Goal: Task Accomplishment & Management: Use online tool/utility

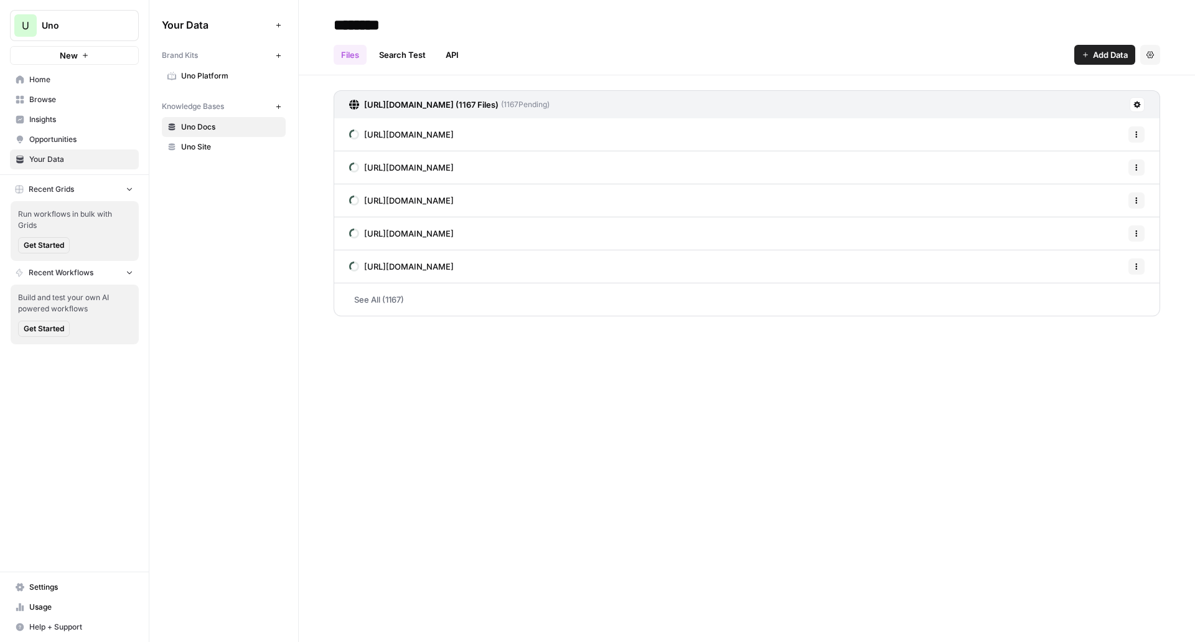
click at [239, 143] on span "Uno Site" at bounding box center [230, 146] width 99 height 11
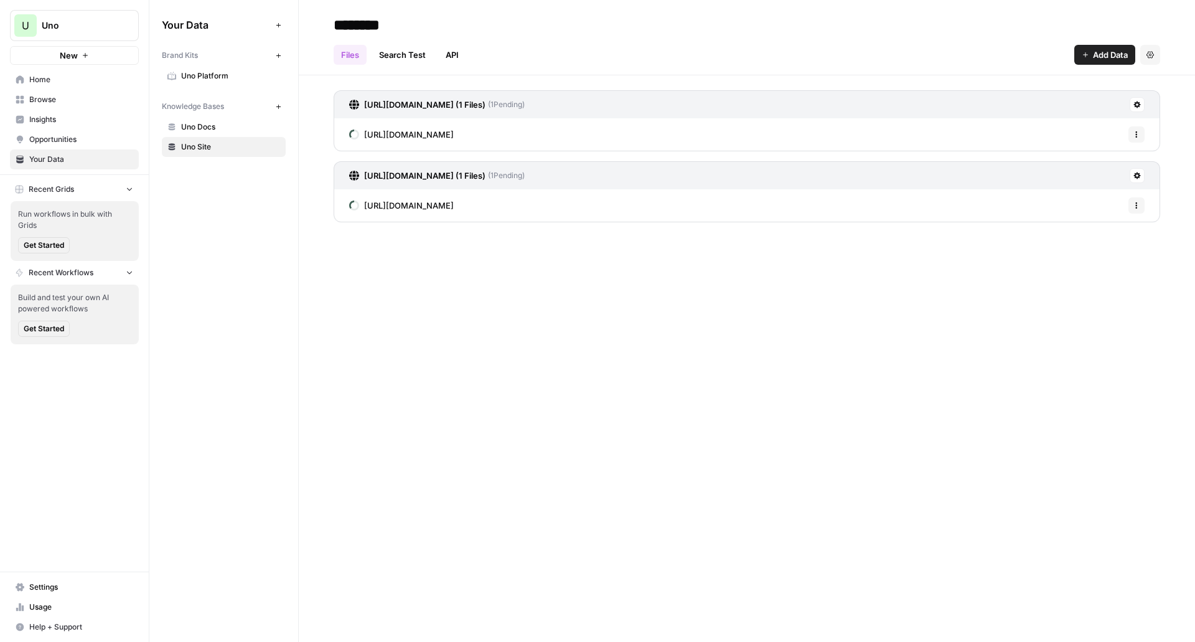
click at [477, 223] on div "https://platform.uno/ (1 Files) ( 1 Pending) https://platform.uno/ Options http…" at bounding box center [747, 161] width 826 height 142
click at [229, 127] on span "Uno Docs" at bounding box center [230, 126] width 99 height 11
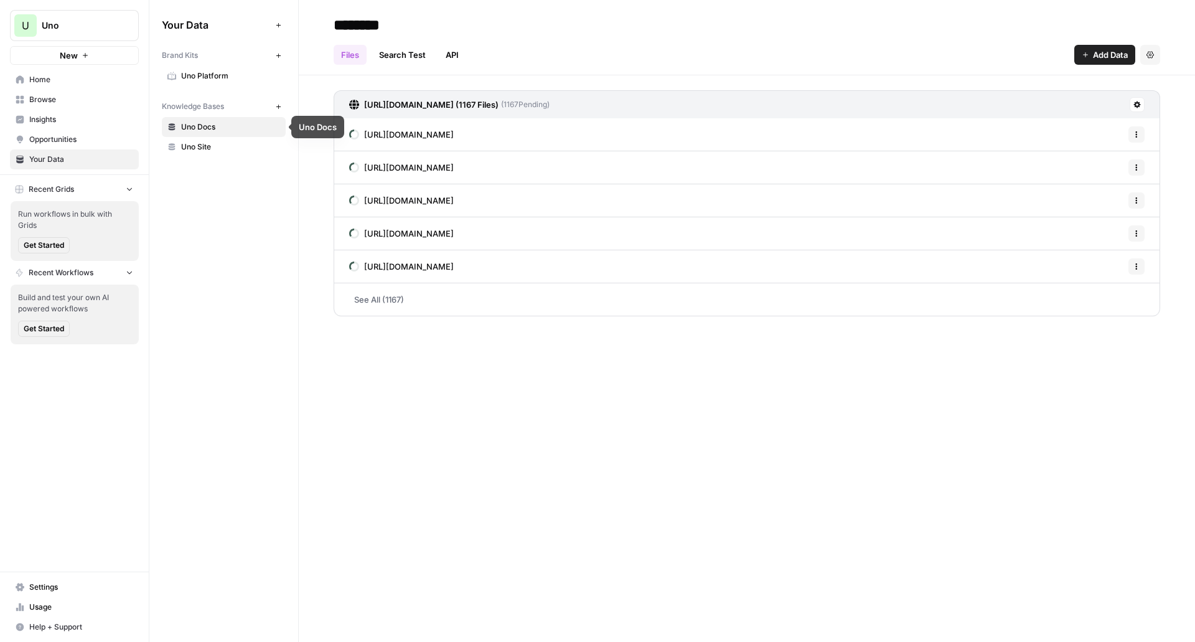
click at [217, 147] on span "Uno Site" at bounding box center [230, 146] width 99 height 11
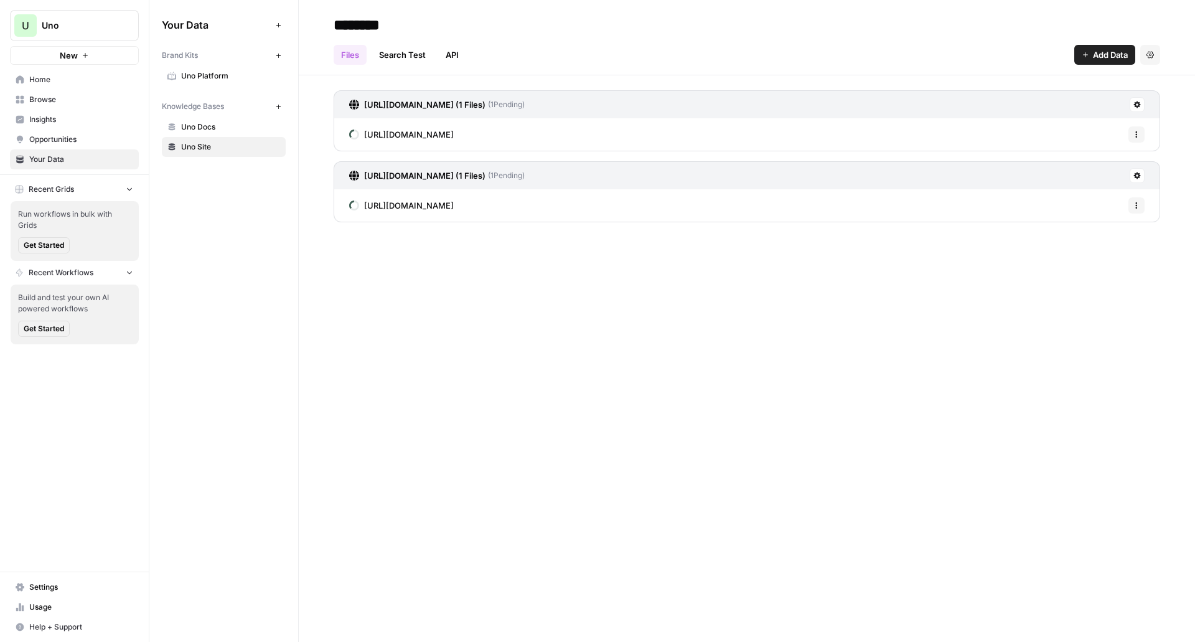
click at [235, 133] on link "Uno Docs" at bounding box center [224, 127] width 124 height 20
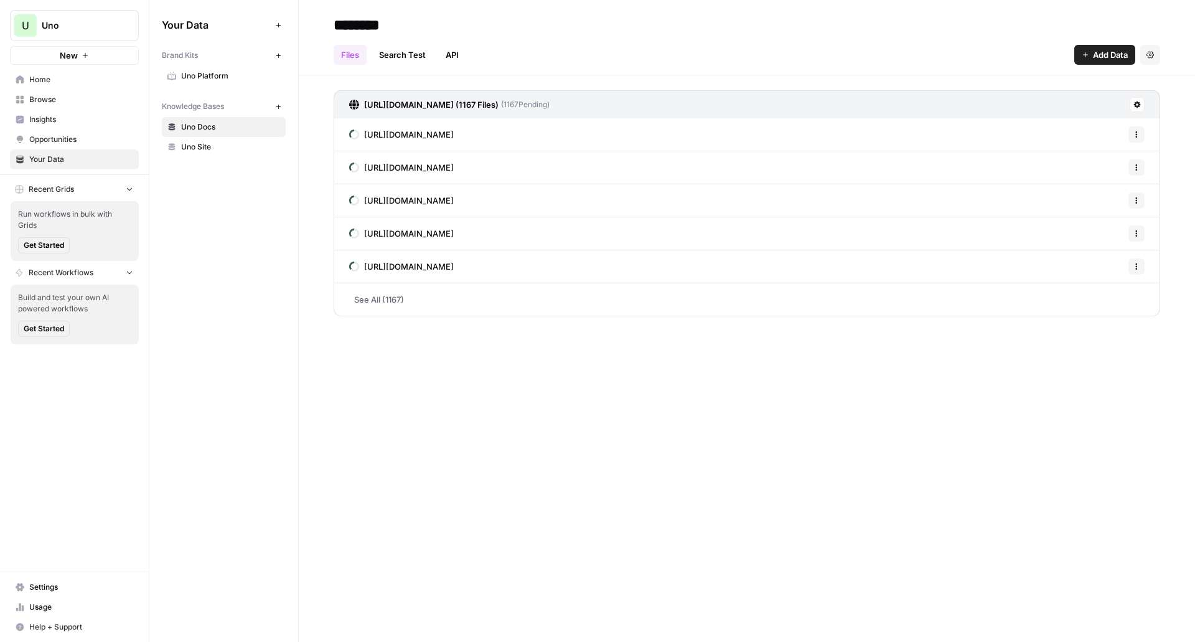
click at [390, 292] on link "See All (1167)" at bounding box center [747, 299] width 826 height 32
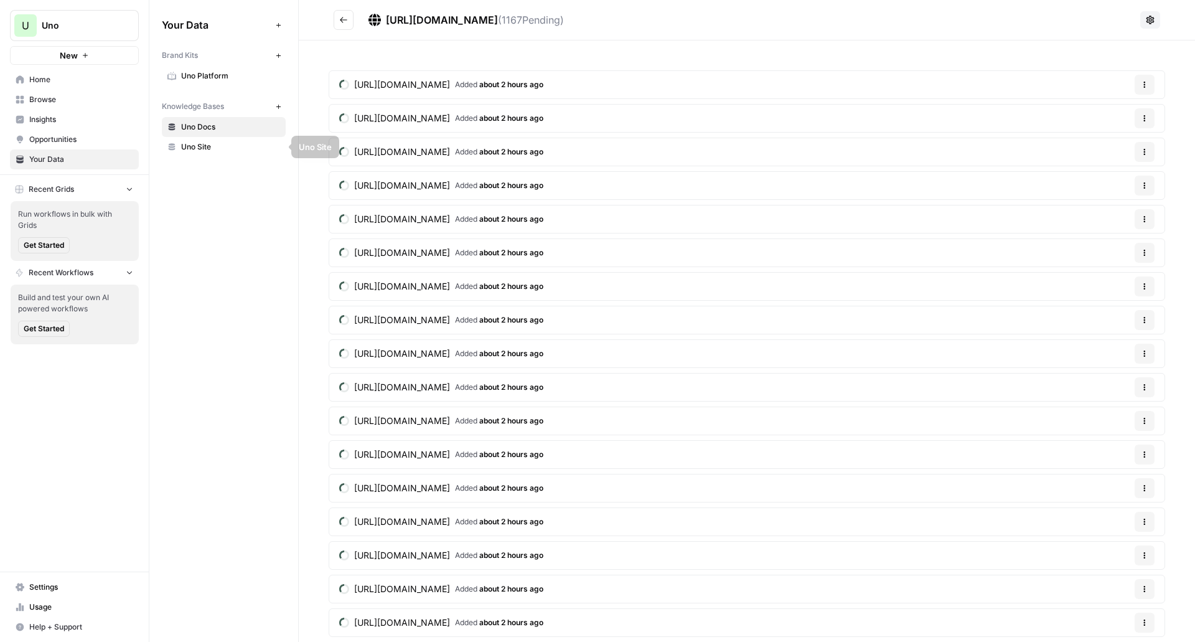
click at [190, 73] on span "Uno Platform" at bounding box center [230, 75] width 99 height 11
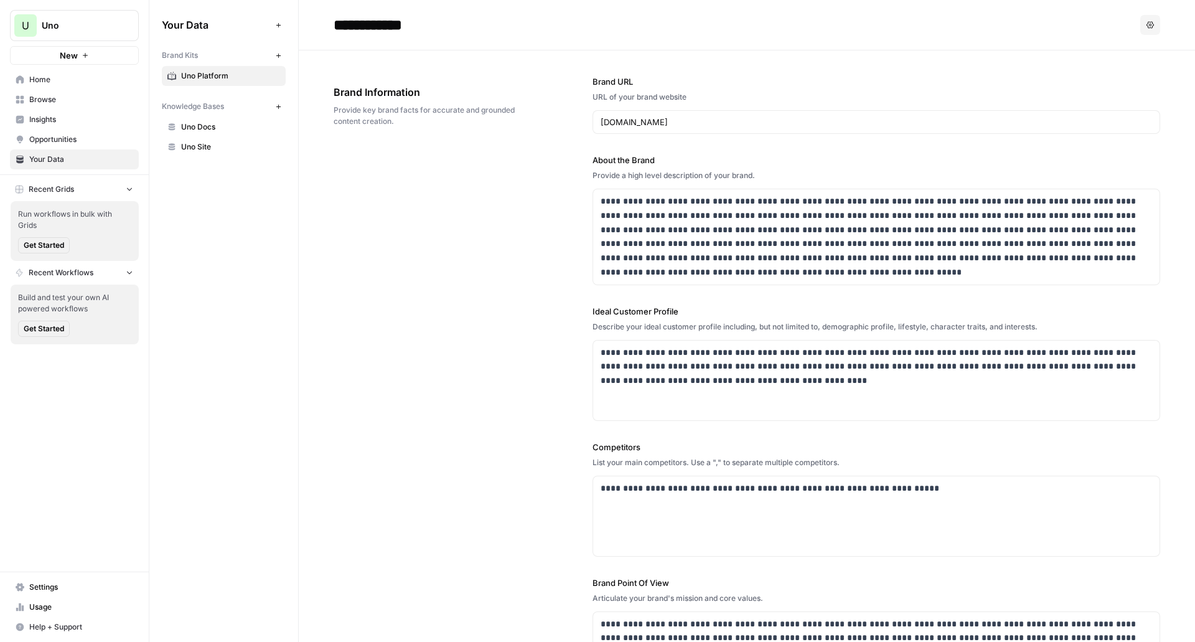
click at [118, 129] on link "Opportunities" at bounding box center [74, 139] width 129 height 20
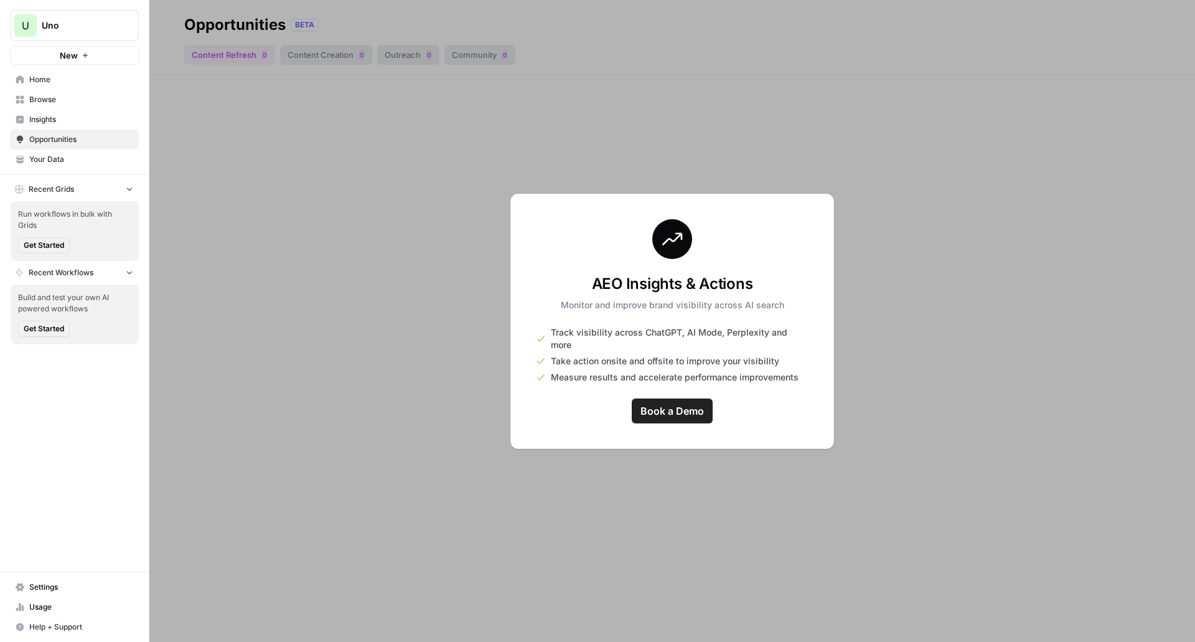
click at [375, 191] on div at bounding box center [672, 321] width 1046 height 642
drag, startPoint x: 375, startPoint y: 191, endPoint x: 247, endPoint y: 157, distance: 132.1
click at [370, 188] on div at bounding box center [672, 321] width 1046 height 642
drag, startPoint x: 636, startPoint y: 438, endPoint x: 525, endPoint y: 367, distance: 132.1
click at [637, 433] on div "AEO Insights & Actions Monitor and improve brand visibility across AI search Tr…" at bounding box center [672, 321] width 324 height 255
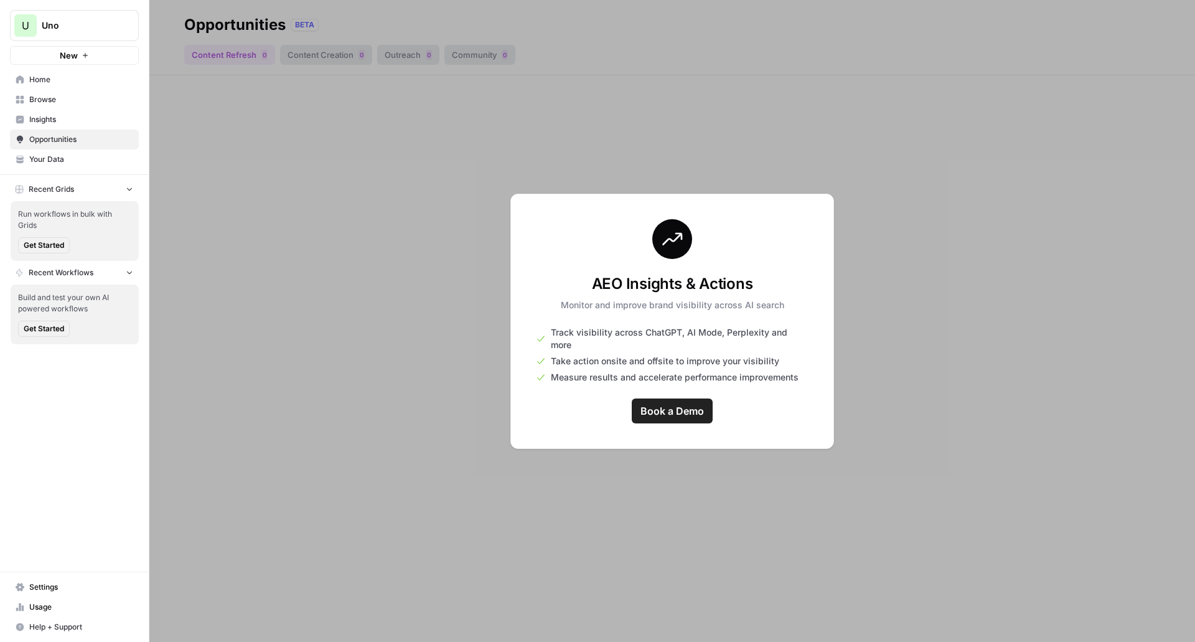
click at [67, 130] on link "Opportunities" at bounding box center [74, 139] width 129 height 20
click at [68, 120] on span "Insights" at bounding box center [81, 119] width 104 height 11
click at [61, 122] on span "Insights" at bounding box center [81, 119] width 104 height 11
click at [60, 99] on span "Browse" at bounding box center [81, 99] width 104 height 11
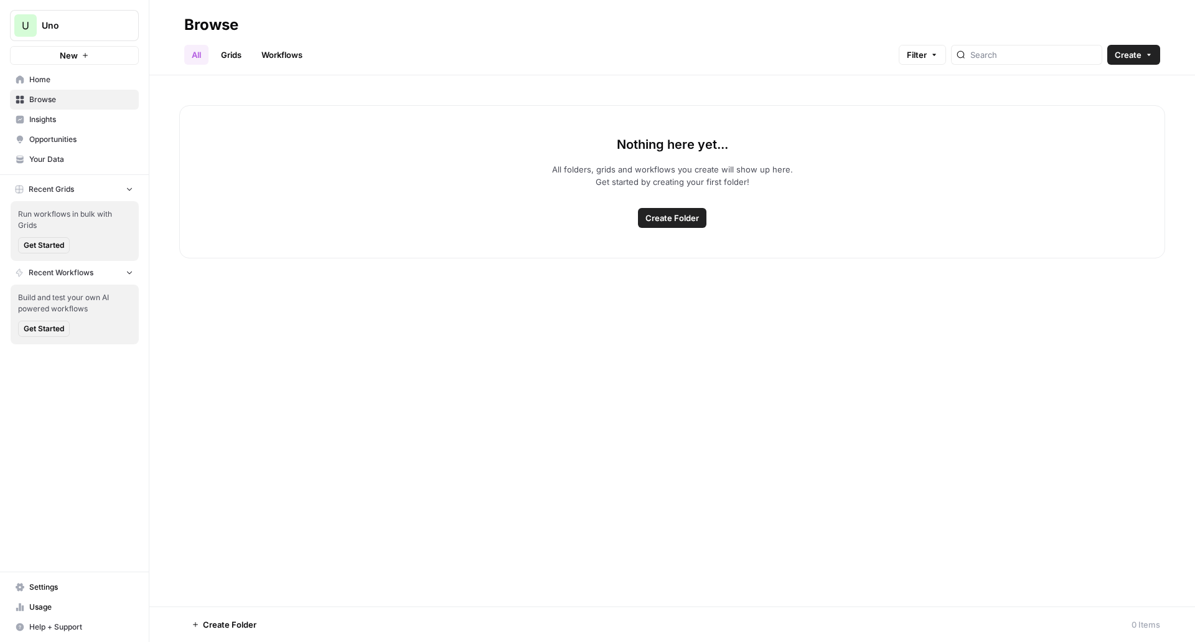
click at [685, 218] on span "Create Folder" at bounding box center [672, 218] width 54 height 12
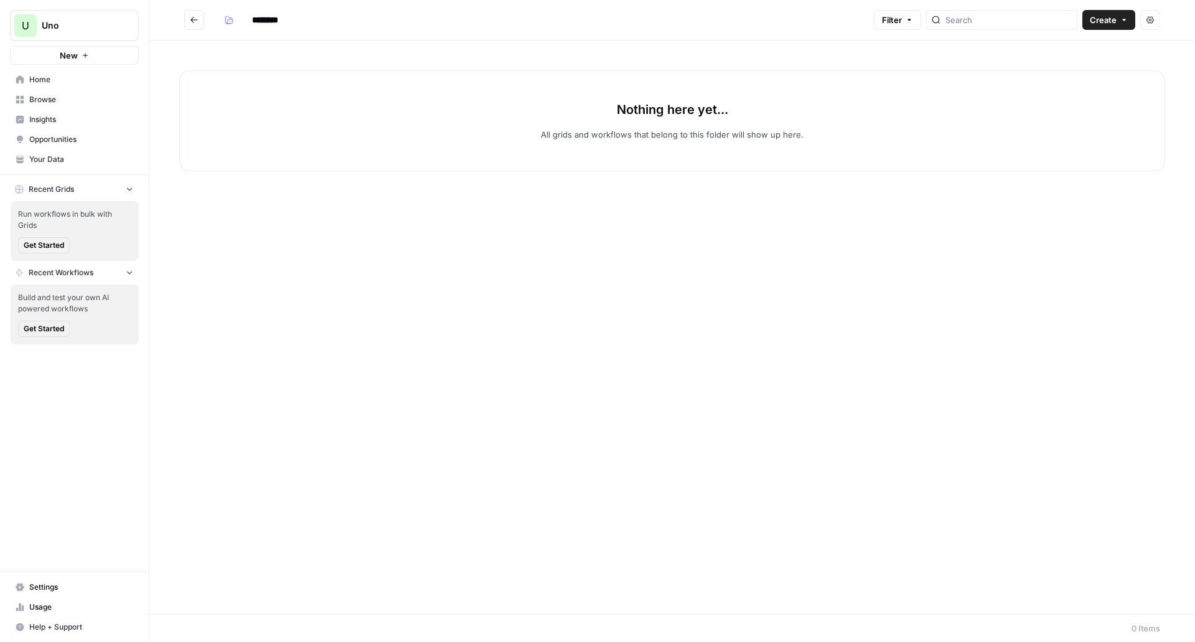
click at [1083, 26] on div "Filter Create Actions" at bounding box center [1017, 20] width 286 height 20
click at [1096, 27] on button "Create" at bounding box center [1108, 20] width 53 height 20
click at [272, 22] on input "********" at bounding box center [281, 20] width 70 height 20
click at [292, 22] on input "********" at bounding box center [281, 20] width 70 height 20
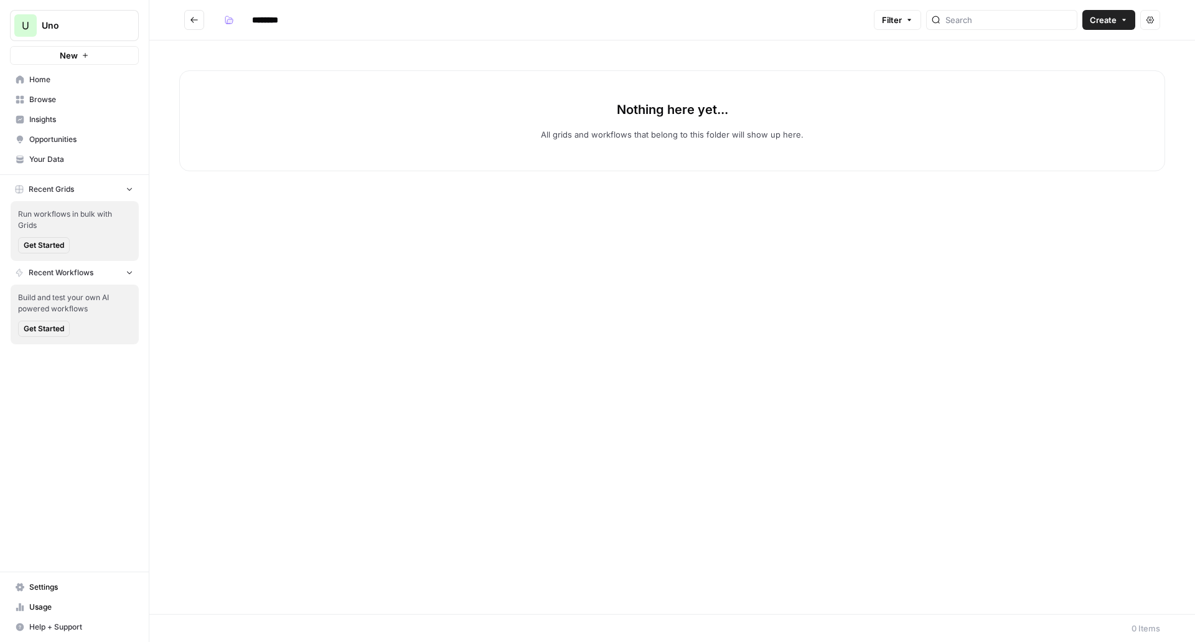
click at [292, 22] on input "********" at bounding box center [281, 20] width 70 height 20
type input "*******"
click at [327, 167] on div "Nothing here yet... All grids and workflows that belong to this folder will sho…" at bounding box center [672, 120] width 986 height 101
click at [332, 179] on div "Nothing here yet... All grids and workflows that belong to this folder will sho…" at bounding box center [672, 326] width 1046 height 573
click at [44, 329] on span "Get Started" at bounding box center [44, 328] width 40 height 11
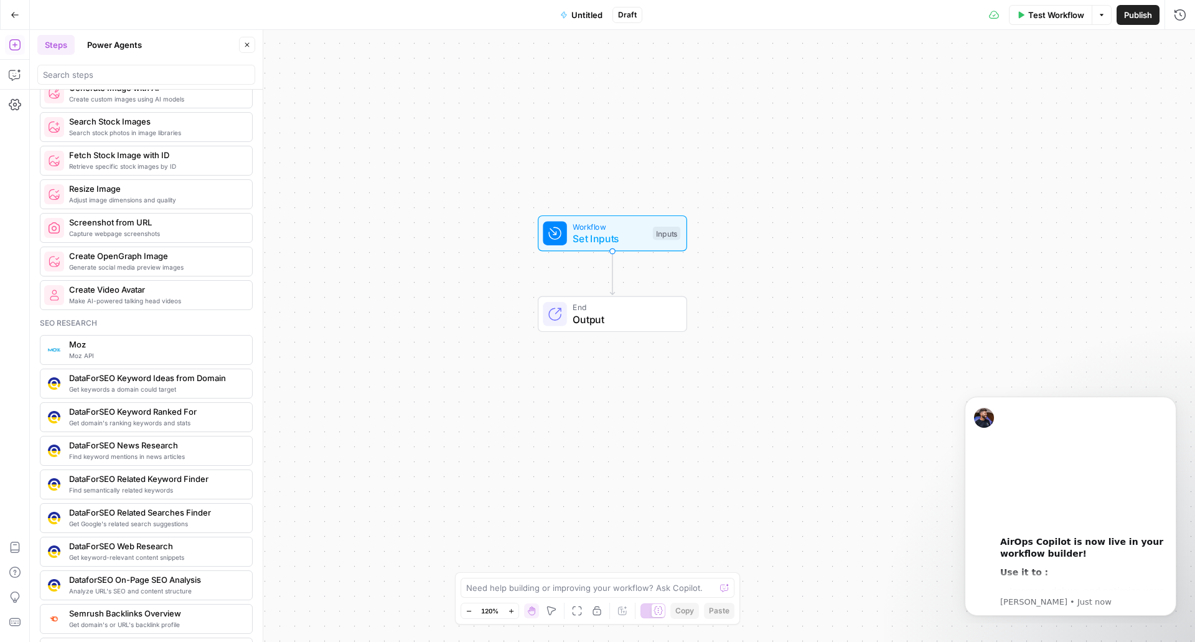
scroll to position [871, 0]
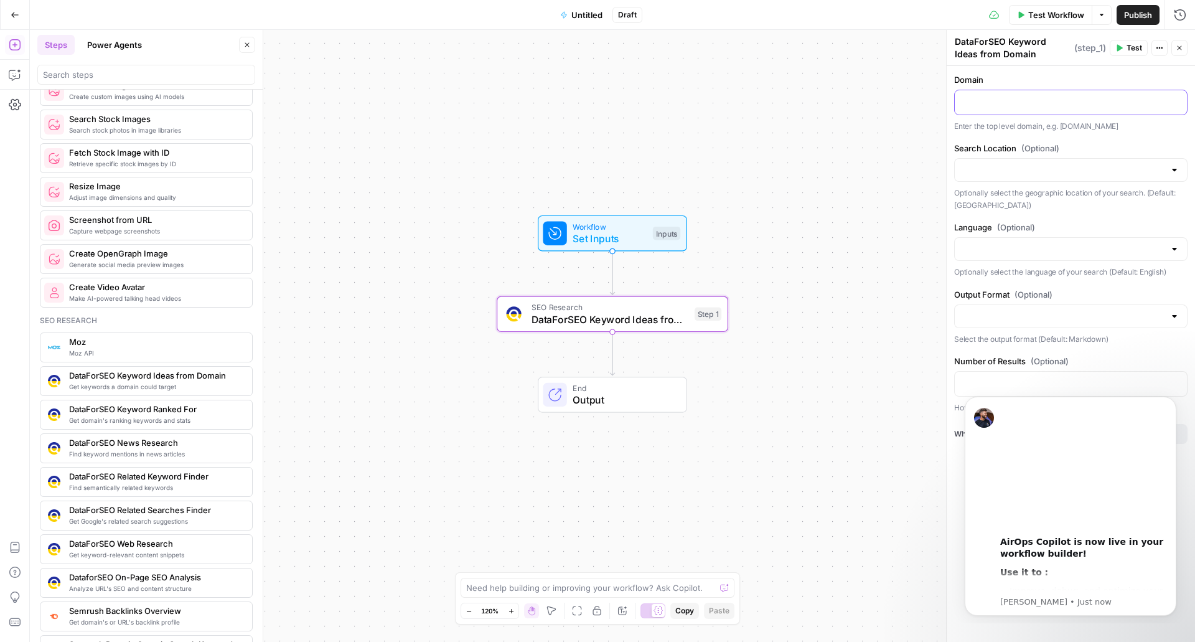
click at [1033, 107] on p at bounding box center [1070, 101] width 217 height 12
click at [1100, 146] on label "Search Location (Optional)" at bounding box center [1070, 148] width 233 height 12
click at [1100, 164] on input "Search Location (Optional)" at bounding box center [1063, 170] width 202 height 12
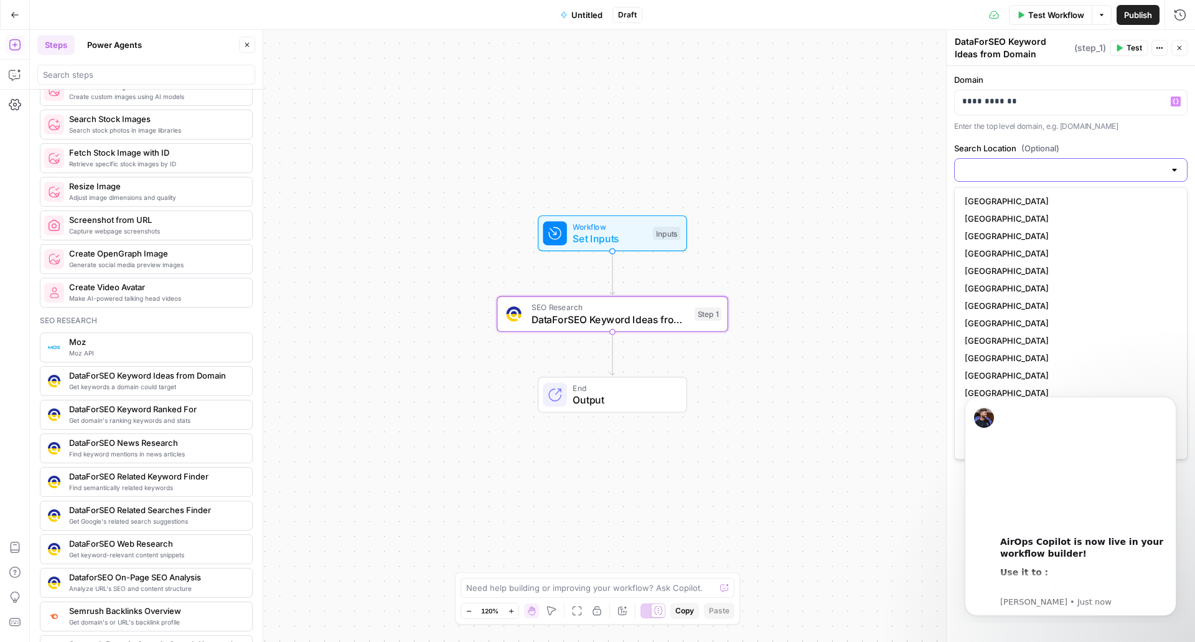
click at [1113, 175] on input "Search Location (Optional)" at bounding box center [1063, 170] width 202 height 12
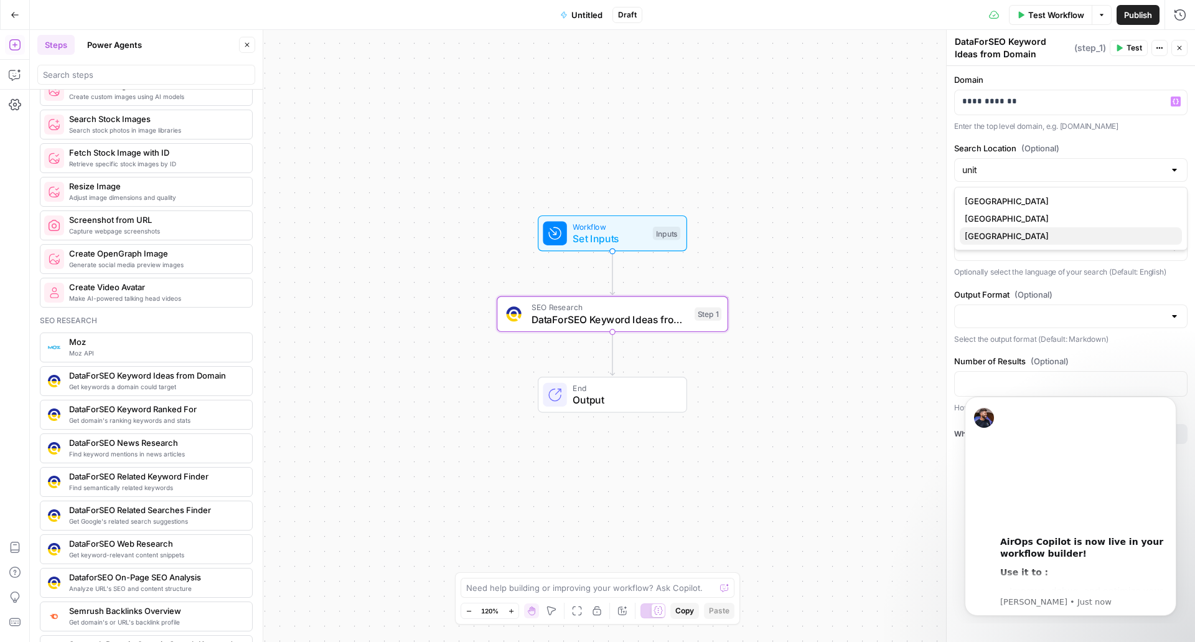
click at [989, 236] on span "[GEOGRAPHIC_DATA]" at bounding box center [1068, 236] width 207 height 12
type input "[GEOGRAPHIC_DATA]"
click at [863, 235] on div "Workflow Set Inputs Inputs SEO Research DataForSEO Keyword Ideas from Domain St…" at bounding box center [612, 336] width 1165 height 612
click at [1172, 400] on icon "Dismiss notification" at bounding box center [1172, 400] width 4 height 4
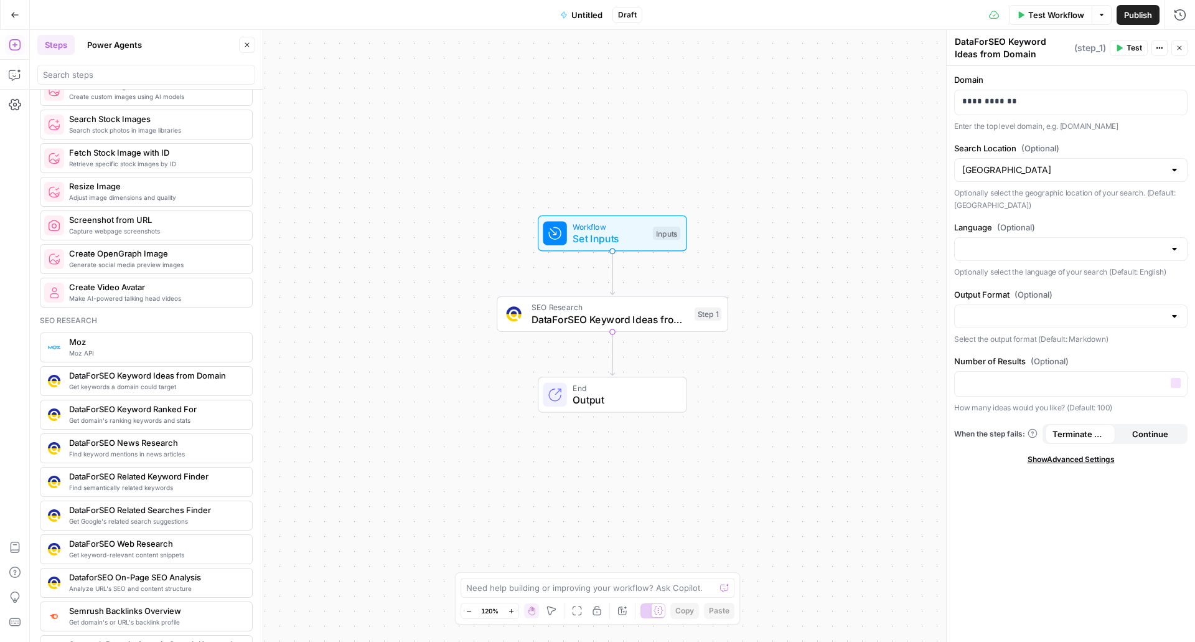
click at [1049, 259] on div at bounding box center [1070, 249] width 233 height 24
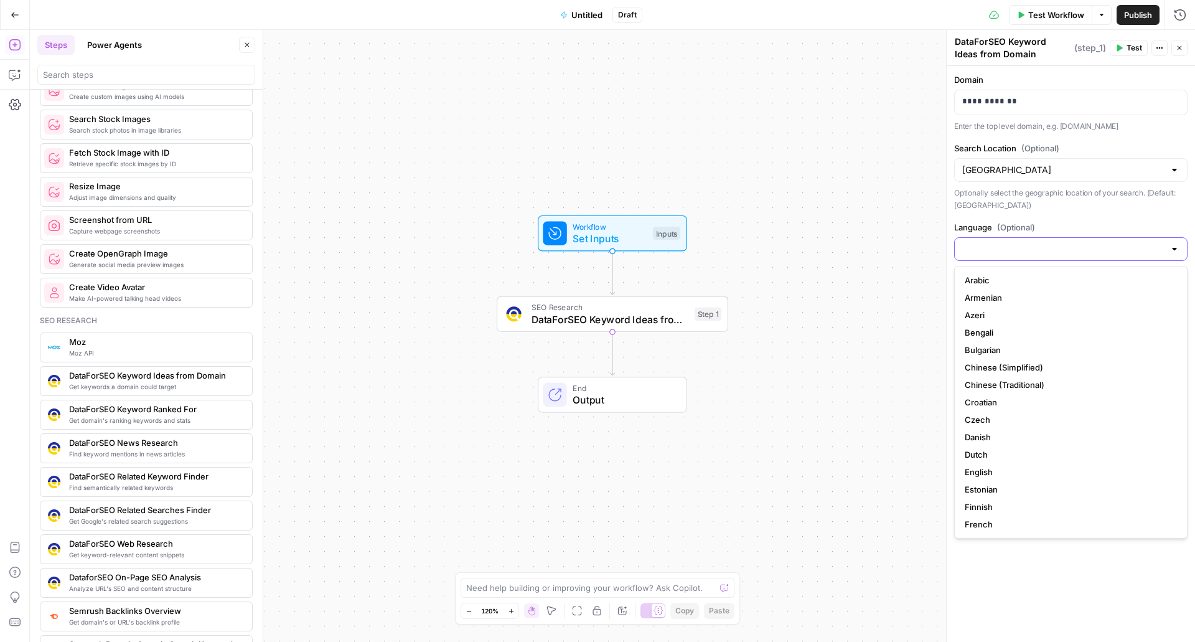
click at [1079, 251] on input "Language (Optional)" at bounding box center [1063, 249] width 202 height 12
click at [930, 218] on div "Workflow Set Inputs Inputs SEO Research DataForSEO Keyword Ideas from Domain St…" at bounding box center [612, 336] width 1165 height 612
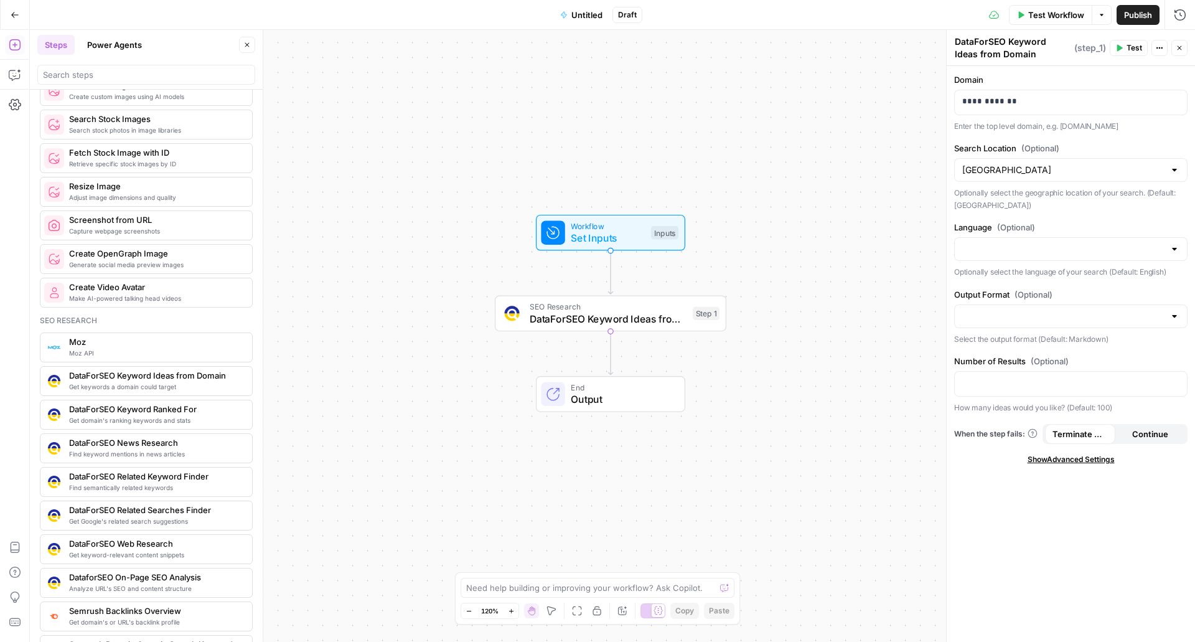
click at [1046, 302] on div "Output Format (Optional) Select the output format (Default: Markdown)" at bounding box center [1070, 316] width 233 height 57
click at [1054, 318] on input "Output Format (Optional)" at bounding box center [1063, 316] width 202 height 12
drag, startPoint x: 1062, startPoint y: 362, endPoint x: 1069, endPoint y: 347, distance: 16.2
click at [1069, 347] on div "Markdown JSON" at bounding box center [1070, 356] width 233 height 46
click at [1067, 347] on span "Markdown" at bounding box center [1068, 347] width 207 height 12
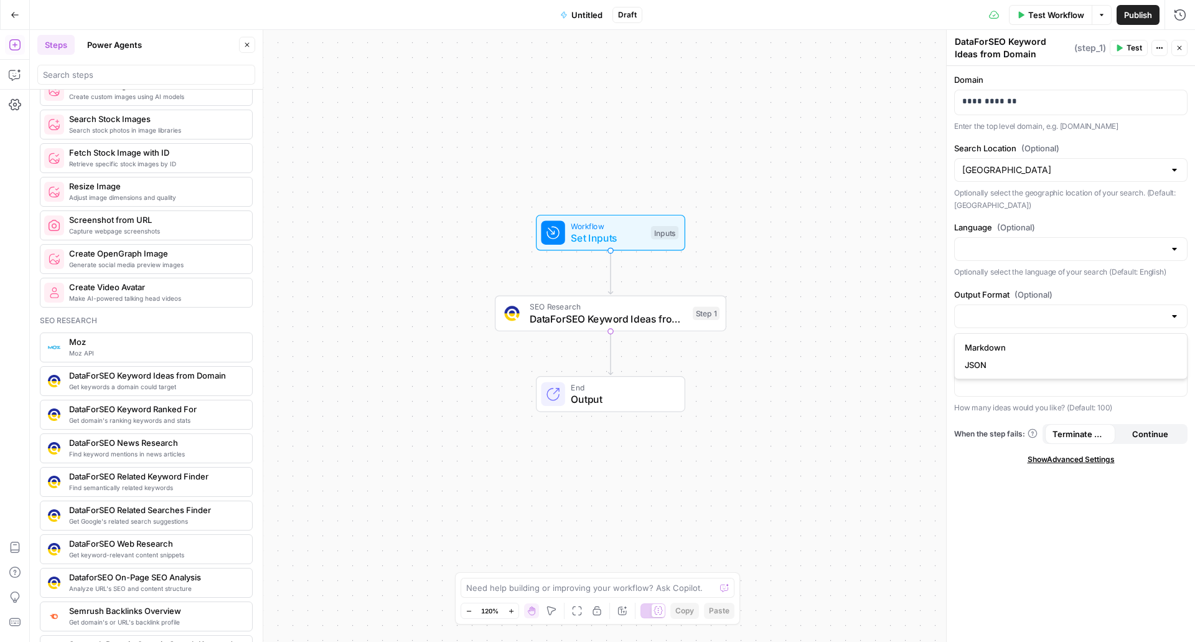
type input "Markdown"
click at [1070, 386] on p at bounding box center [1070, 383] width 217 height 12
click at [1063, 385] on p at bounding box center [1070, 383] width 217 height 12
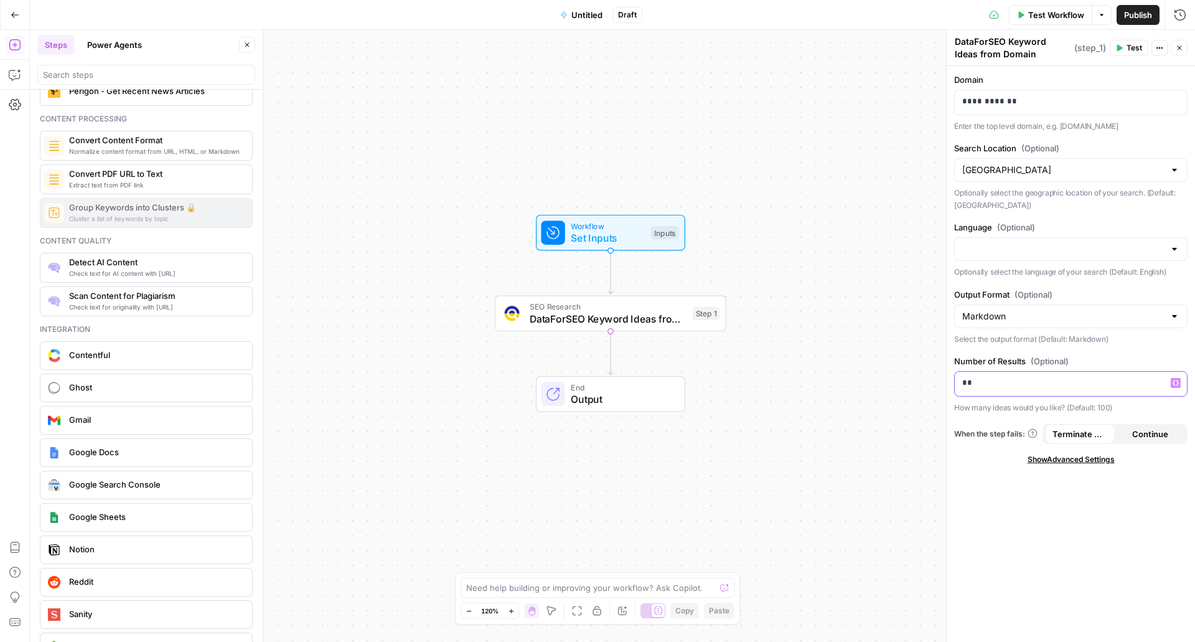
scroll to position [1992, 0]
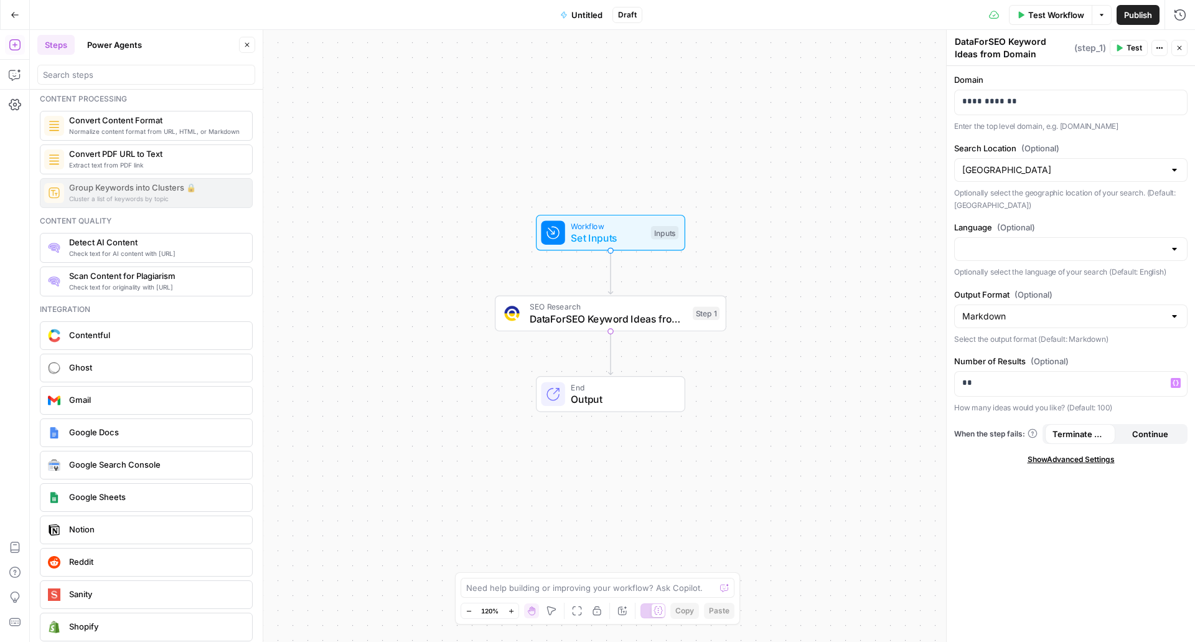
click at [192, 470] on span "Google Search Console" at bounding box center [155, 464] width 173 height 12
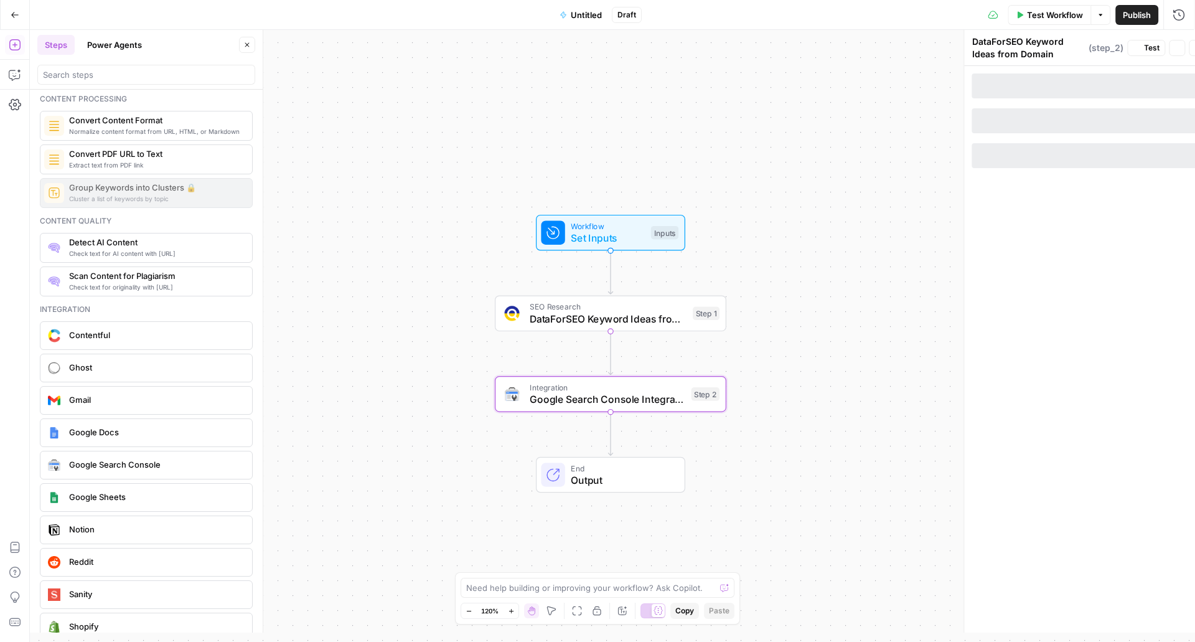
type textarea "Google Search Console Integration"
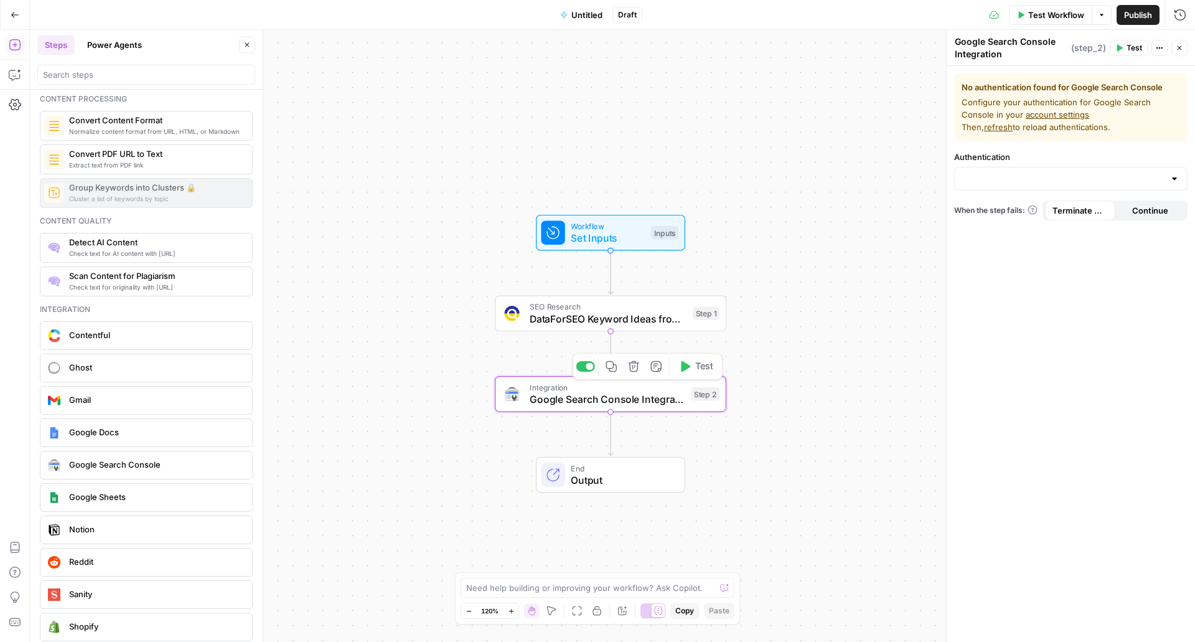
click at [636, 400] on span "Google Search Console Integration" at bounding box center [608, 398] width 156 height 15
click at [634, 365] on icon "button" at bounding box center [633, 366] width 11 height 11
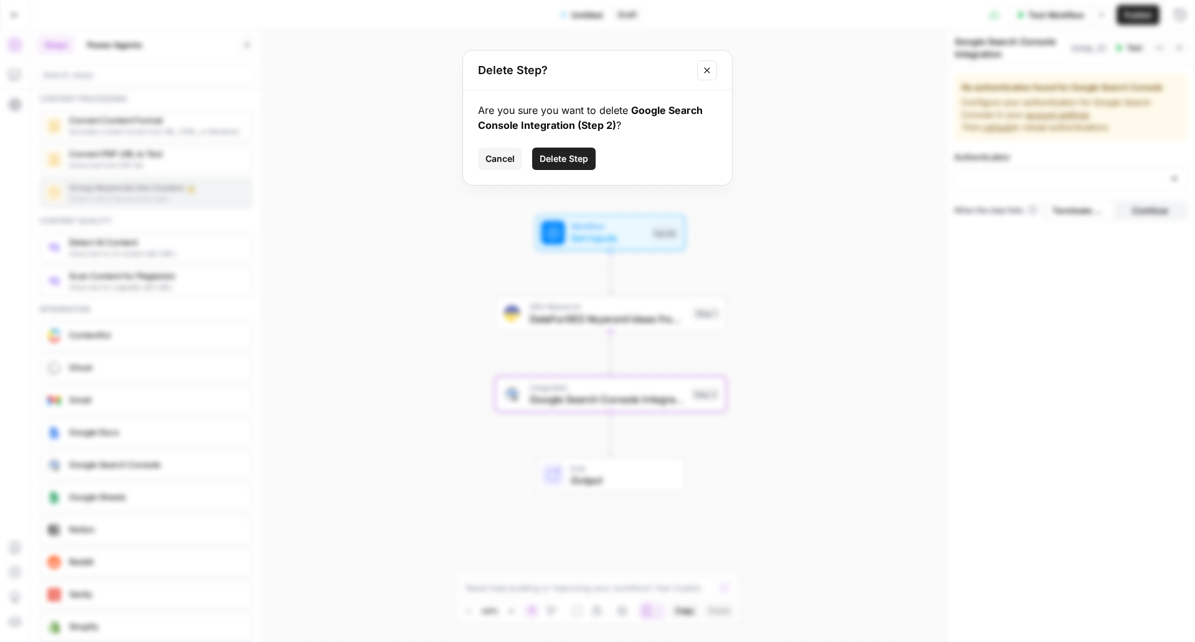
click at [561, 164] on span "Delete Step" at bounding box center [564, 158] width 49 height 12
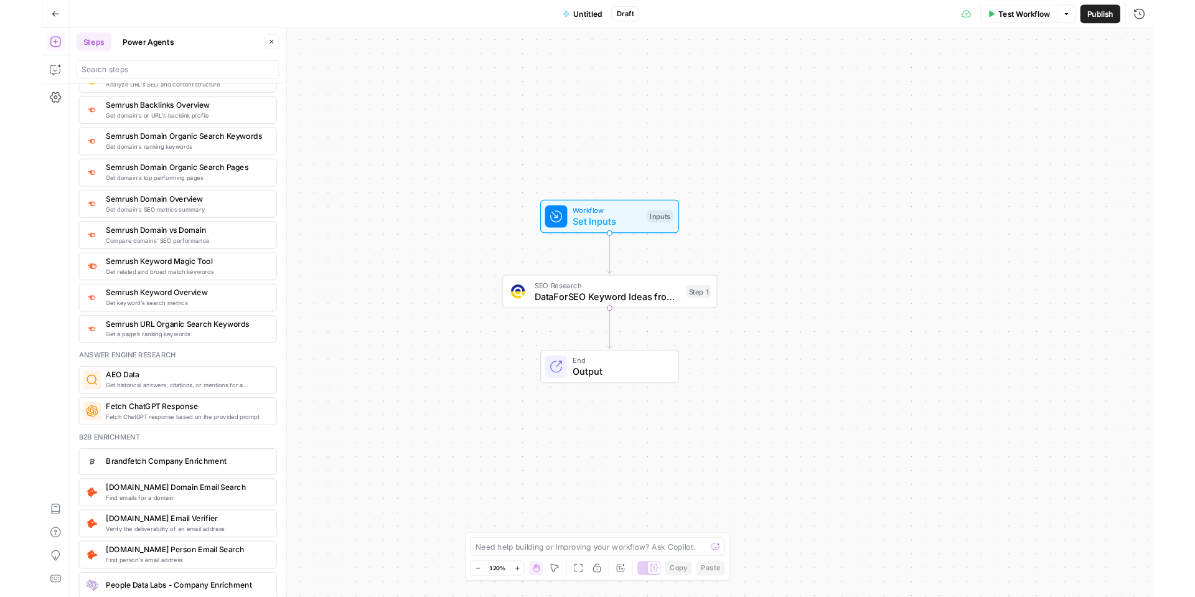
scroll to position [996, 0]
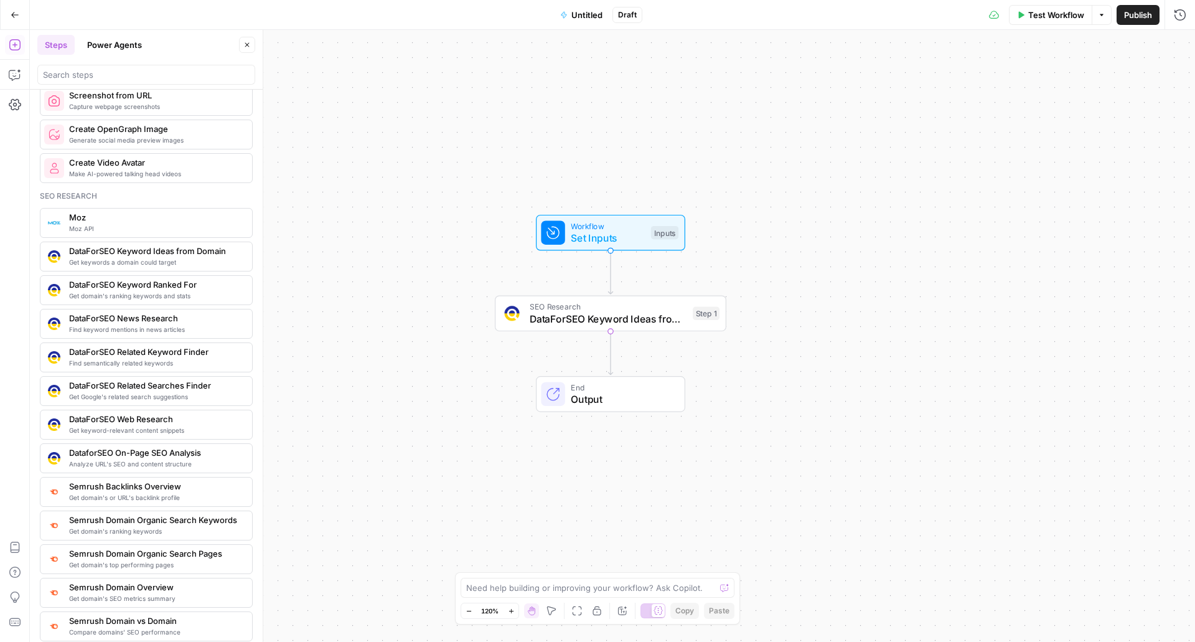
click at [609, 317] on span "DataForSEO Keyword Ideas from Domain" at bounding box center [608, 318] width 157 height 15
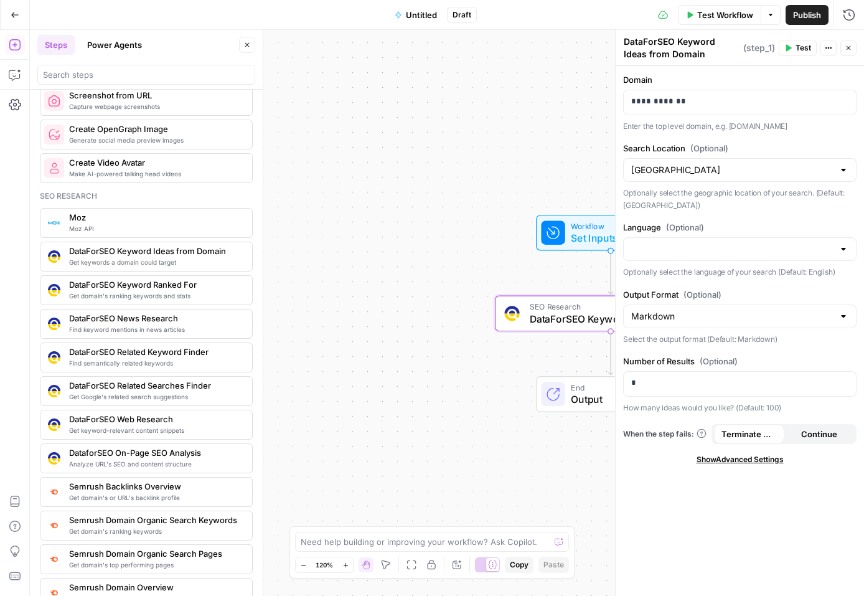
drag, startPoint x: 174, startPoint y: 294, endPoint x: 666, endPoint y: 118, distance: 522.5
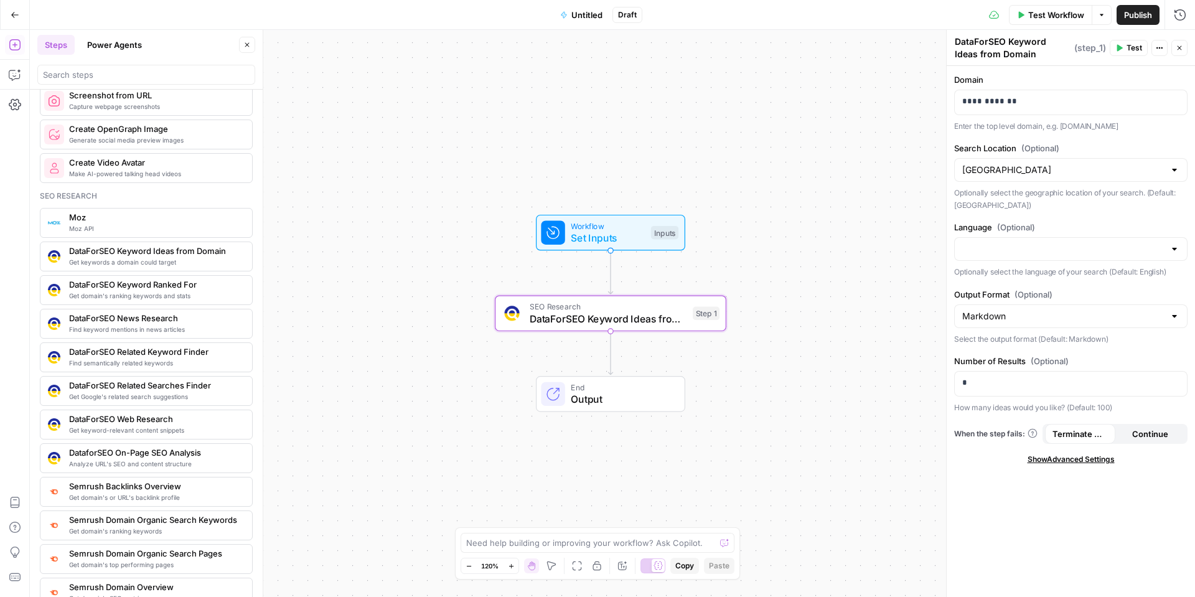
click at [249, 48] on icon "button" at bounding box center [246, 44] width 7 height 7
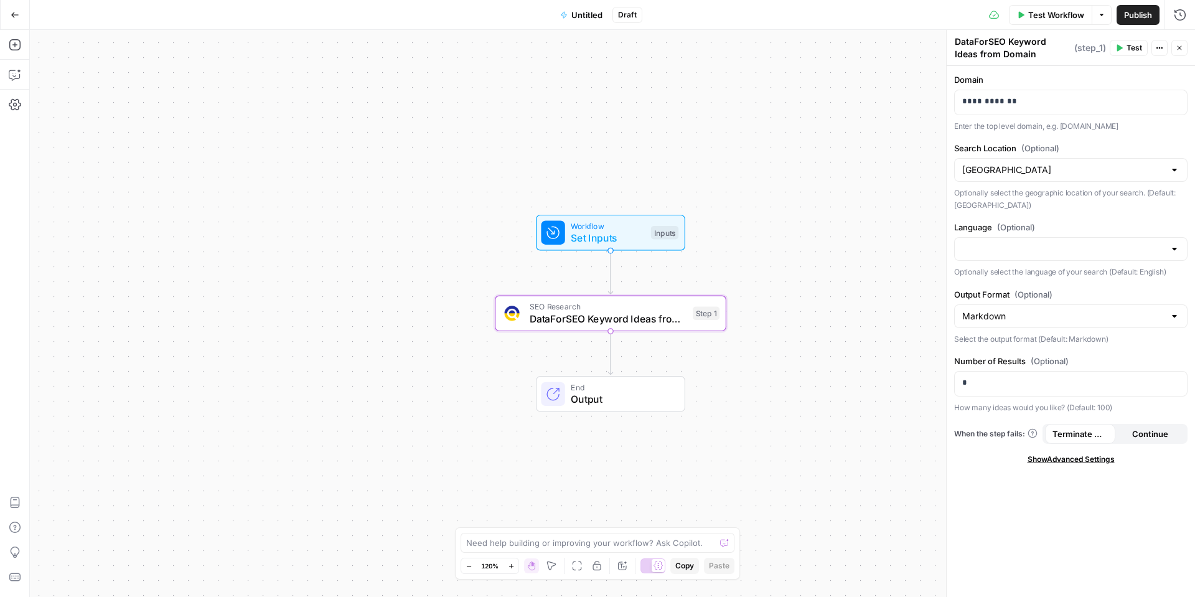
click at [22, 21] on button "Go Back" at bounding box center [15, 15] width 22 height 22
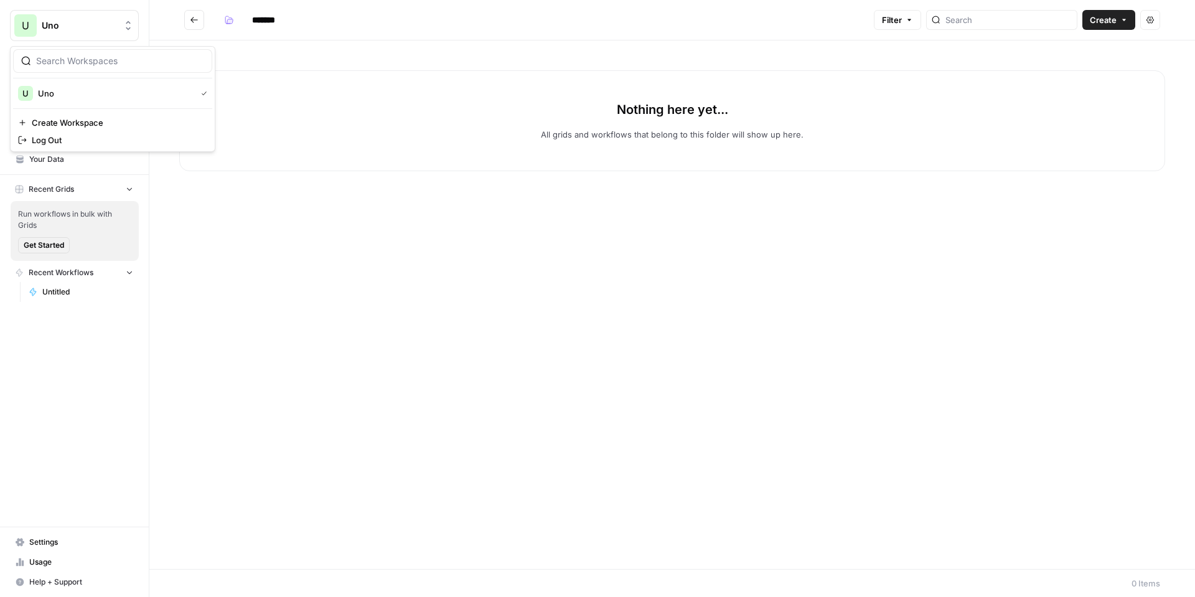
click at [105, 34] on button "U Uno" at bounding box center [74, 25] width 129 height 31
click at [92, 25] on span "Uno" at bounding box center [79, 25] width 75 height 12
click at [83, 156] on span "Your Data" at bounding box center [81, 159] width 104 height 11
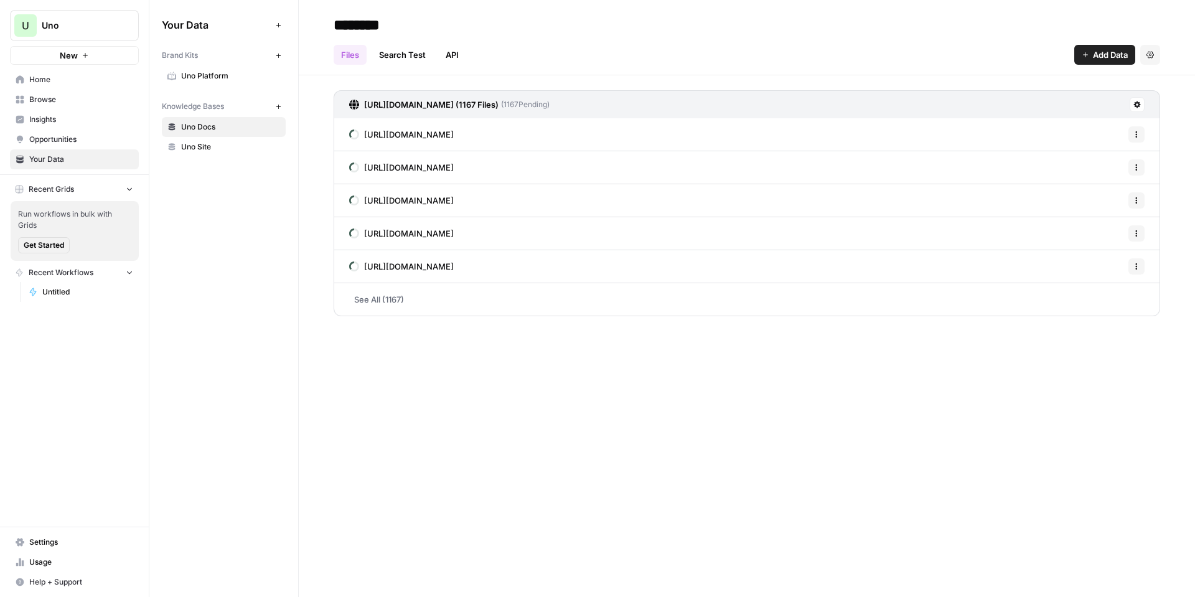
click at [172, 70] on link "Uno Platform" at bounding box center [224, 76] width 124 height 20
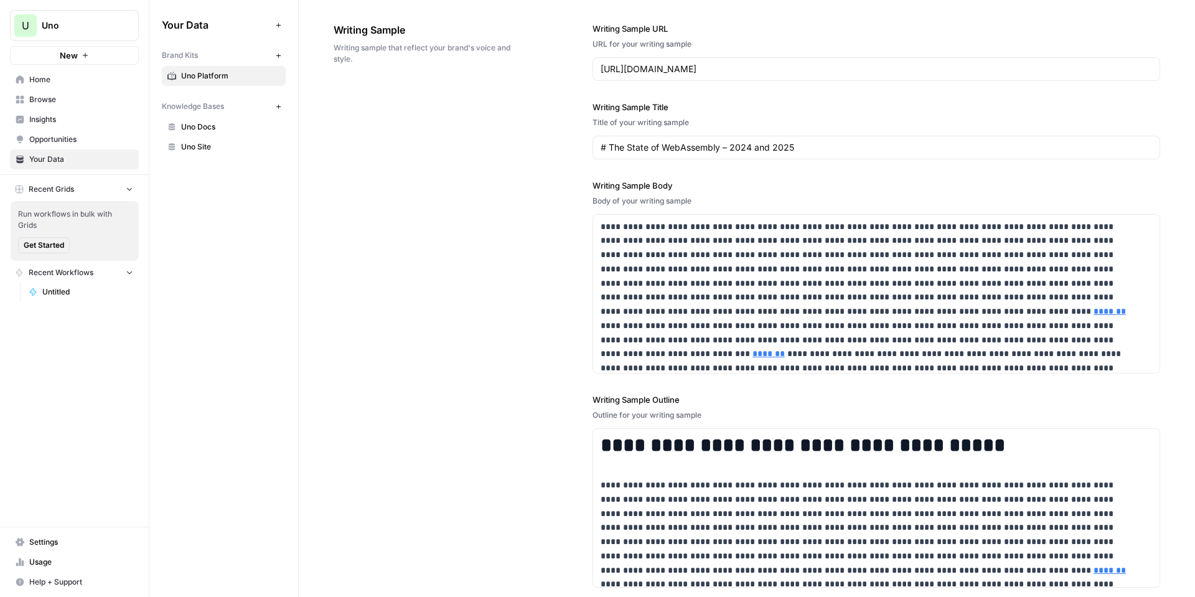
scroll to position [1658, 0]
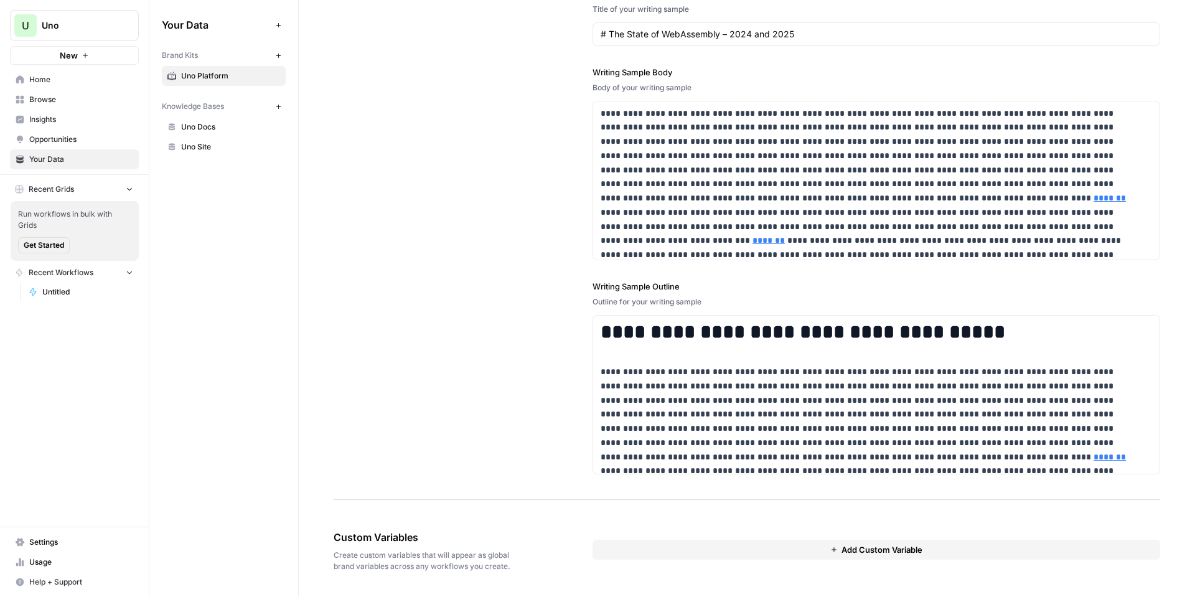
click at [235, 108] on div "Knowledge Bases" at bounding box center [216, 106] width 109 height 11
click at [206, 131] on span "Uno Docs" at bounding box center [230, 126] width 99 height 11
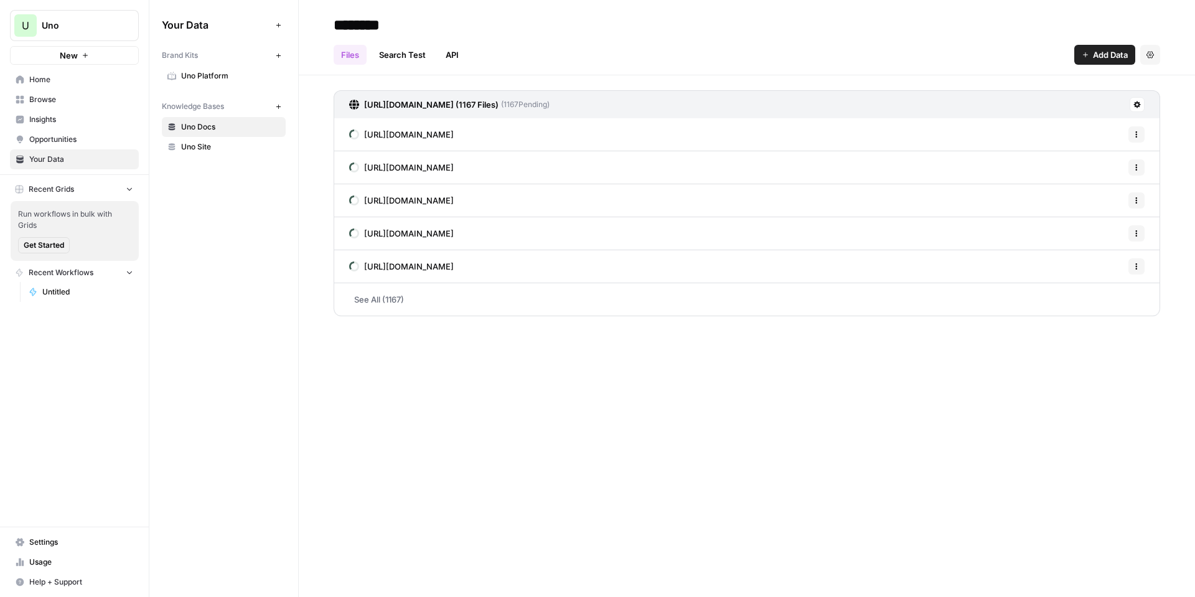
click at [213, 144] on span "Uno Site" at bounding box center [230, 146] width 99 height 11
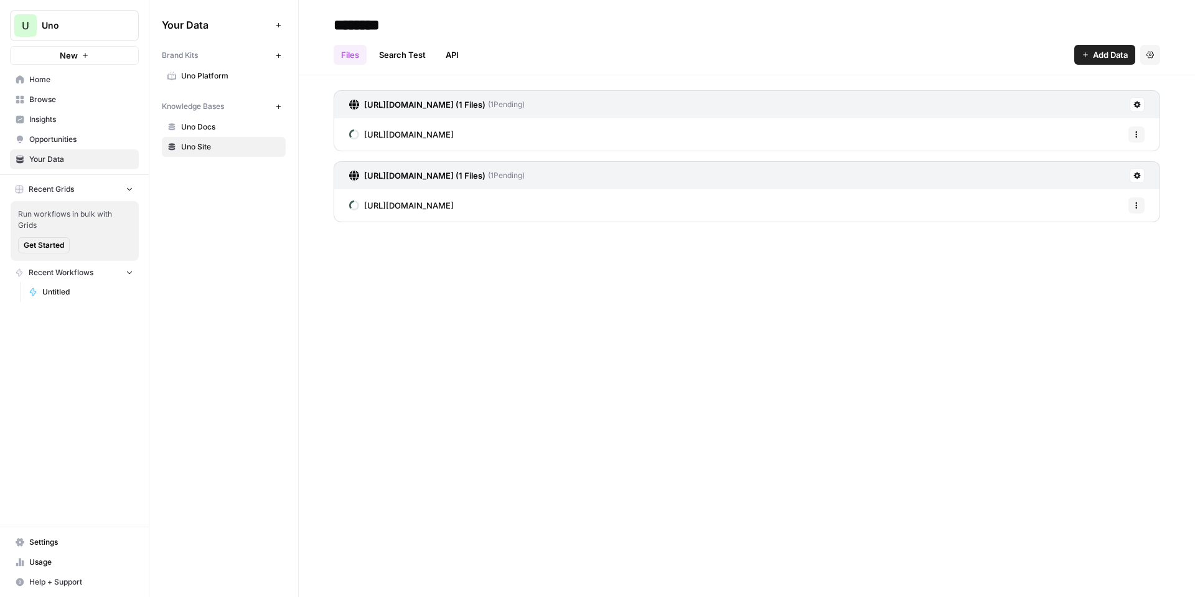
click at [405, 204] on span "[URL][DOMAIN_NAME]" at bounding box center [409, 205] width 90 height 12
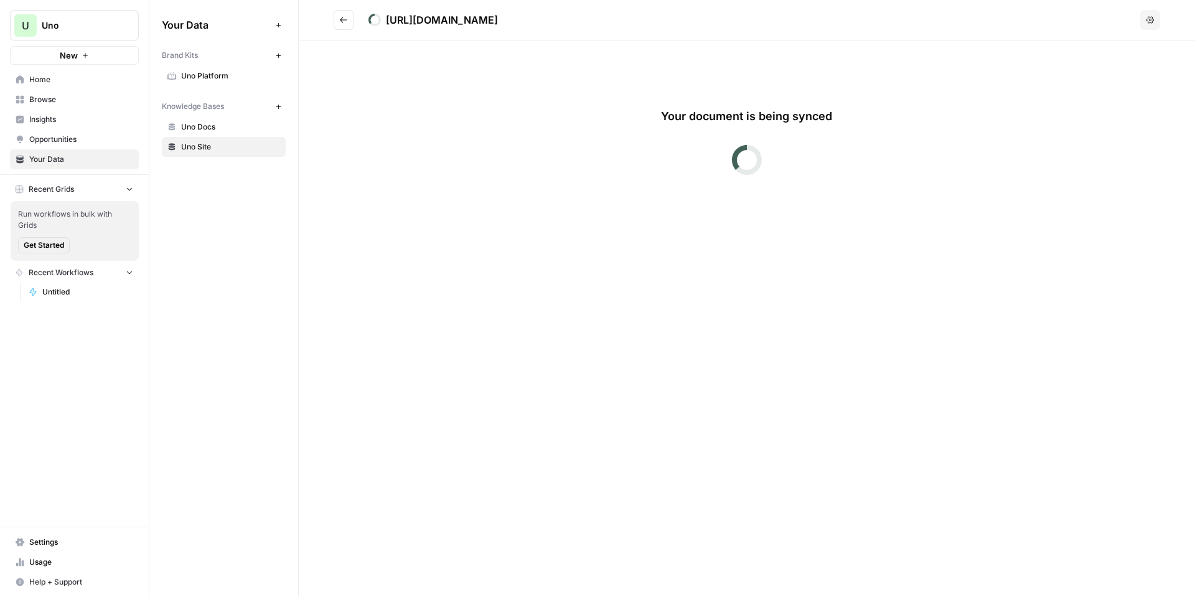
click at [403, 204] on div "Your document is being synced" at bounding box center [746, 137] width 747 height 134
click at [345, 18] on icon "Go back" at bounding box center [343, 20] width 9 height 9
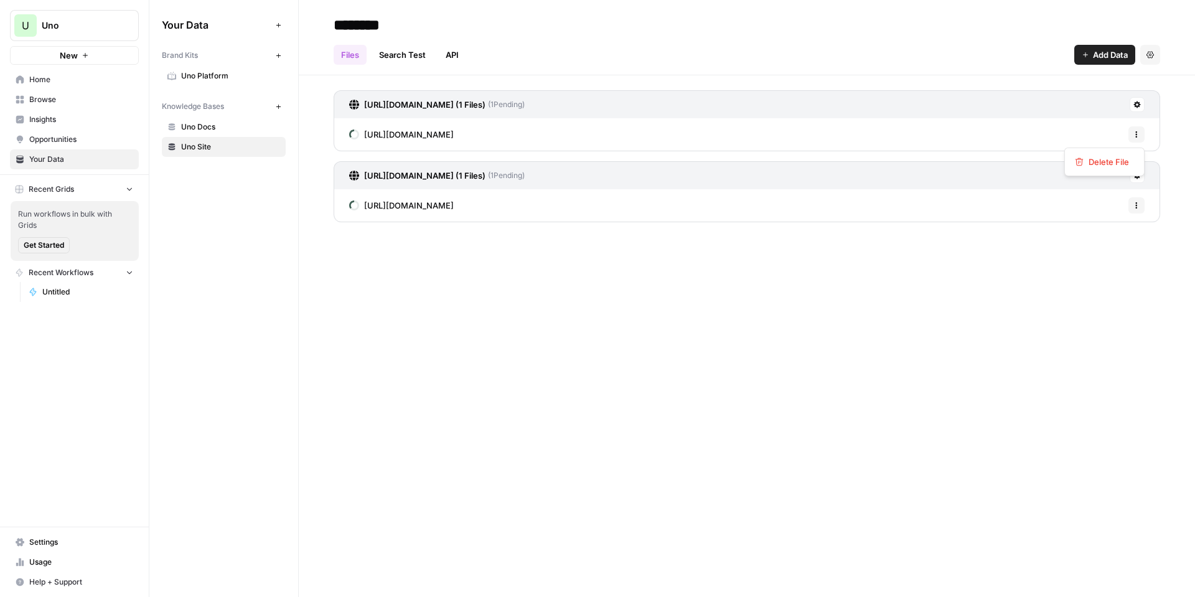
click at [1140, 134] on button "Options" at bounding box center [1136, 134] width 16 height 16
click at [1138, 106] on icon at bounding box center [1137, 104] width 7 height 7
click at [1080, 144] on span "Schedule Data Sync" at bounding box center [1089, 149] width 77 height 12
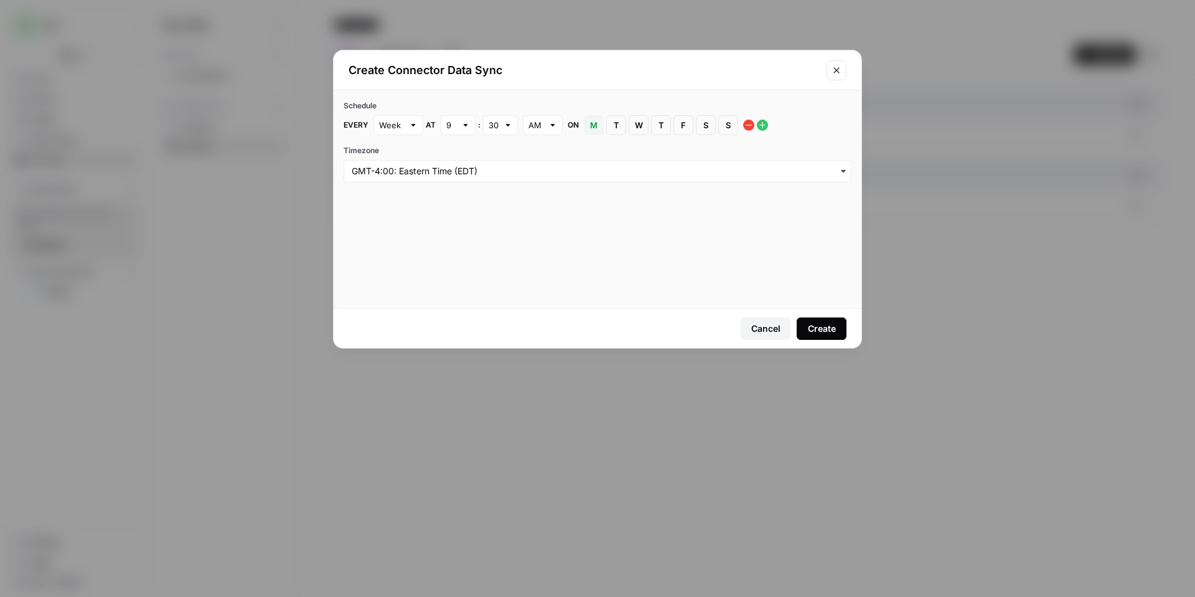
click at [467, 128] on div at bounding box center [465, 125] width 9 height 12
type input "9"
click at [531, 145] on div "Schedule Every Week at 9 : 30 AM on M [DATE] T [DATE] W [DATE] T [DATE] F [DATE…" at bounding box center [598, 141] width 528 height 102
click at [407, 129] on div at bounding box center [398, 125] width 50 height 20
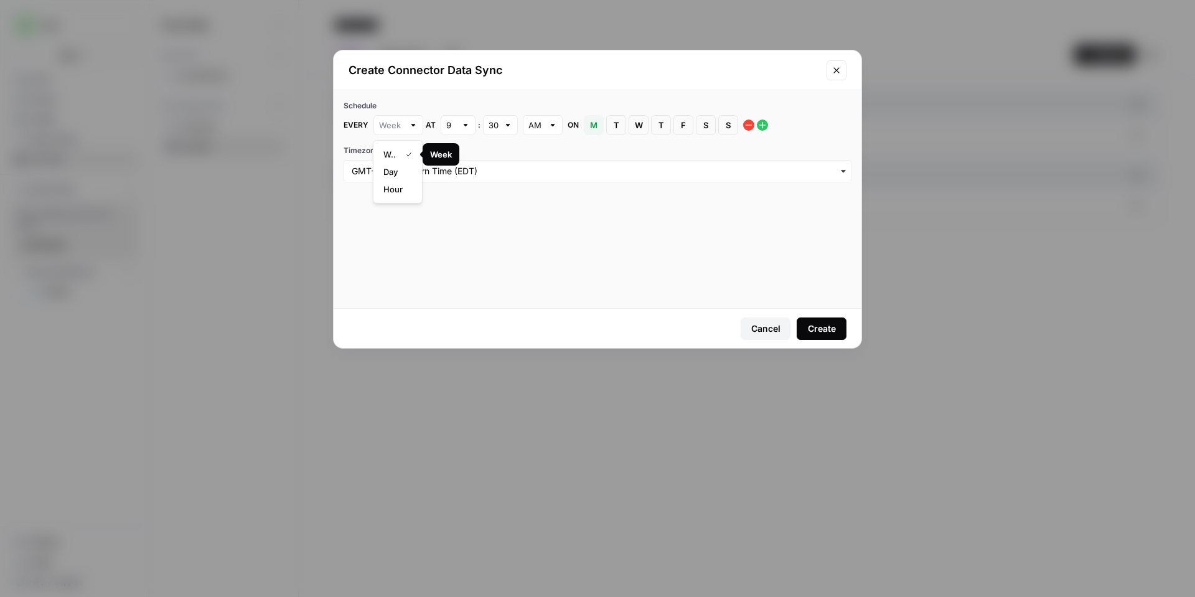
type input "Week"
click at [476, 152] on label "Timezone" at bounding box center [598, 150] width 508 height 11
click at [476, 165] on input "Timezone" at bounding box center [598, 171] width 492 height 12
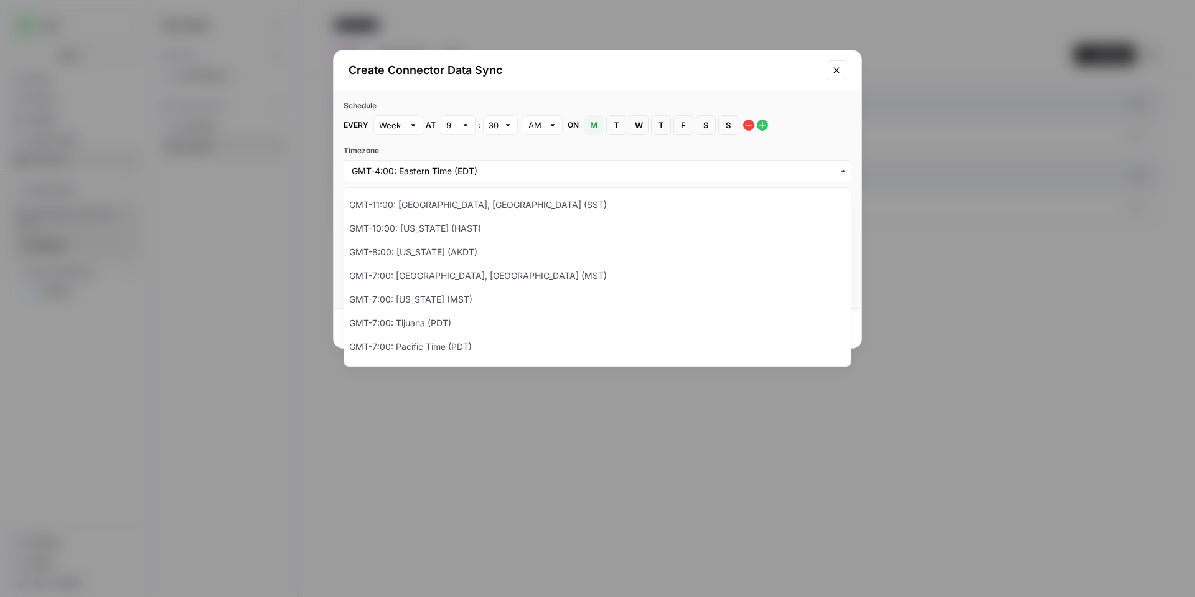
click at [558, 150] on label "Timezone" at bounding box center [598, 150] width 508 height 11
click at [558, 165] on input "Timezone" at bounding box center [598, 171] width 492 height 12
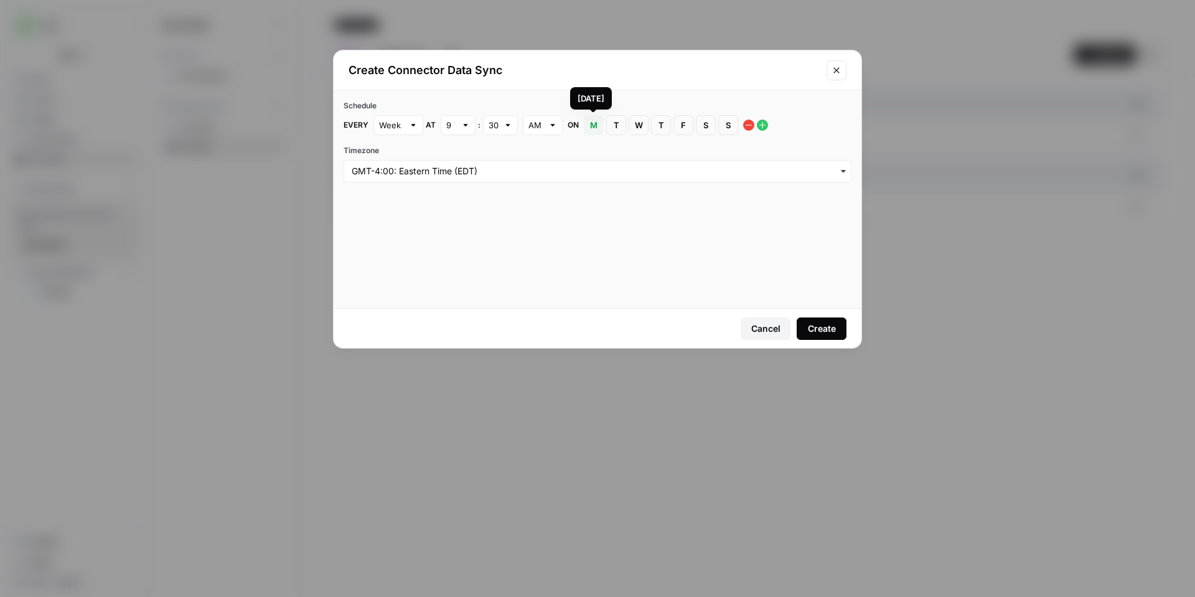
click at [507, 123] on div at bounding box center [507, 125] width 9 height 12
type input "30"
click at [471, 125] on div "9" at bounding box center [458, 125] width 35 height 20
click at [456, 275] on span "8" at bounding box center [455, 276] width 9 height 12
type input "8"
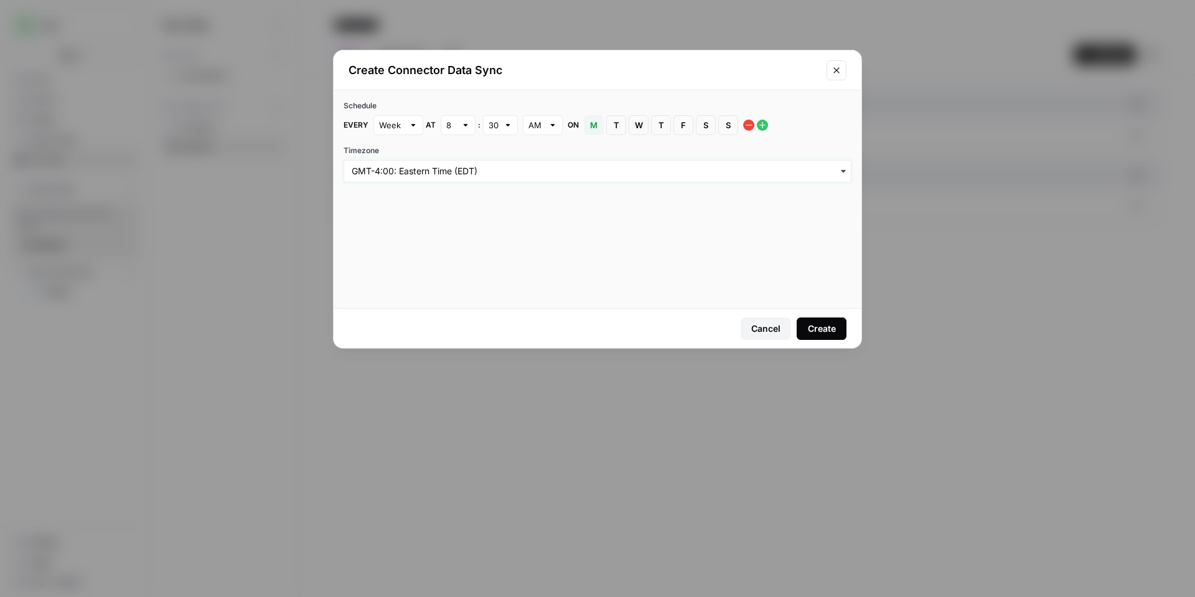
click at [659, 173] on input "Timezone" at bounding box center [598, 171] width 492 height 12
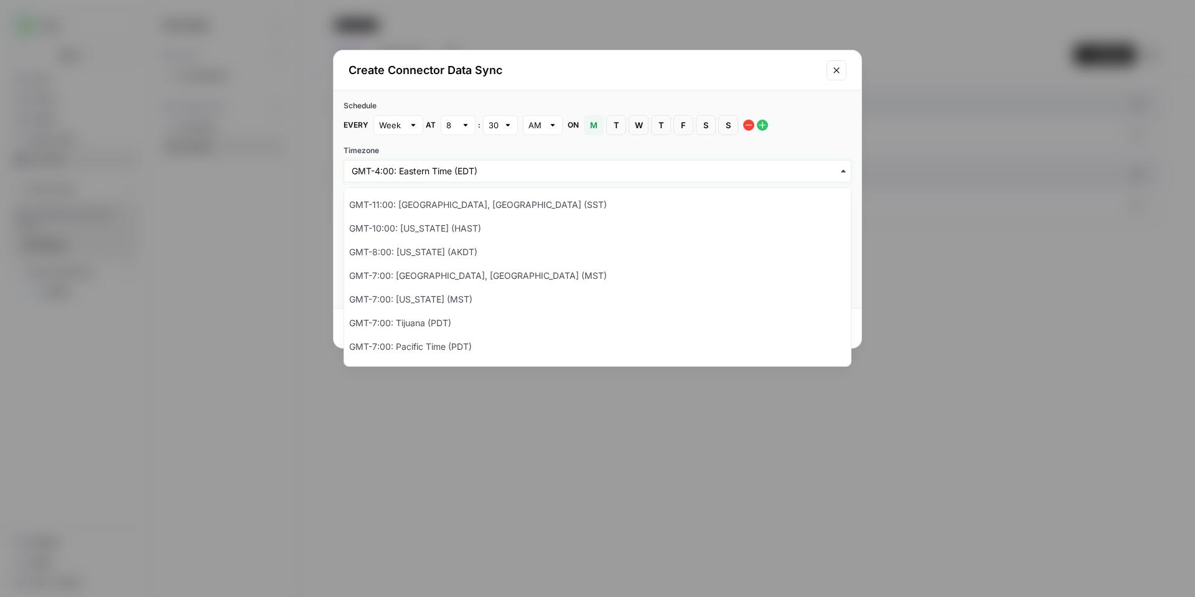
click at [684, 165] on input "Timezone" at bounding box center [598, 171] width 492 height 12
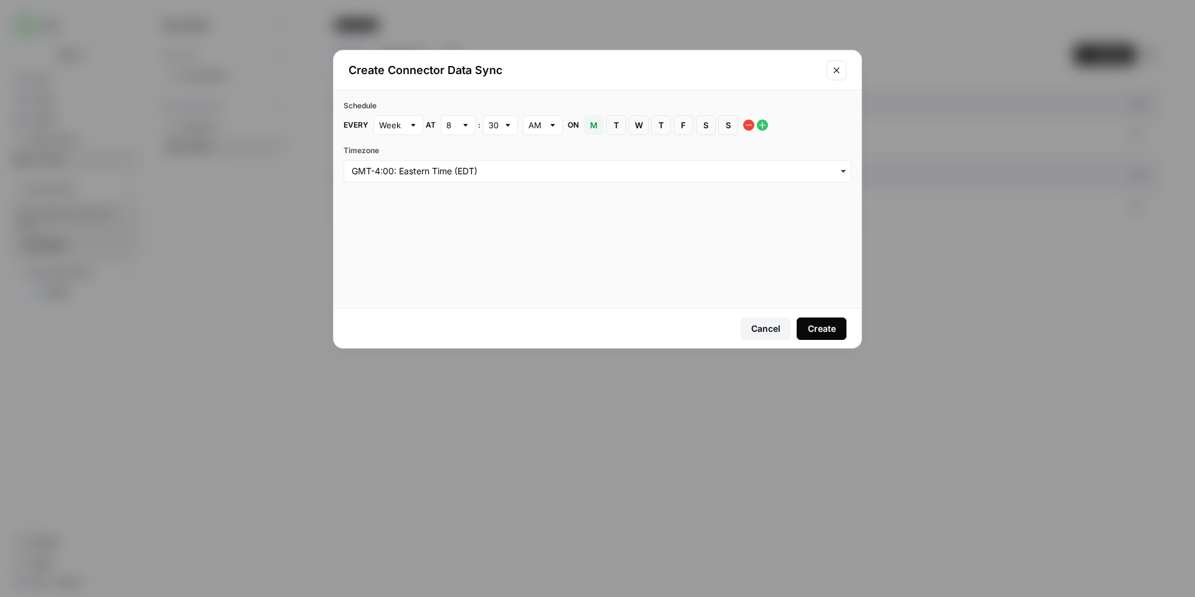
click at [822, 328] on div "Create" at bounding box center [822, 328] width 28 height 12
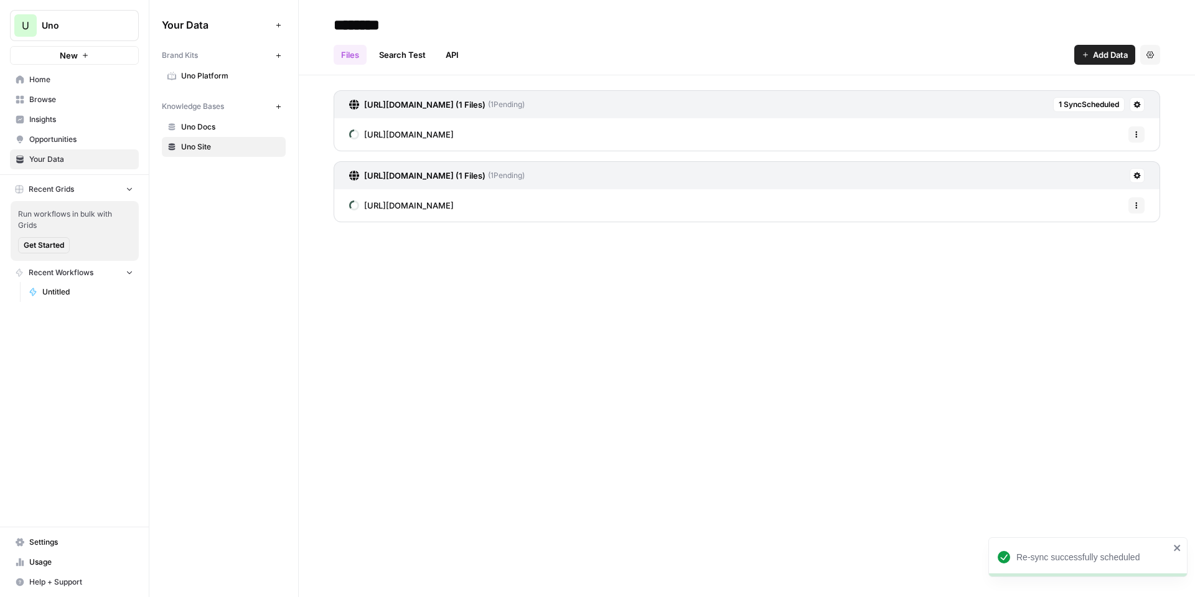
click at [260, 125] on span "Uno Docs" at bounding box center [230, 126] width 99 height 11
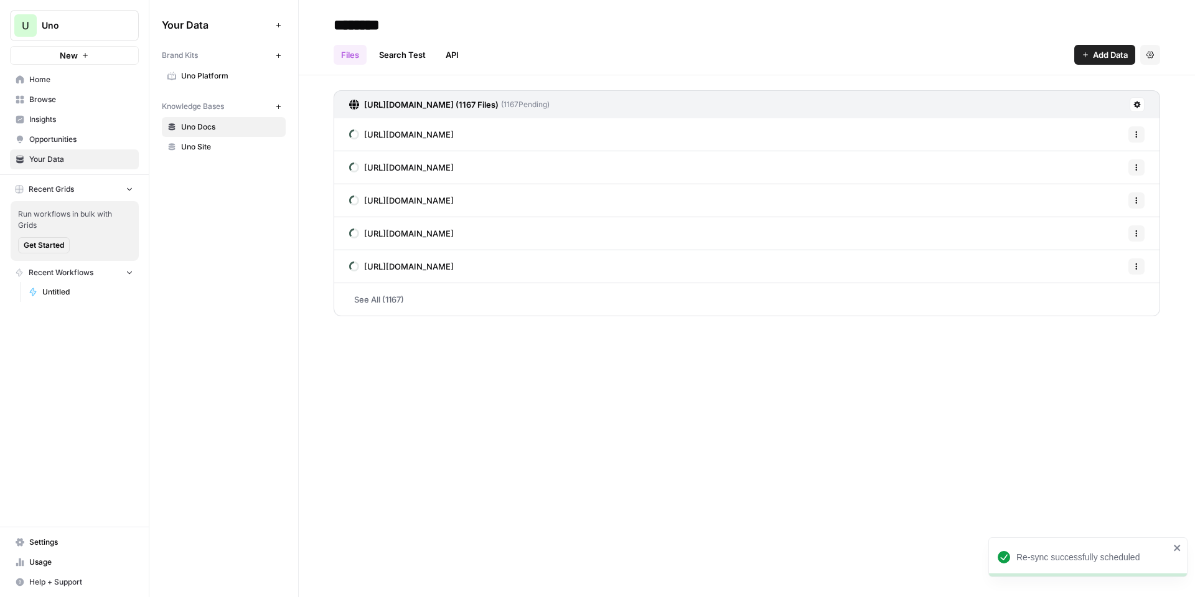
click at [1129, 102] on div "[URL][DOMAIN_NAME] (1167 Files) ( 1167 Pending)" at bounding box center [747, 104] width 826 height 28
click at [1133, 102] on icon at bounding box center [1136, 104] width 7 height 7
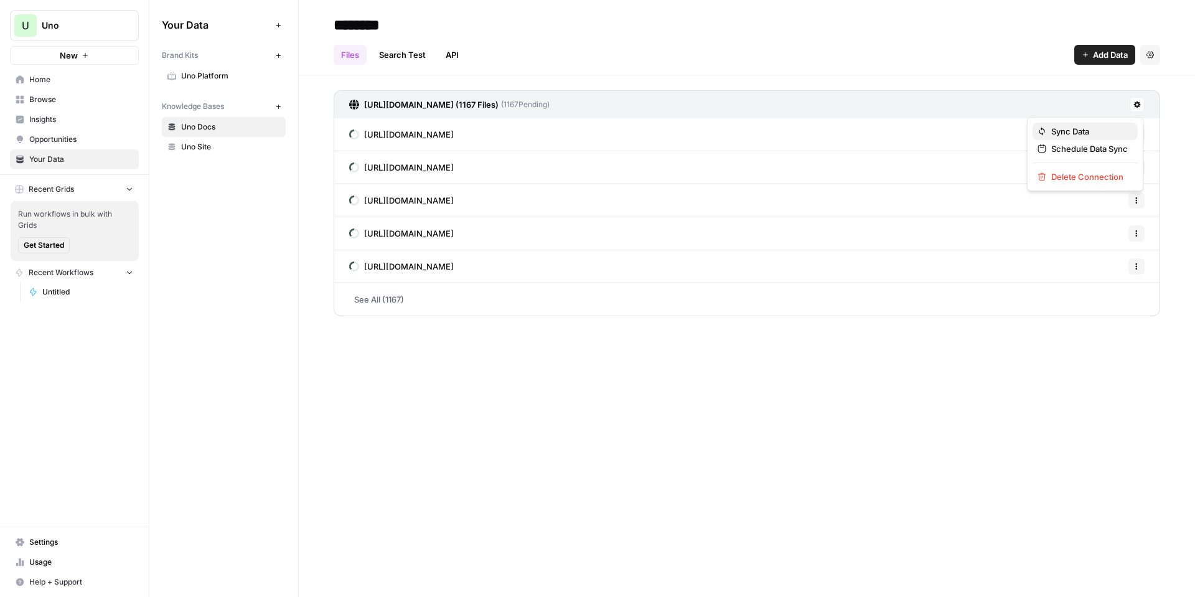
click at [1107, 133] on span "Sync Data" at bounding box center [1089, 131] width 77 height 12
click at [1130, 105] on button at bounding box center [1137, 104] width 15 height 15
click at [1110, 148] on span "Schedule Data Sync" at bounding box center [1089, 149] width 77 height 12
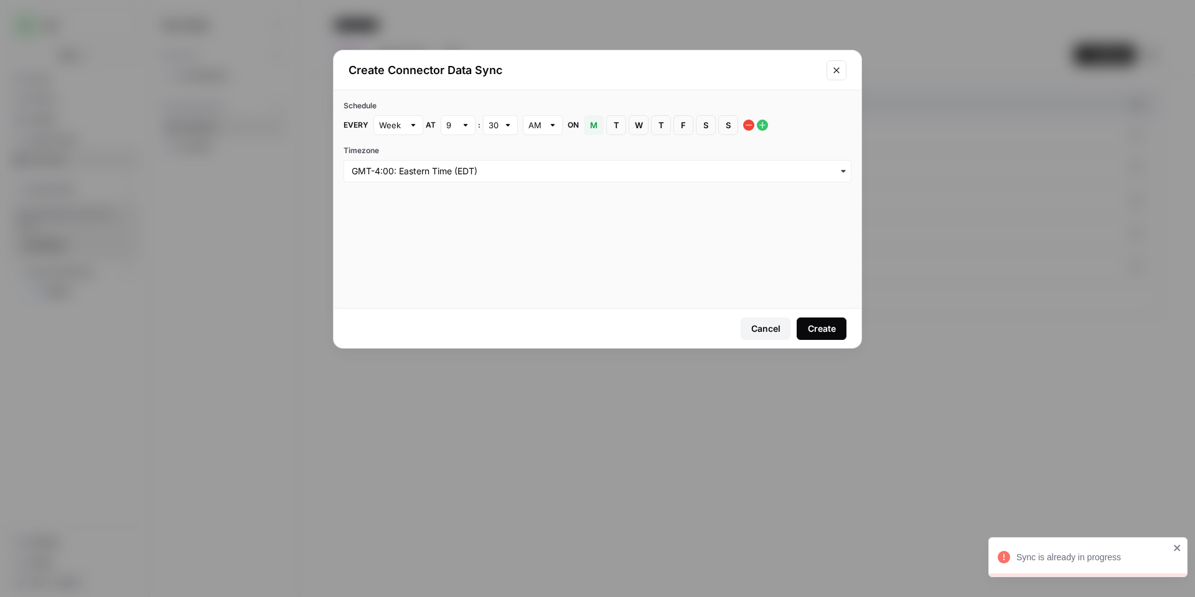
click at [418, 128] on div "Week" at bounding box center [398, 125] width 50 height 20
click at [418, 128] on div at bounding box center [398, 125] width 50 height 20
type input "Week"
click at [465, 125] on div at bounding box center [465, 125] width 9 height 12
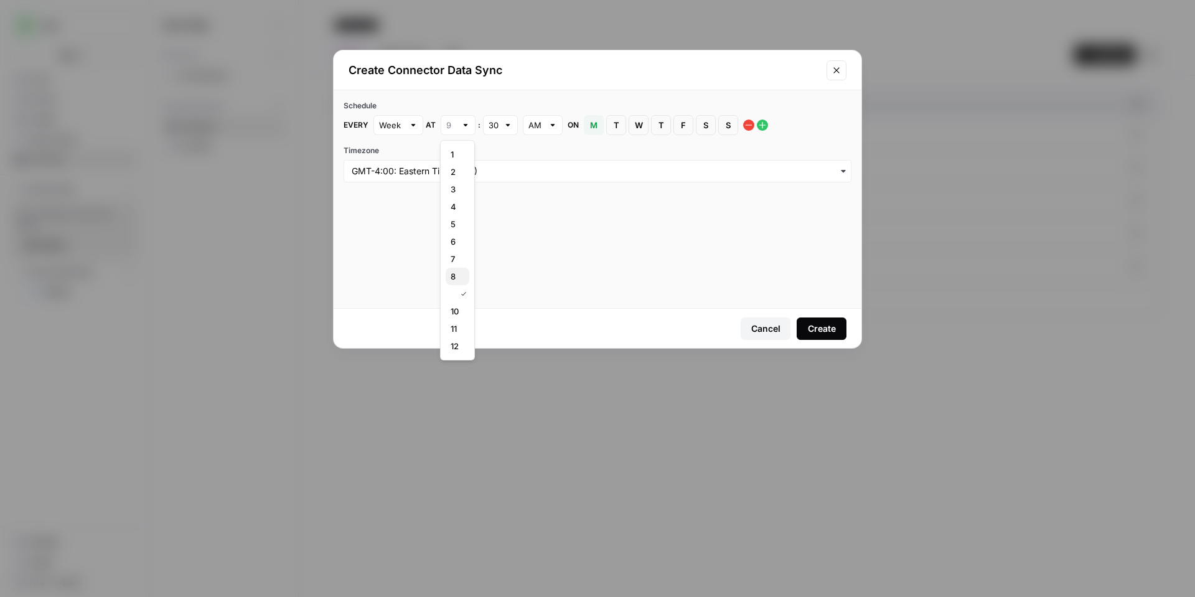
click at [466, 276] on button "8" at bounding box center [458, 276] width 24 height 17
type input "8"
click at [509, 126] on div at bounding box center [507, 125] width 9 height 12
click at [503, 150] on div "00" at bounding box center [500, 154] width 14 height 12
type input "00"
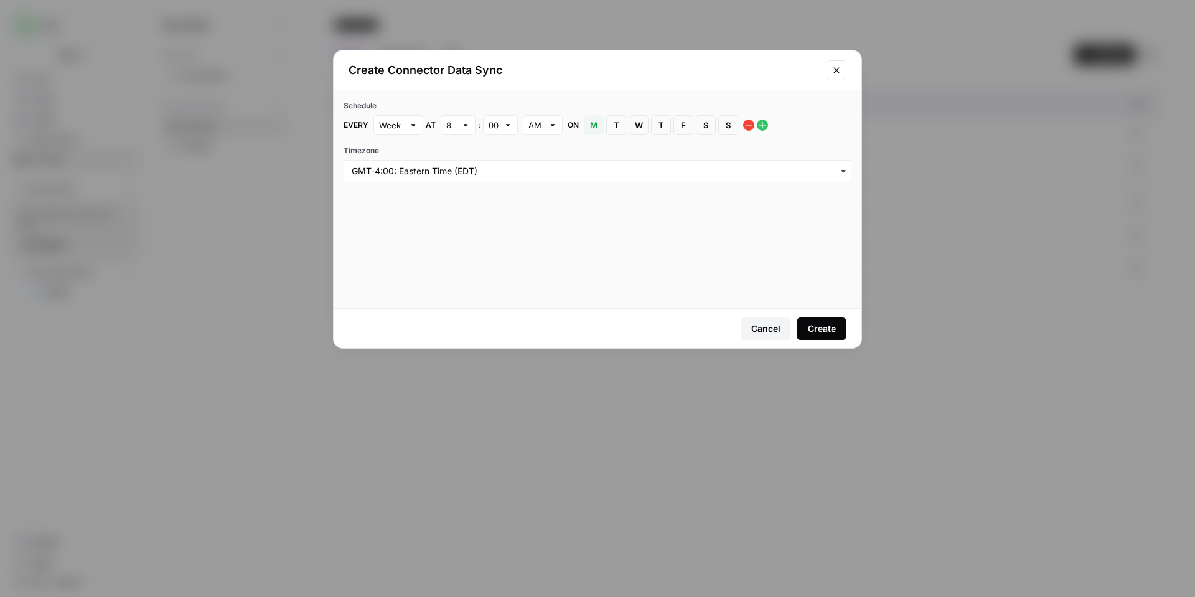
click at [836, 331] on button "Create" at bounding box center [822, 328] width 50 height 22
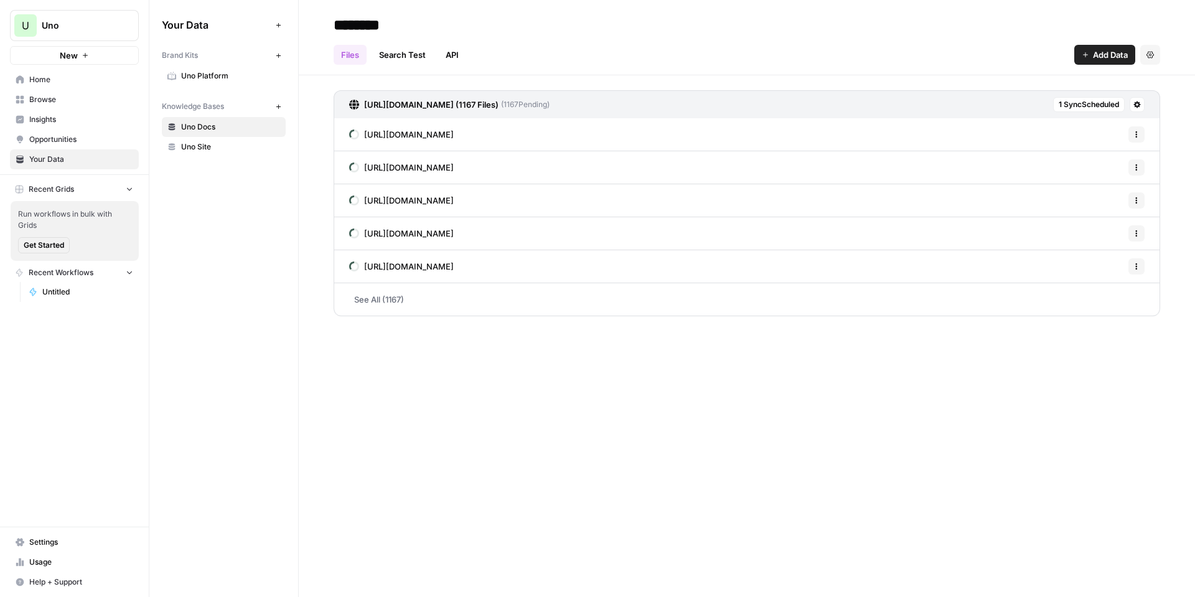
drag, startPoint x: 189, startPoint y: 47, endPoint x: 443, endPoint y: 368, distance: 409.8
click at [443, 368] on div "******** Files Search Test API Add Data Settings [URL][DOMAIN_NAME] (1167 Files…" at bounding box center [747, 298] width 896 height 597
click at [391, 65] on header "******** Files Search Test API Add Data Settings" at bounding box center [747, 37] width 896 height 75
click at [396, 55] on link "Search Test" at bounding box center [403, 55] width 62 height 20
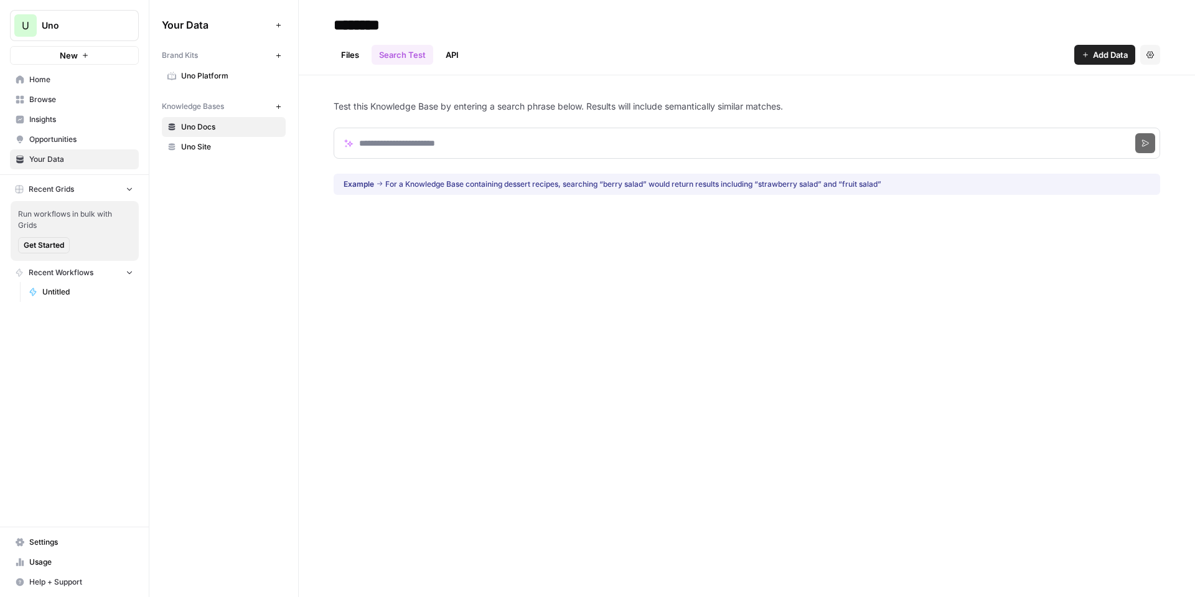
click at [434, 49] on ul "Files Search Test API" at bounding box center [400, 55] width 133 height 20
click at [446, 53] on link "API" at bounding box center [452, 55] width 28 height 20
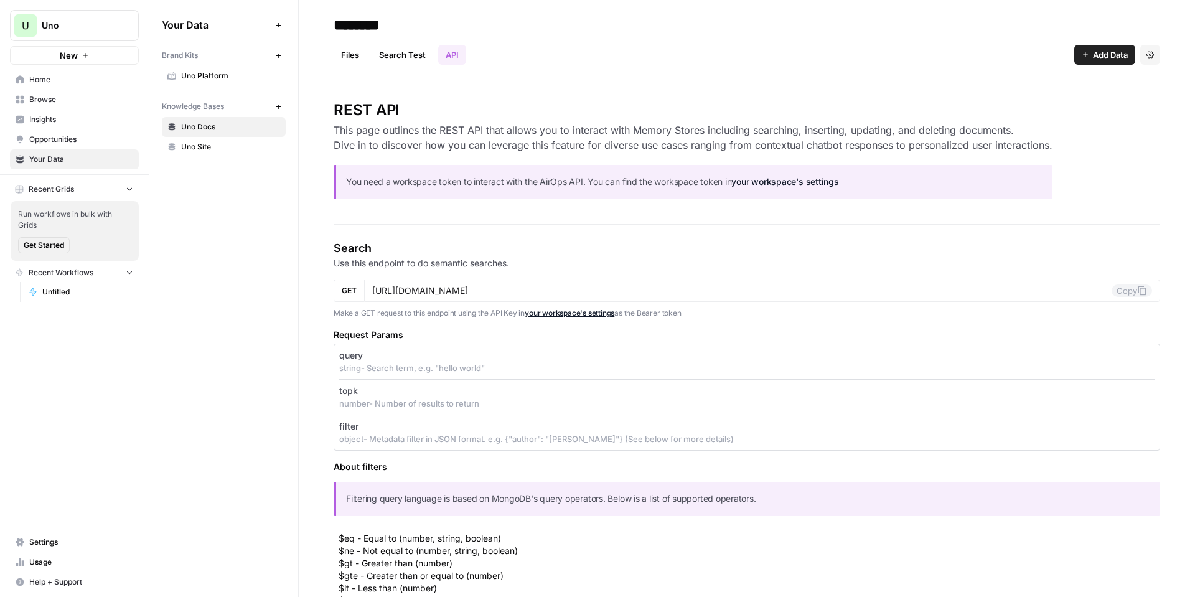
click at [367, 42] on div "Files Search Test API Add Data Settings" at bounding box center [747, 50] width 826 height 30
click at [357, 49] on link "Files" at bounding box center [350, 55] width 33 height 20
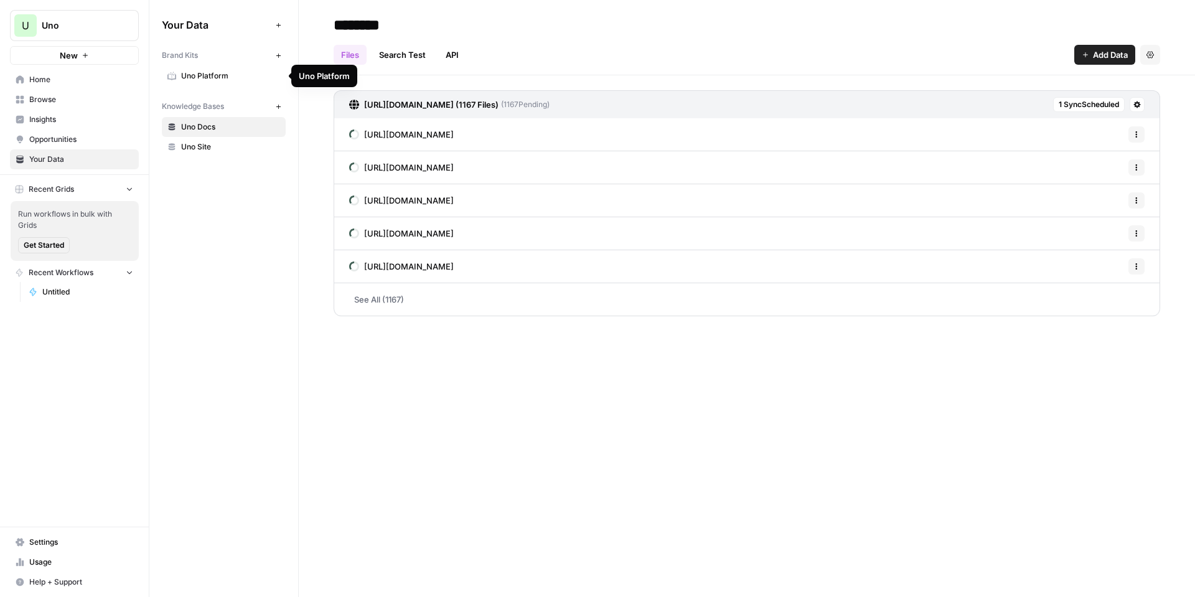
click at [250, 74] on span "Uno Platform" at bounding box center [230, 75] width 99 height 11
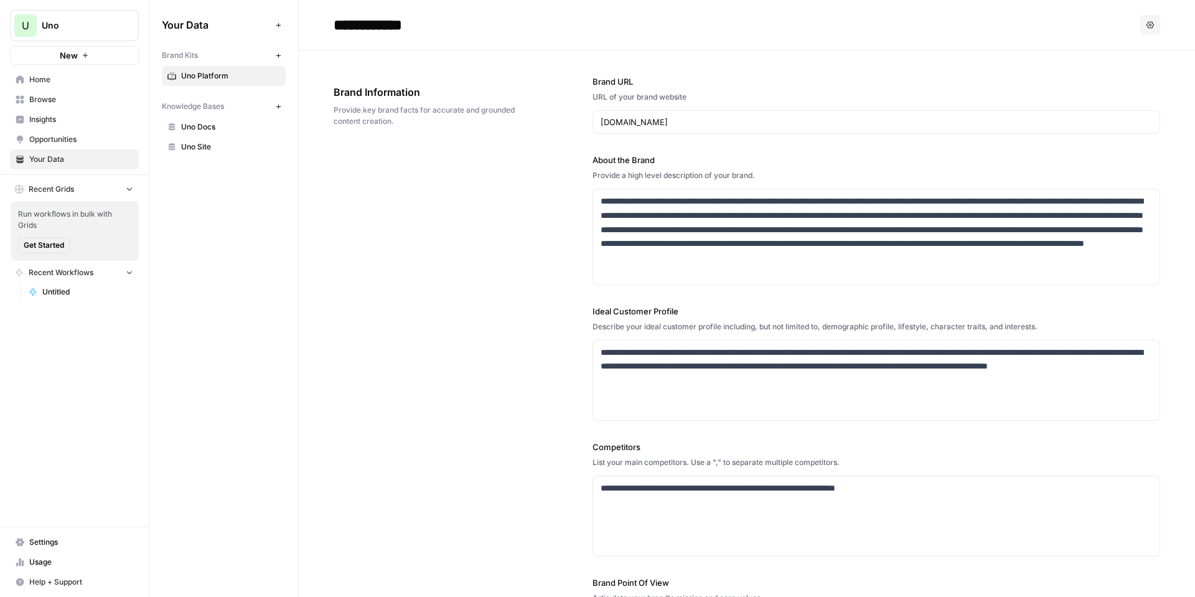
click at [242, 123] on span "Uno Docs" at bounding box center [230, 126] width 99 height 11
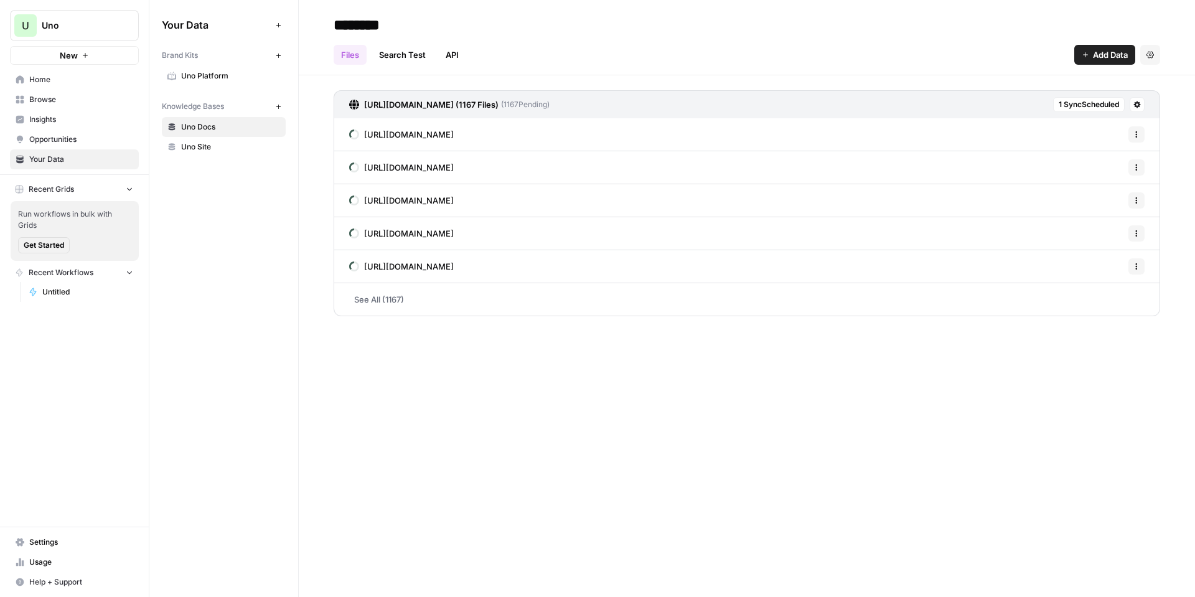
click at [390, 303] on link "See All (1167)" at bounding box center [747, 299] width 826 height 32
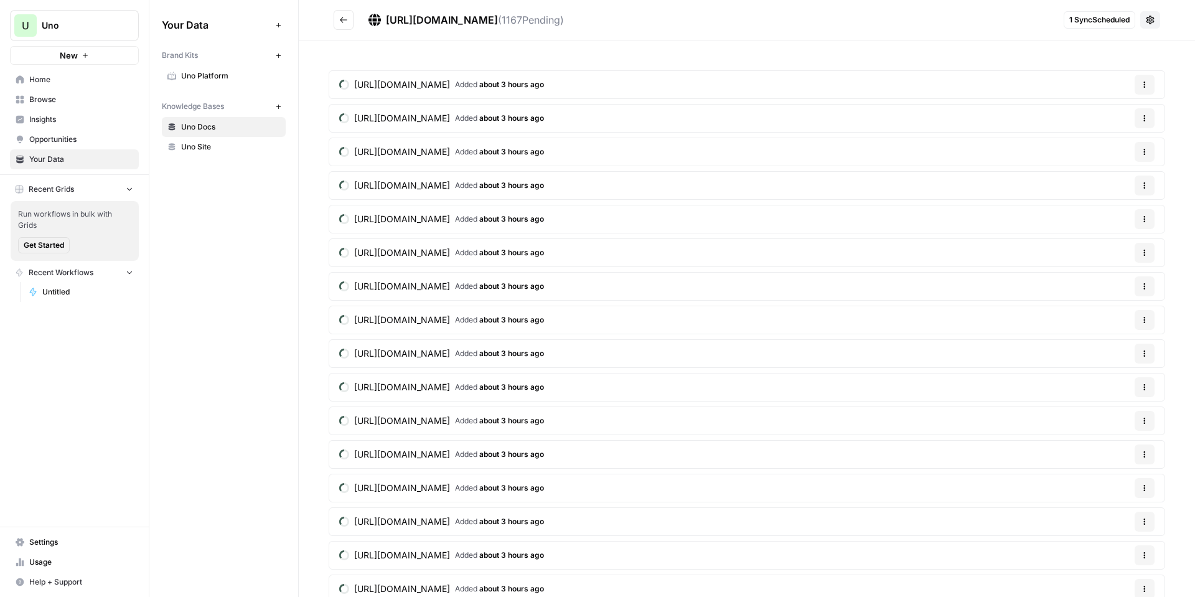
click at [80, 293] on span "Untitled" at bounding box center [87, 291] width 91 height 11
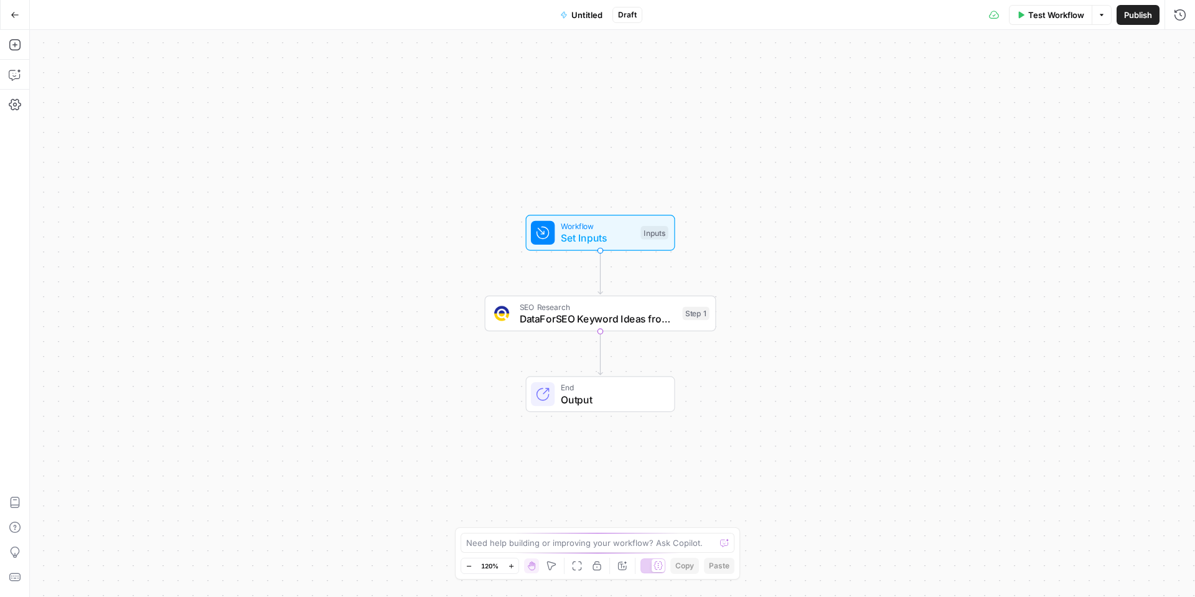
click at [634, 329] on div "SEO Research DataForSEO Keyword Ideas from Domain Step 1 Copy step Delete step …" at bounding box center [601, 314] width 232 height 36
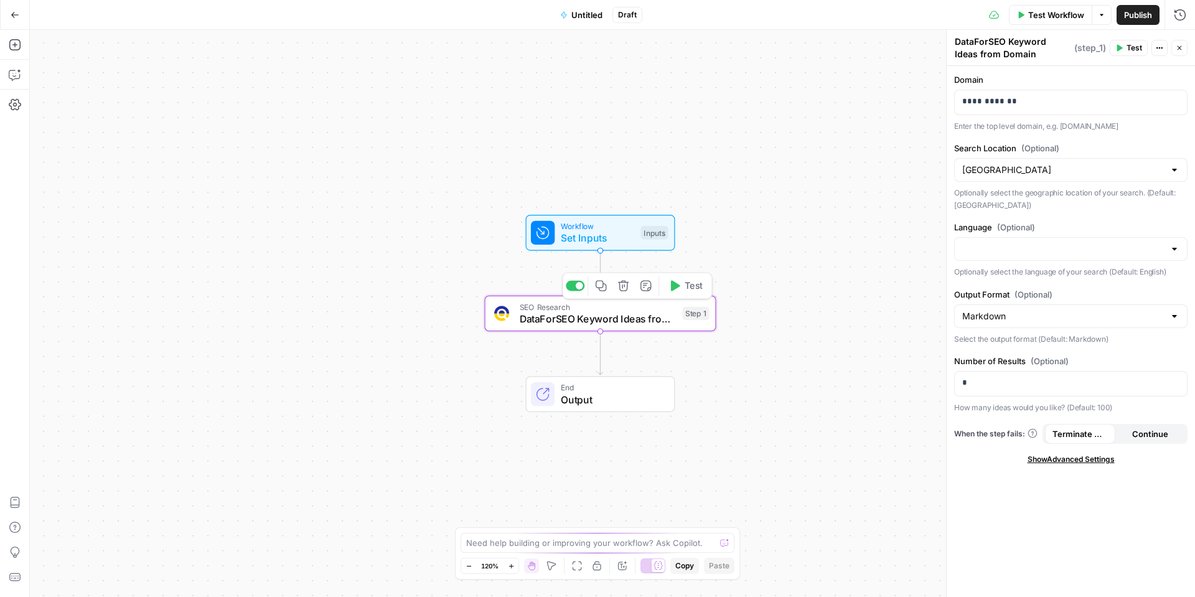
click at [651, 295] on div "Copy step Delete step Add Note Test" at bounding box center [637, 286] width 150 height 27
click at [647, 288] on icon "button" at bounding box center [645, 285] width 11 height 11
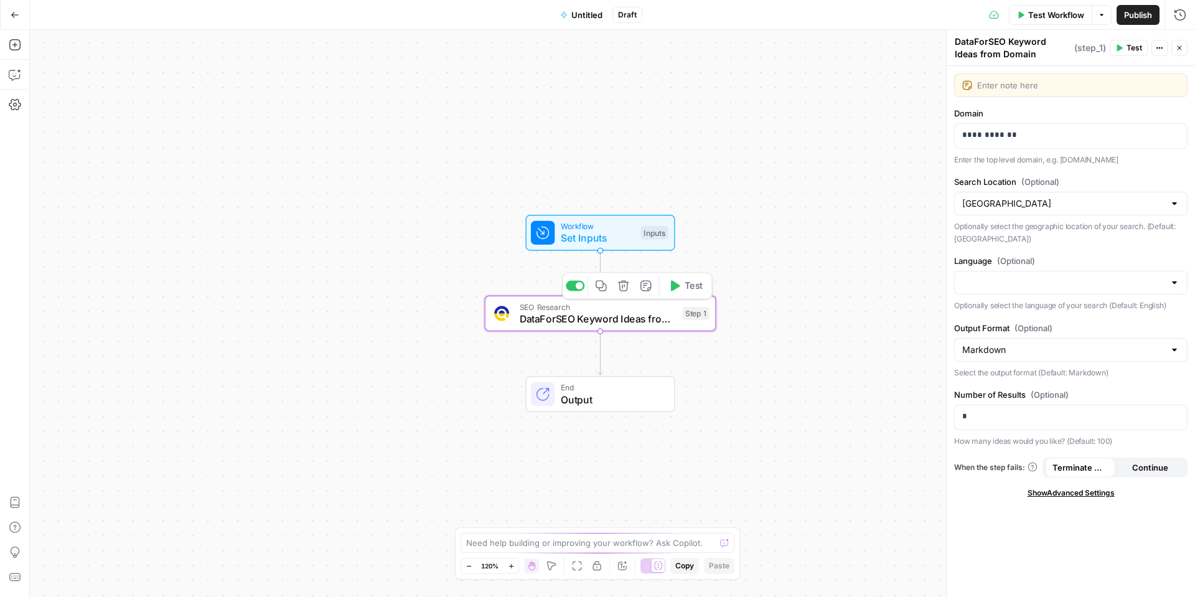
click at [632, 286] on button "Delete step" at bounding box center [623, 285] width 19 height 19
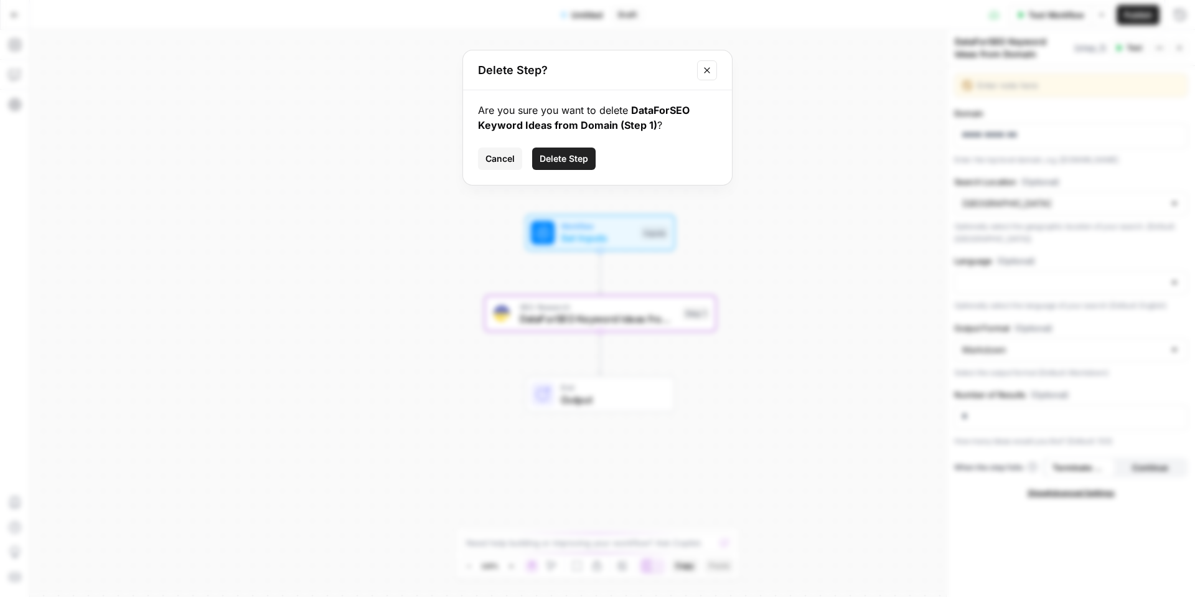
click at [569, 168] on button "Delete Step" at bounding box center [563, 158] width 63 height 22
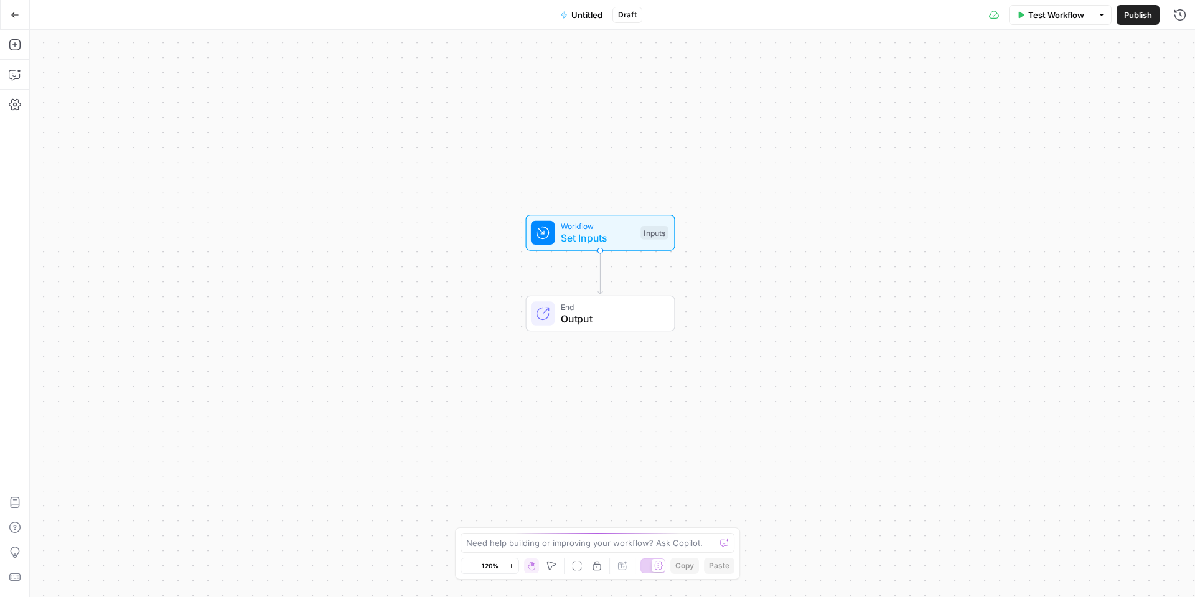
click at [597, 231] on span "Set Inputs" at bounding box center [598, 237] width 74 height 15
click at [609, 231] on span "Set Inputs" at bounding box center [598, 238] width 74 height 15
click at [980, 84] on button "Add Field" at bounding box center [1060, 85] width 207 height 20
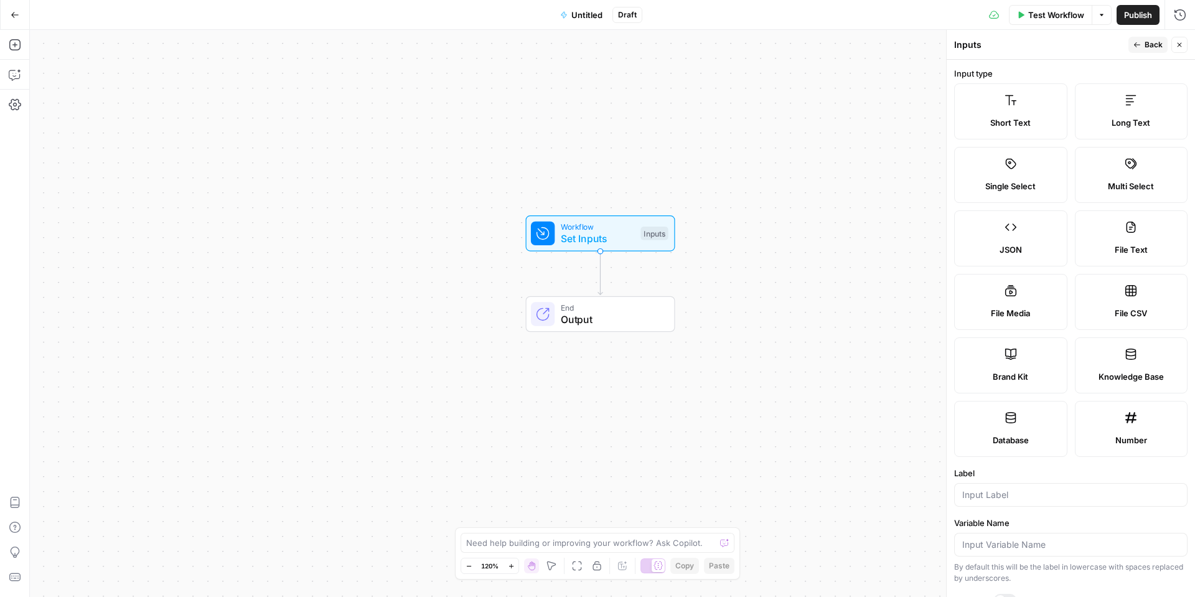
scroll to position [187, 0]
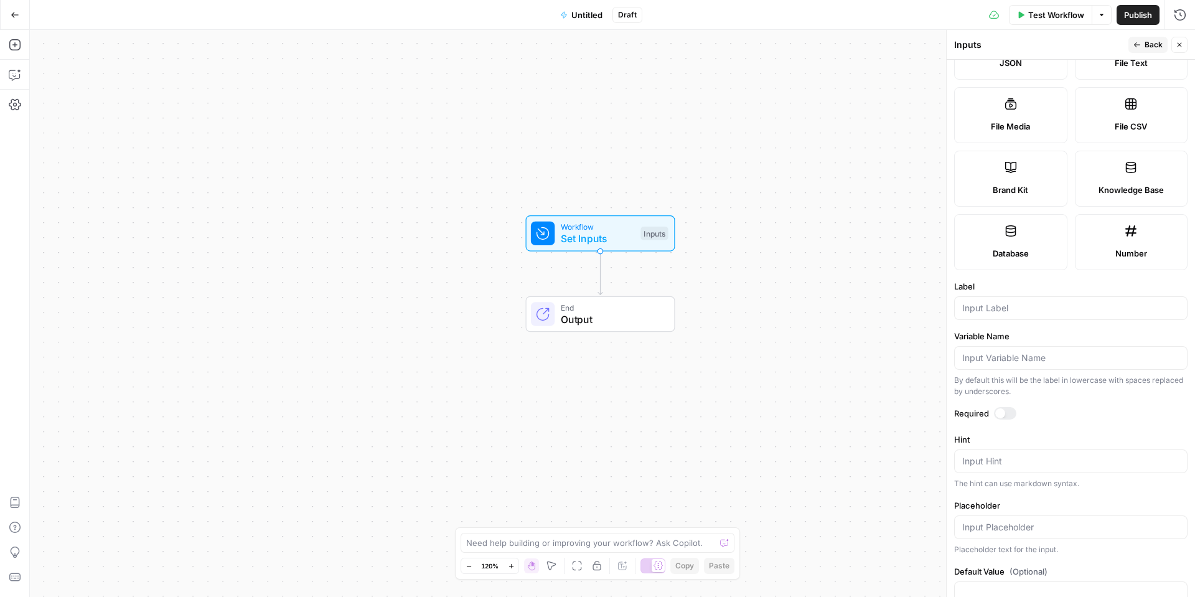
click at [1062, 298] on div at bounding box center [1070, 308] width 233 height 24
click at [1059, 300] on div at bounding box center [1070, 308] width 233 height 24
type input "Blog URL"
click at [1003, 413] on div at bounding box center [1000, 413] width 10 height 10
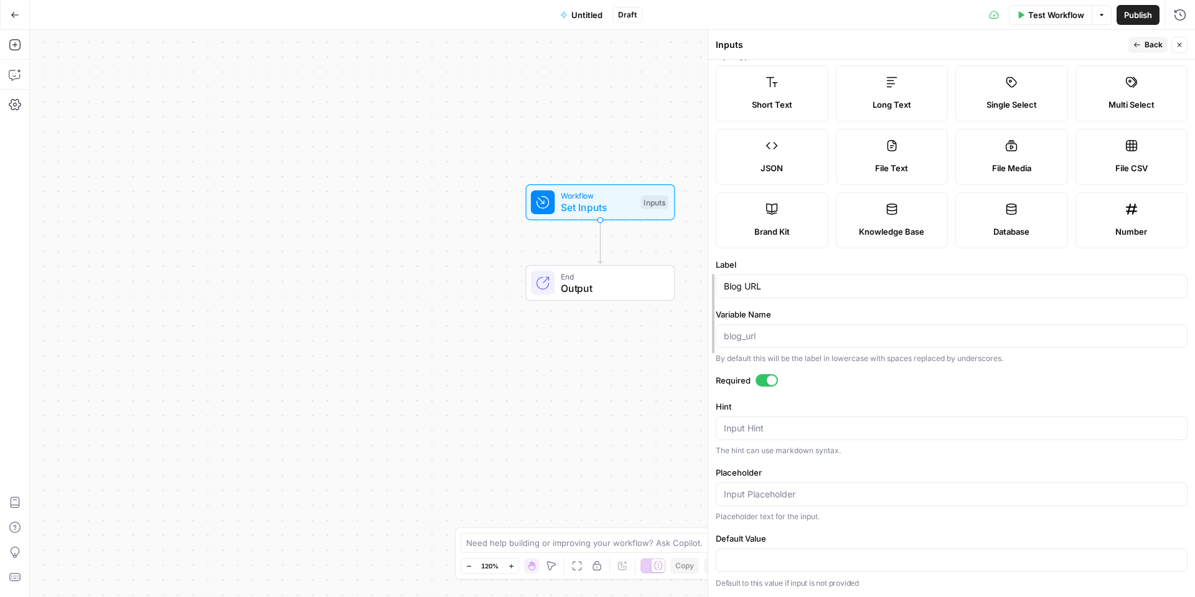
scroll to position [82, 0]
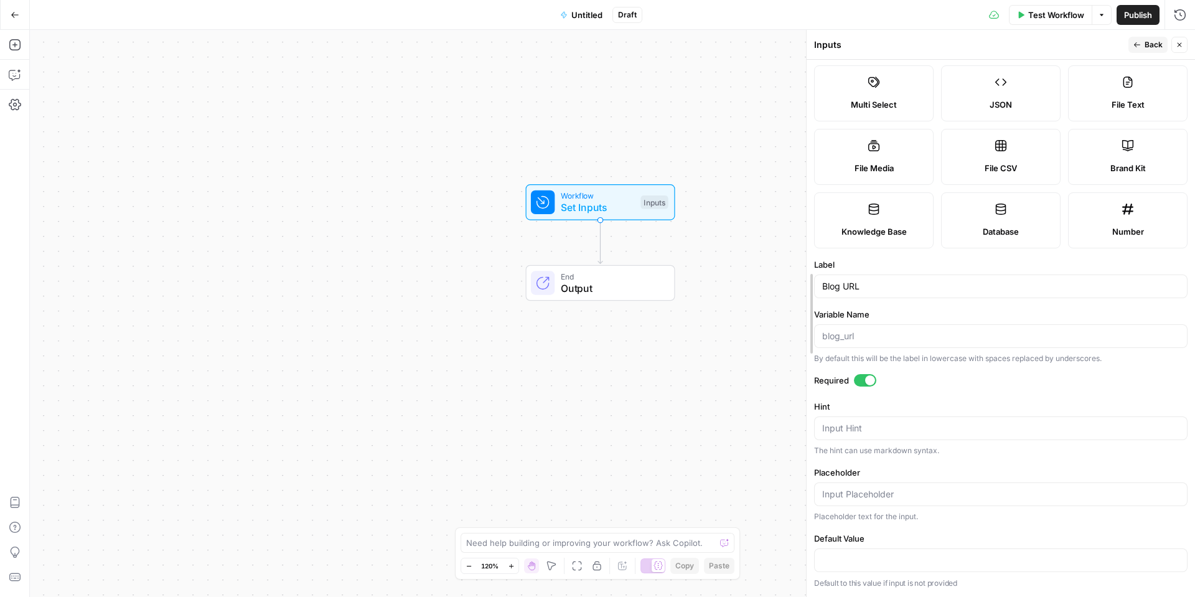
drag, startPoint x: 948, startPoint y: 337, endPoint x: 808, endPoint y: 304, distance: 143.9
click at [1146, 50] on span "Back" at bounding box center [1154, 44] width 18 height 11
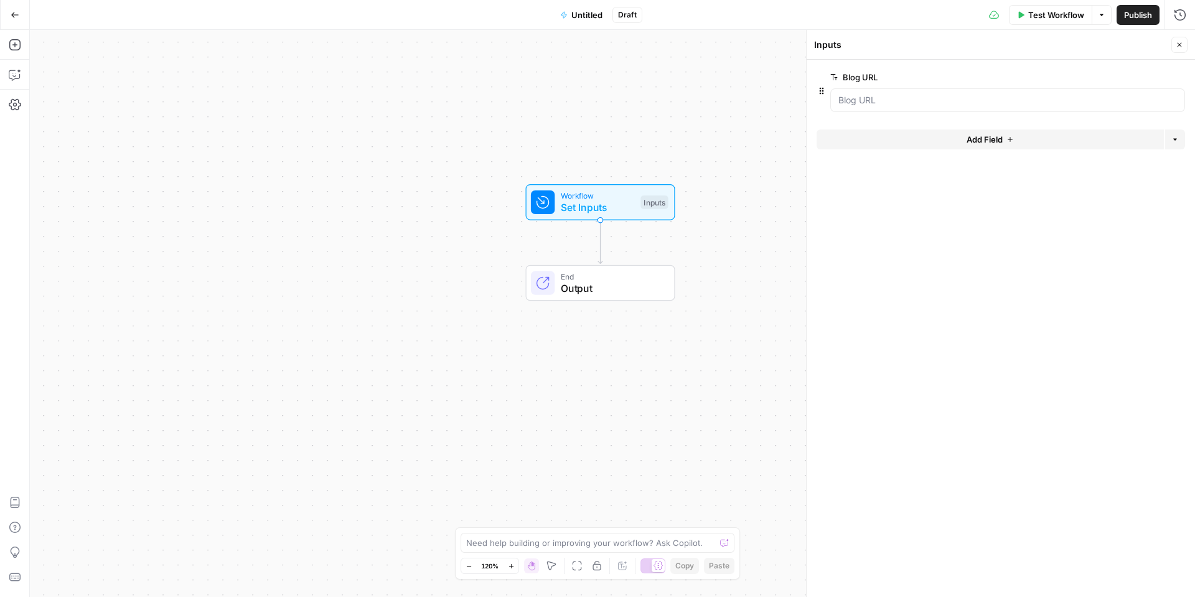
click at [1179, 47] on icon "button" at bounding box center [1179, 44] width 7 height 7
click at [1054, 20] on span "Test Workflow" at bounding box center [1056, 15] width 56 height 12
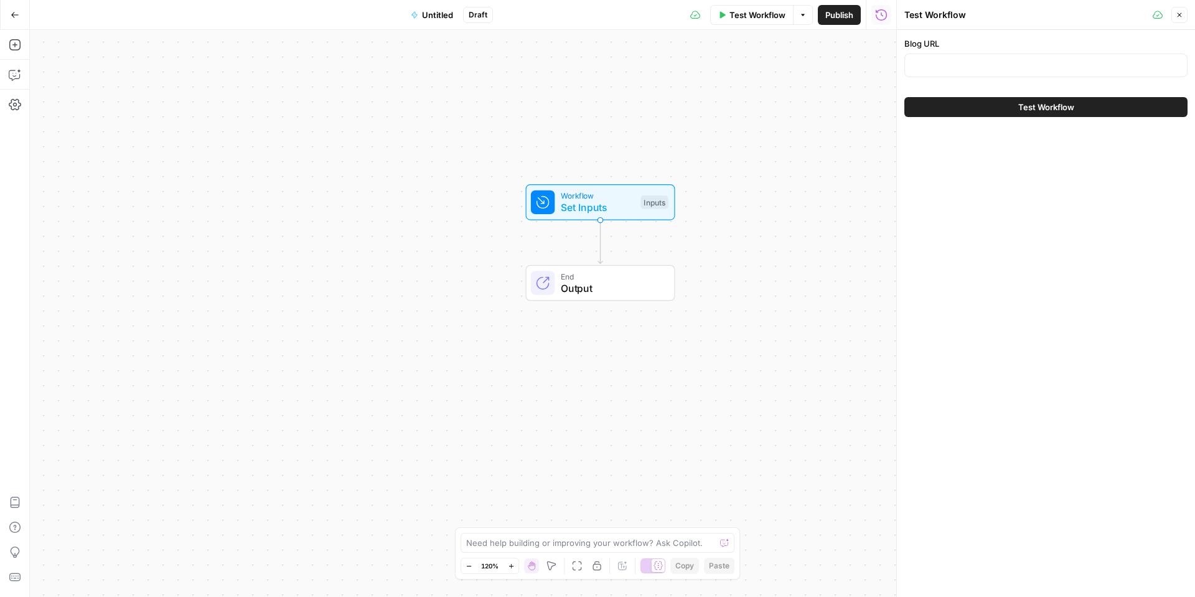
click at [1019, 52] on div "Blog URL" at bounding box center [1045, 59] width 283 height 45
click at [1011, 59] on input "Blog URL" at bounding box center [1045, 65] width 267 height 12
drag, startPoint x: 929, startPoint y: 73, endPoint x: 954, endPoint y: 70, distance: 25.1
click at [954, 70] on input "Blog URL" at bounding box center [1045, 65] width 267 height 12
paste input "[URL][DOMAIN_NAME]"
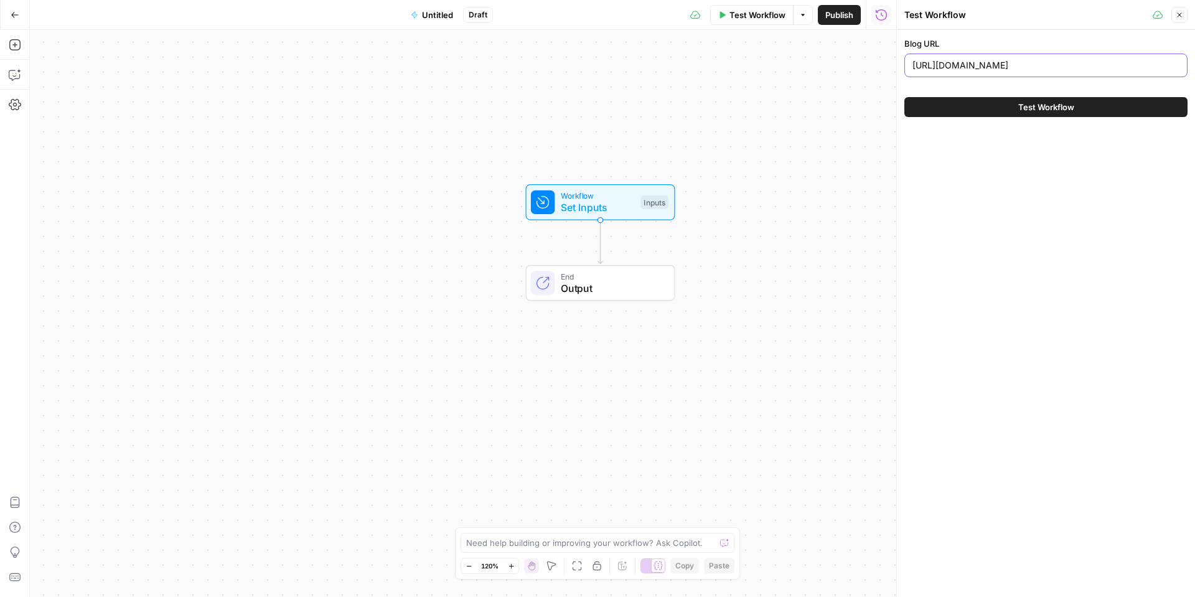
scroll to position [0, 37]
type input "[URL][DOMAIN_NAME]"
click at [970, 110] on button "Test Workflow" at bounding box center [1045, 107] width 283 height 20
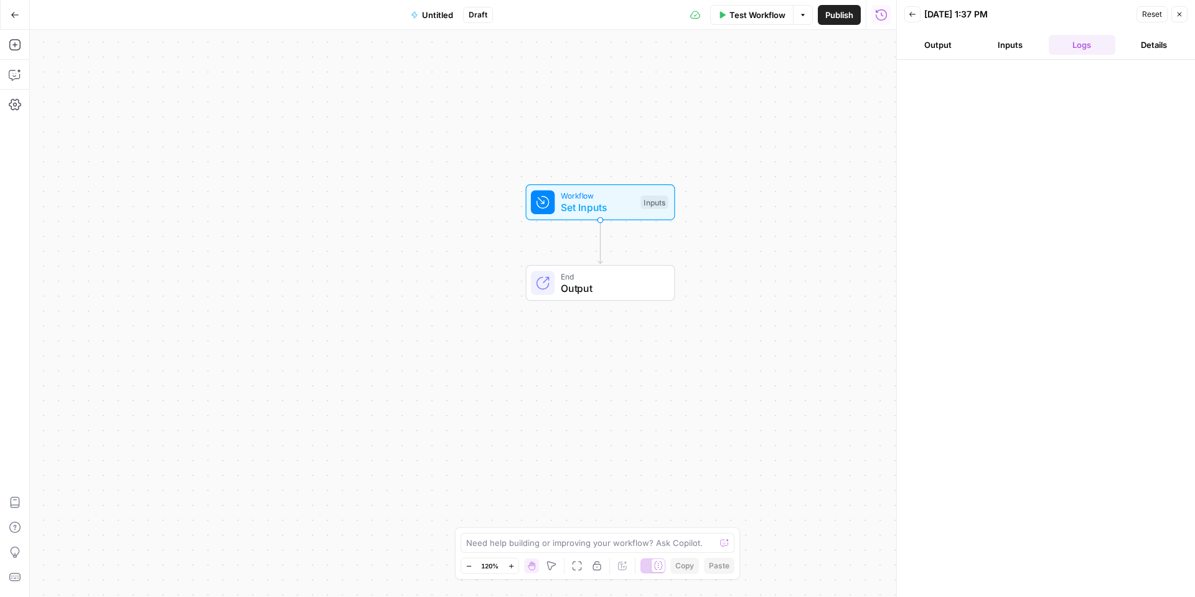
click at [953, 48] on button "Output" at bounding box center [937, 45] width 67 height 20
click at [995, 50] on button "Inputs" at bounding box center [1009, 45] width 67 height 20
click at [915, 14] on icon "button" at bounding box center [912, 14] width 6 height 5
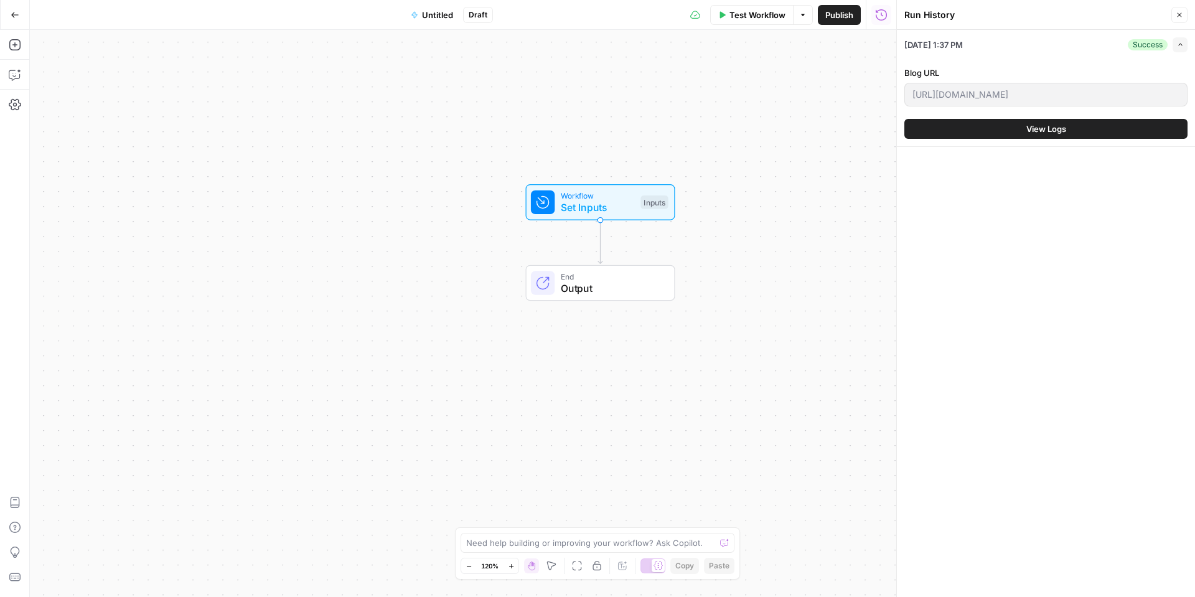
click at [1184, 12] on button "Close" at bounding box center [1179, 15] width 16 height 16
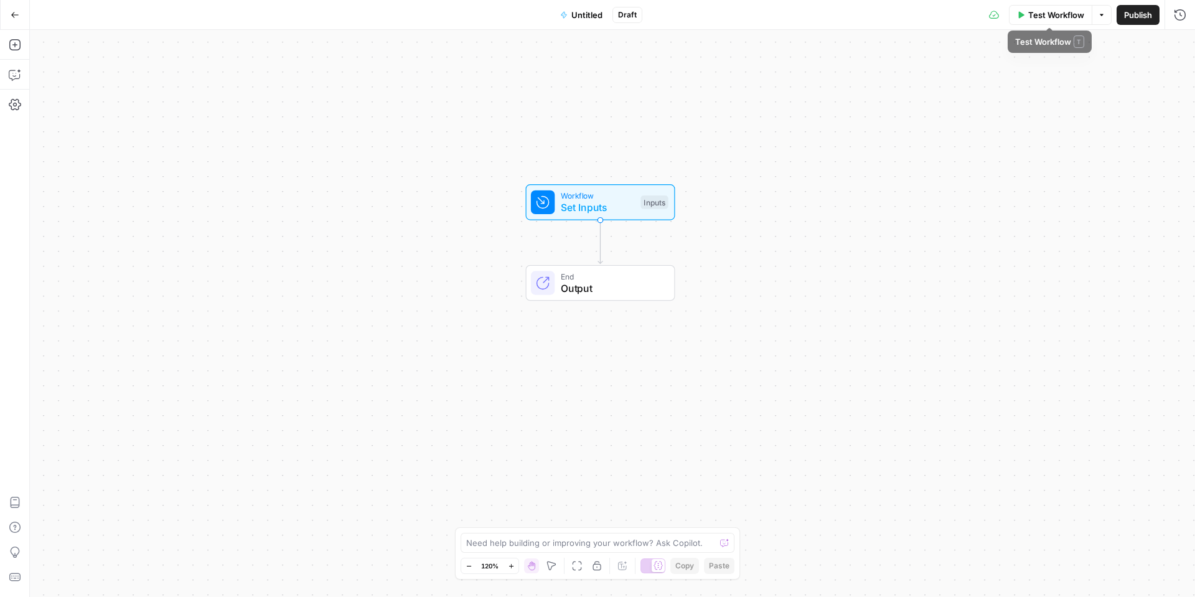
click at [1099, 16] on icon "button" at bounding box center [1101, 14] width 7 height 7
click at [1046, 67] on span "View Last Test" at bounding box center [1066, 61] width 55 height 12
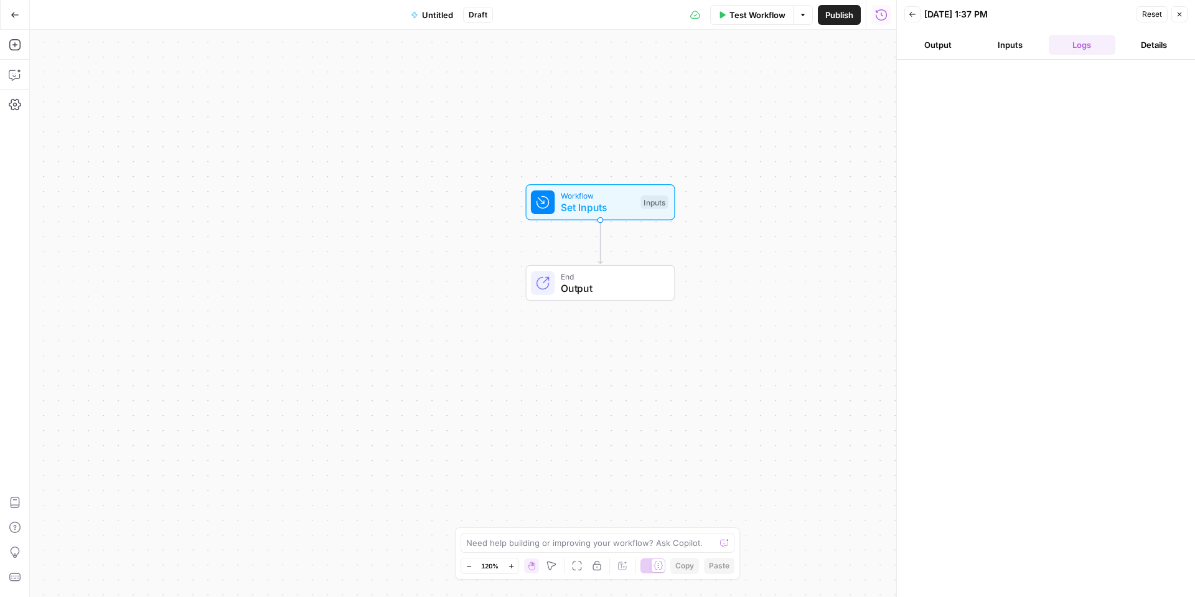
click at [1183, 16] on button "Close" at bounding box center [1179, 14] width 16 height 16
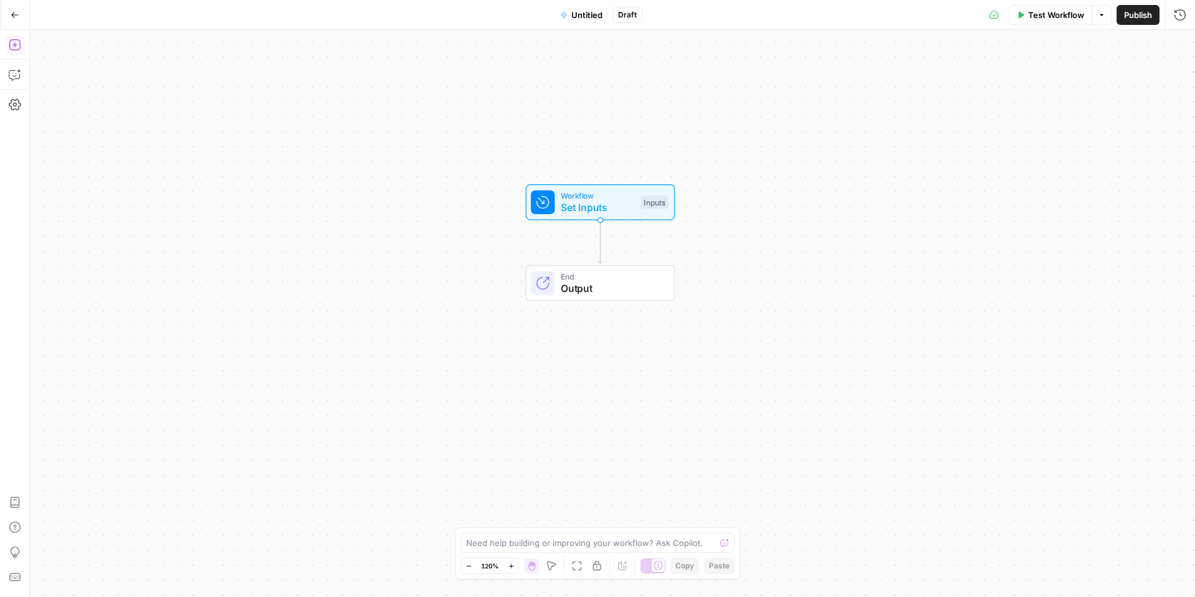
click at [12, 39] on icon "button" at bounding box center [15, 45] width 12 height 12
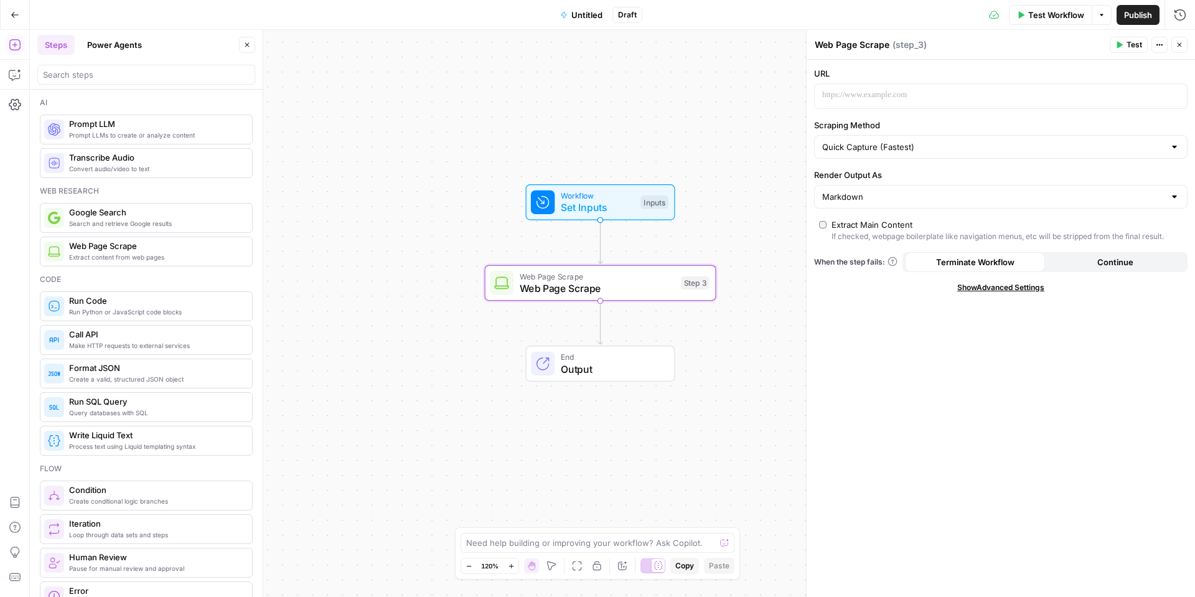
click at [474, 260] on div "Workflow Set Inputs Inputs Web Page Scrape Web Page Scrape Step 3 End Output" at bounding box center [612, 313] width 1165 height 567
drag, startPoint x: 474, startPoint y: 260, endPoint x: 466, endPoint y: 256, distance: 8.1
click at [466, 256] on div "Workflow Set Inputs Inputs Web Page Scrape Web Page Scrape Step 3 End Output" at bounding box center [612, 313] width 1165 height 567
click at [638, 288] on span "Web Page Scrape" at bounding box center [598, 288] width 156 height 15
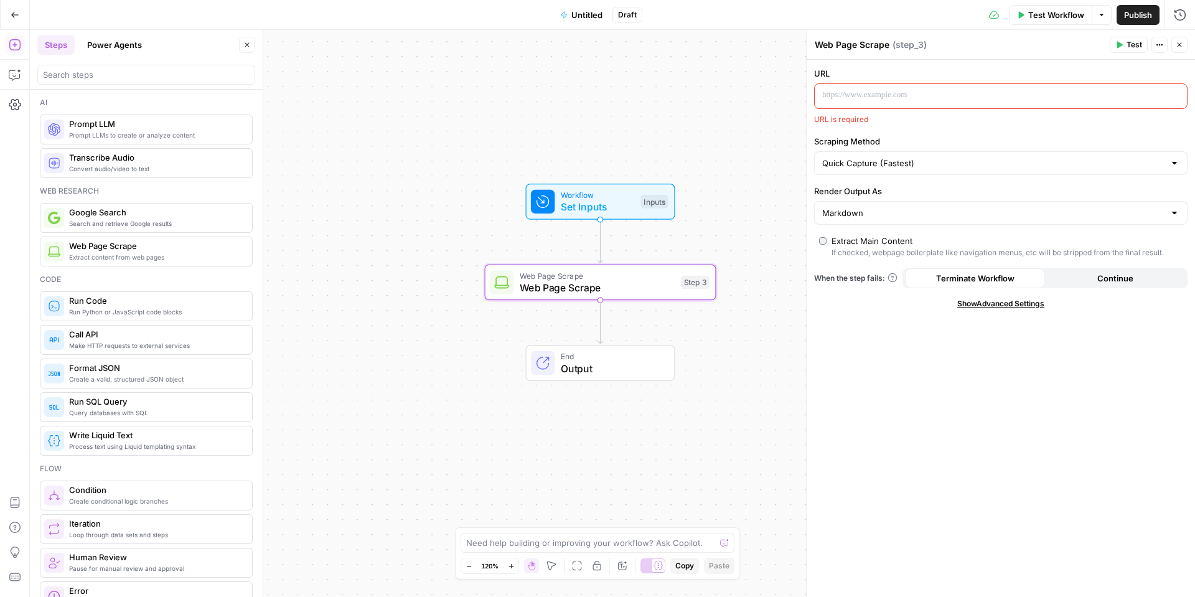
drag, startPoint x: 400, startPoint y: 253, endPoint x: 396, endPoint y: 243, distance: 11.4
click at [396, 243] on div "Workflow Set Inputs Inputs Web Page Scrape Web Page Scrape Step 3 End Output" at bounding box center [612, 313] width 1165 height 567
click at [935, 103] on div at bounding box center [991, 96] width 352 height 24
click at [1176, 93] on icon "button" at bounding box center [1176, 96] width 6 height 6
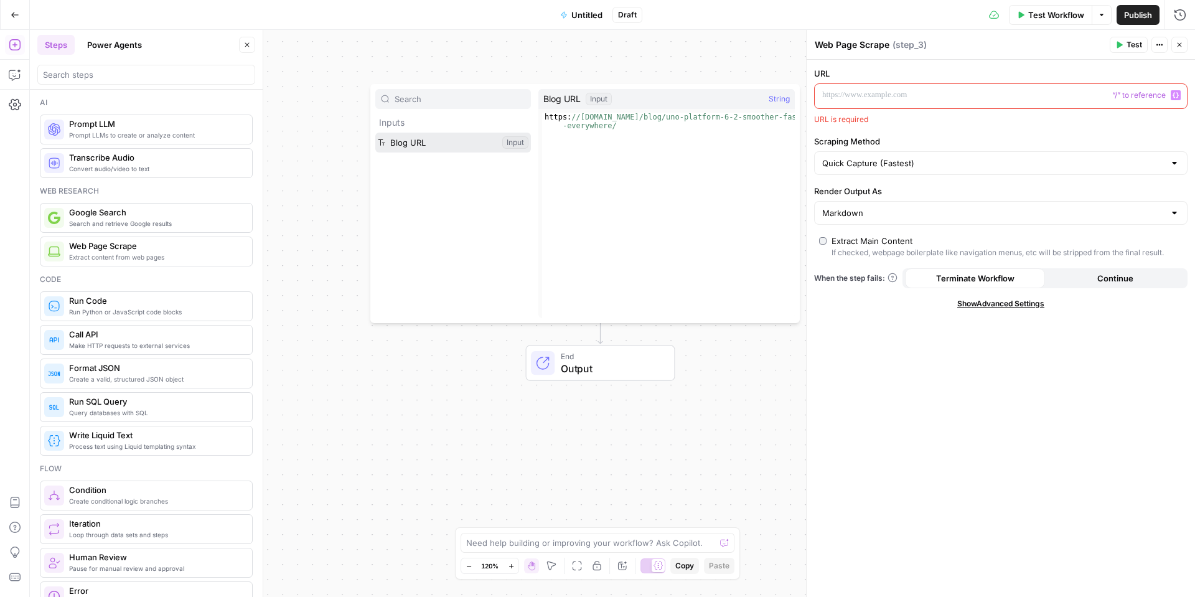
click at [442, 142] on button "Select variable Blog URL" at bounding box center [453, 143] width 156 height 20
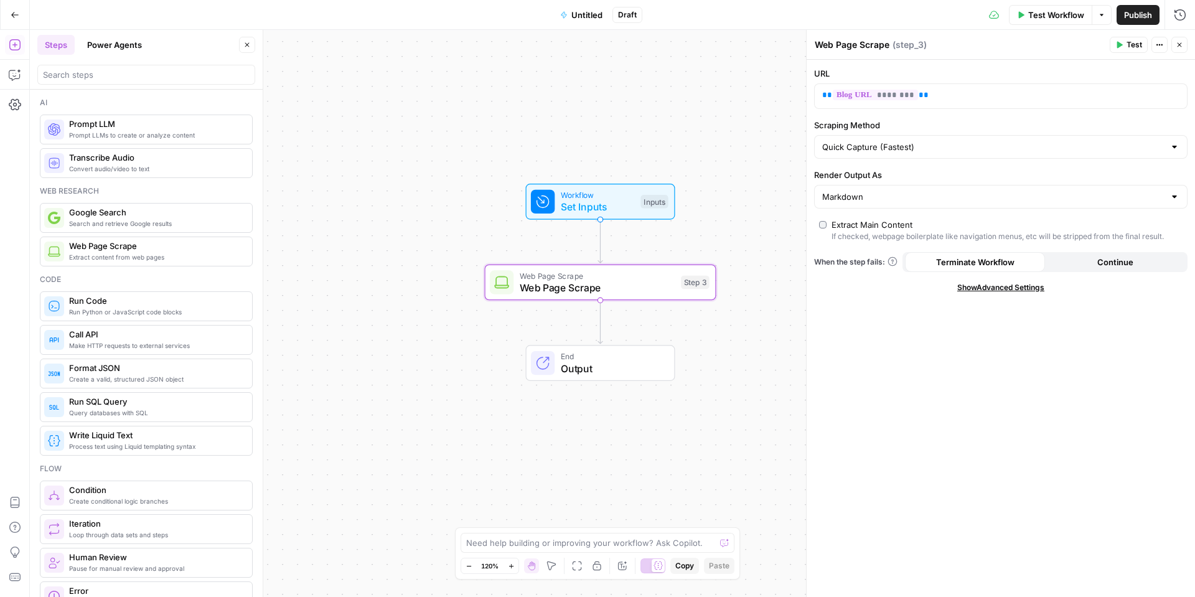
click at [1121, 46] on icon "button" at bounding box center [1120, 45] width 6 height 7
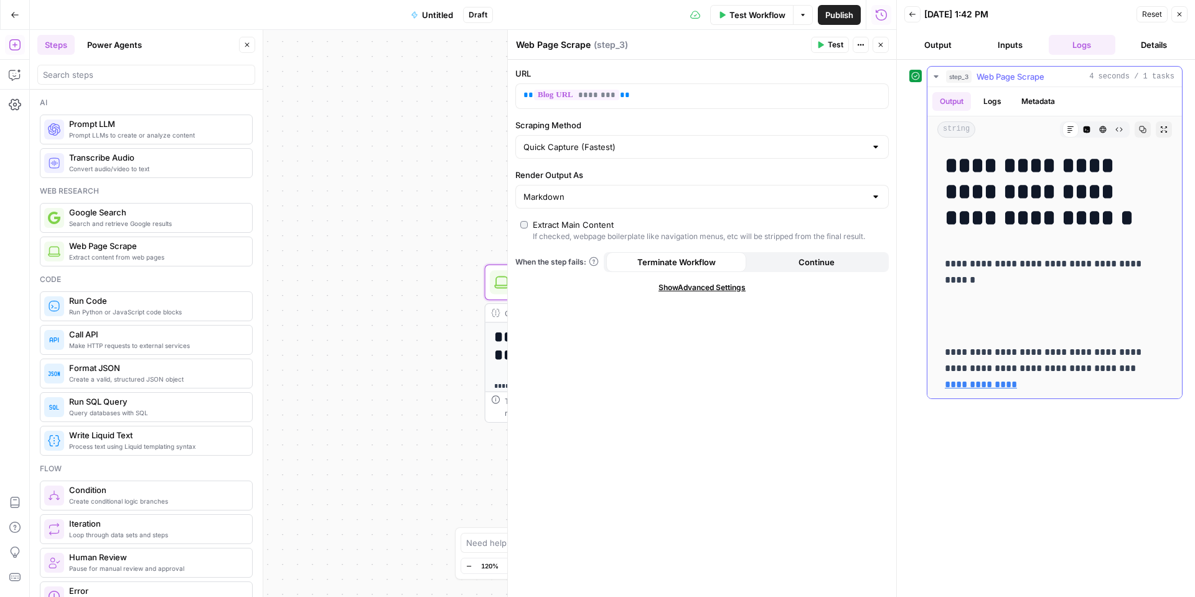
click at [1043, 321] on p at bounding box center [1055, 316] width 220 height 36
click at [1000, 312] on p at bounding box center [1055, 316] width 220 height 36
click at [1000, 311] on p at bounding box center [1055, 316] width 220 height 36
click at [998, 301] on p at bounding box center [1055, 316] width 220 height 36
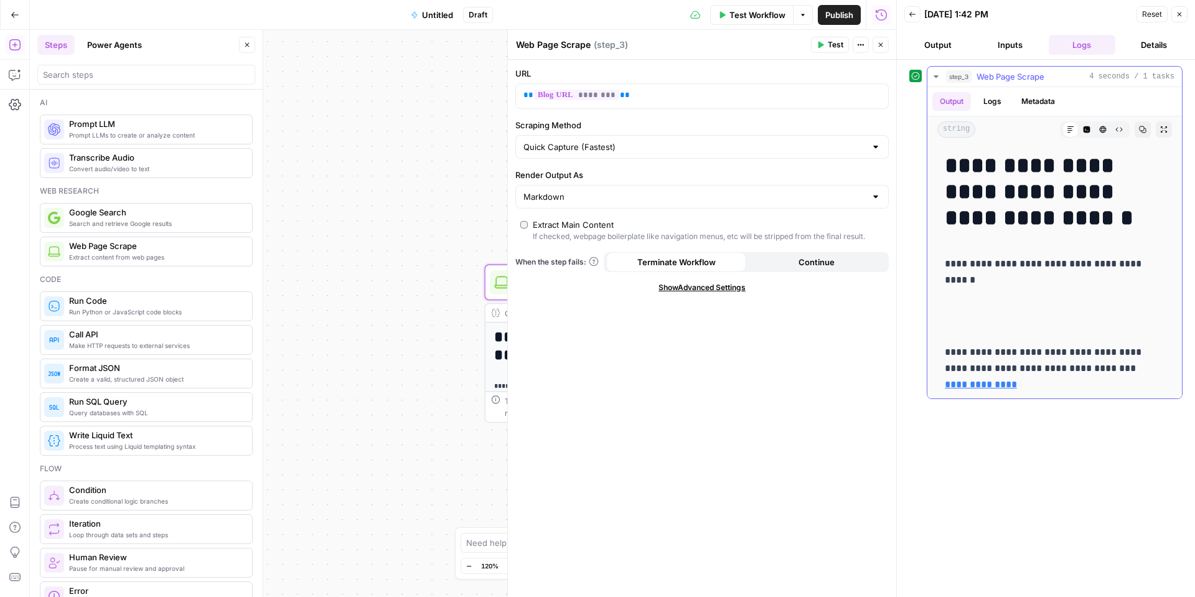
drag, startPoint x: 998, startPoint y: 301, endPoint x: 1109, endPoint y: 457, distance: 191.5
click at [1108, 457] on div "**********" at bounding box center [1045, 328] width 273 height 525
click at [1006, 100] on button "Logs" at bounding box center [992, 101] width 33 height 19
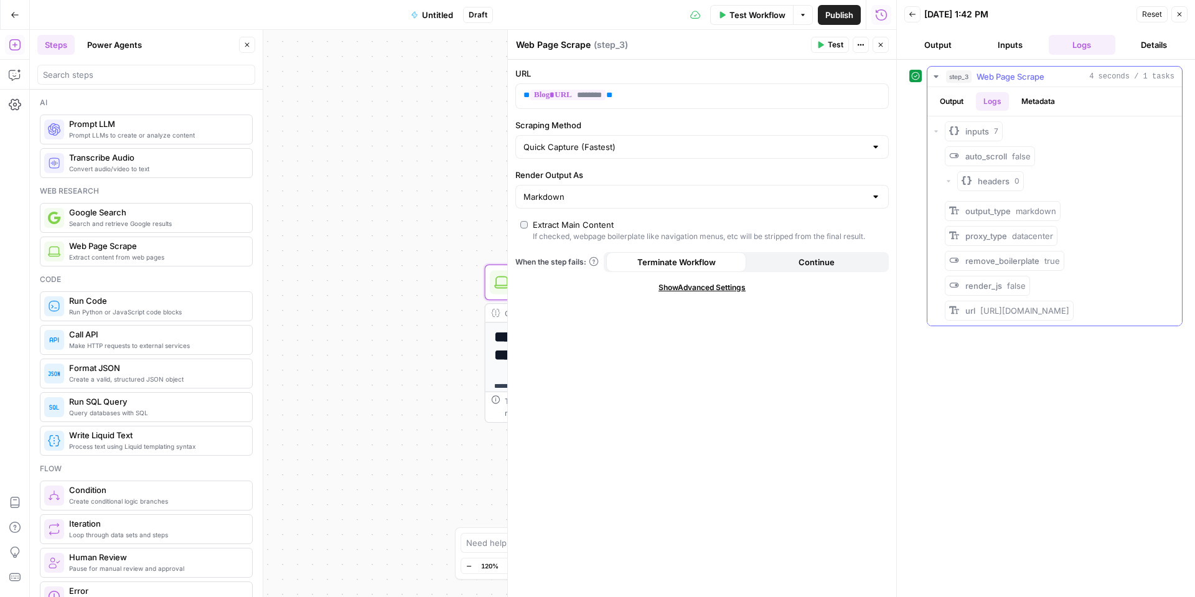
click at [1030, 98] on button "Metadata" at bounding box center [1038, 101] width 49 height 19
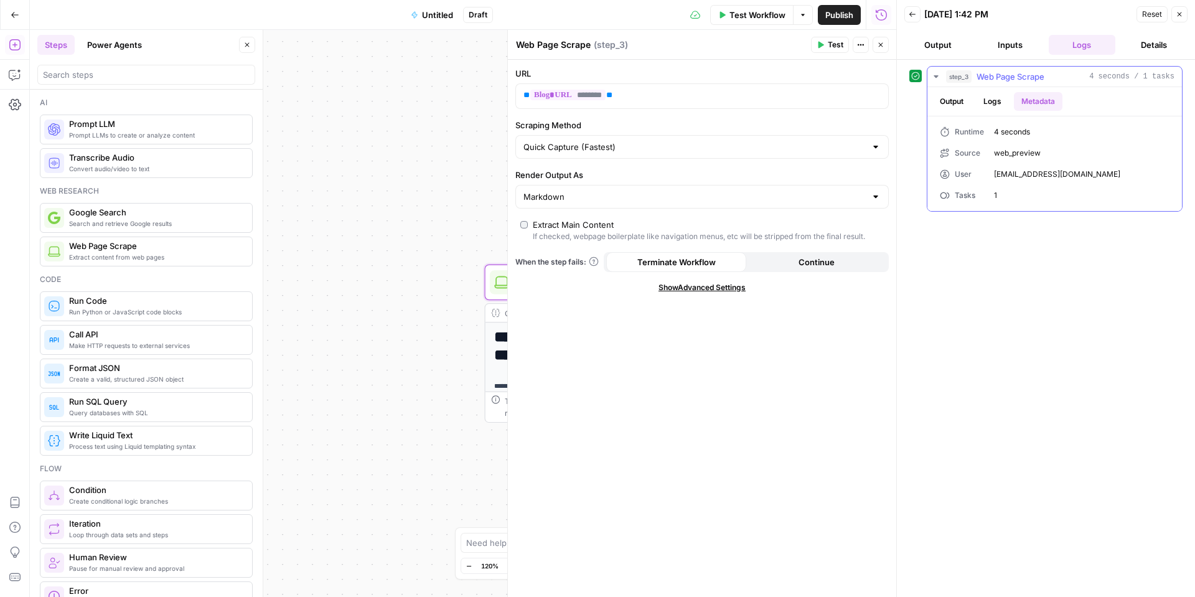
click at [996, 100] on button "Logs" at bounding box center [992, 101] width 33 height 19
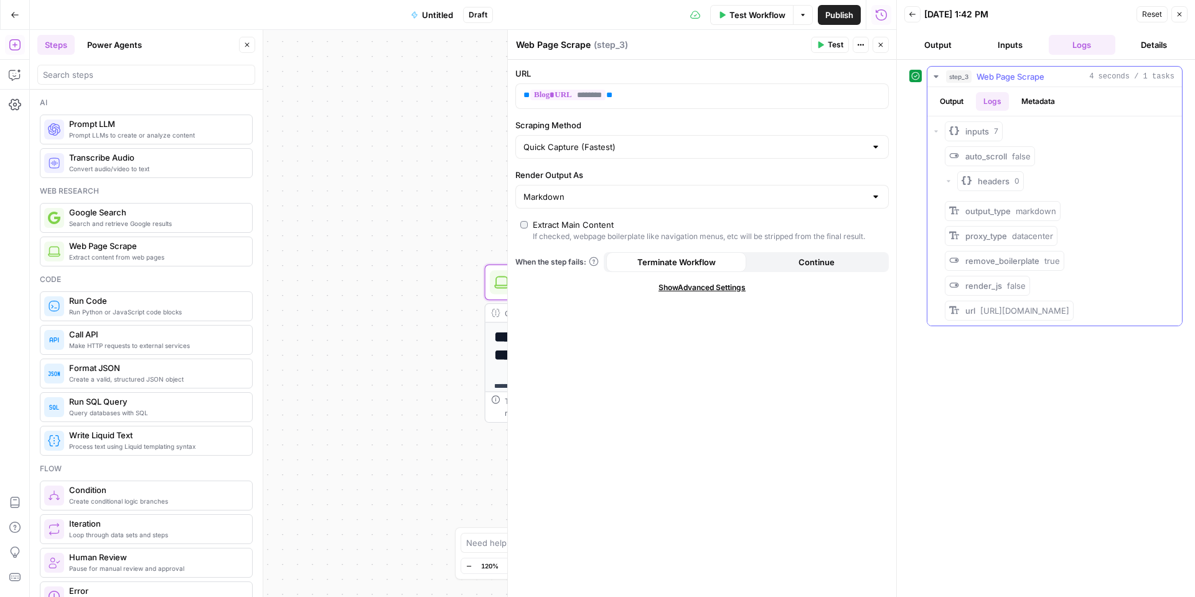
click at [955, 103] on button "Output" at bounding box center [951, 101] width 39 height 19
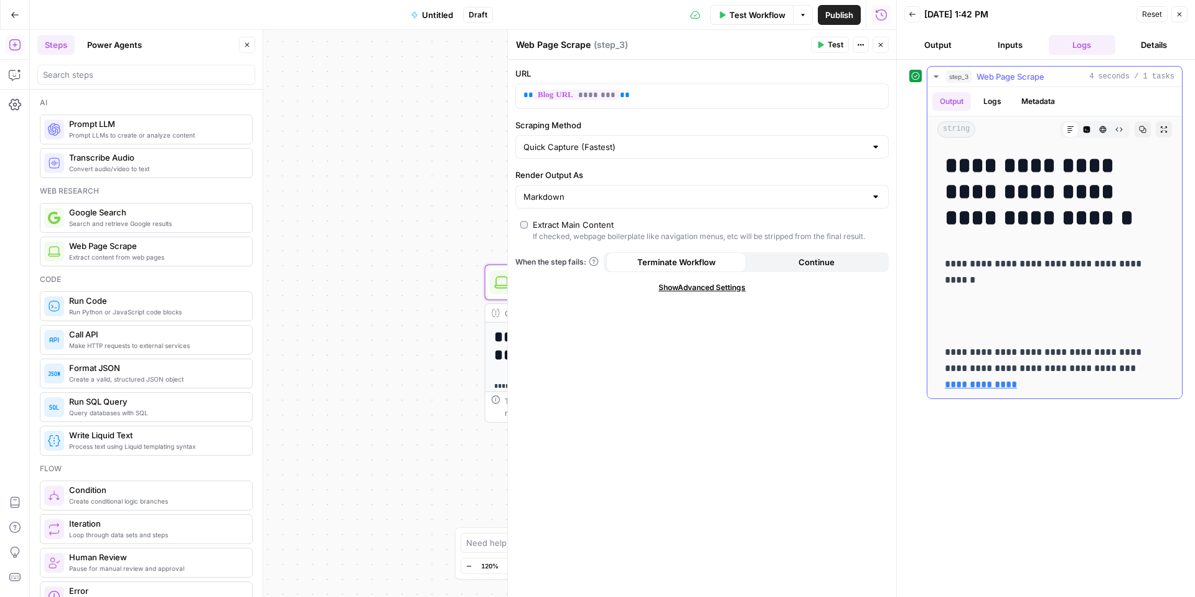
click at [937, 80] on icon "button" at bounding box center [936, 77] width 10 height 10
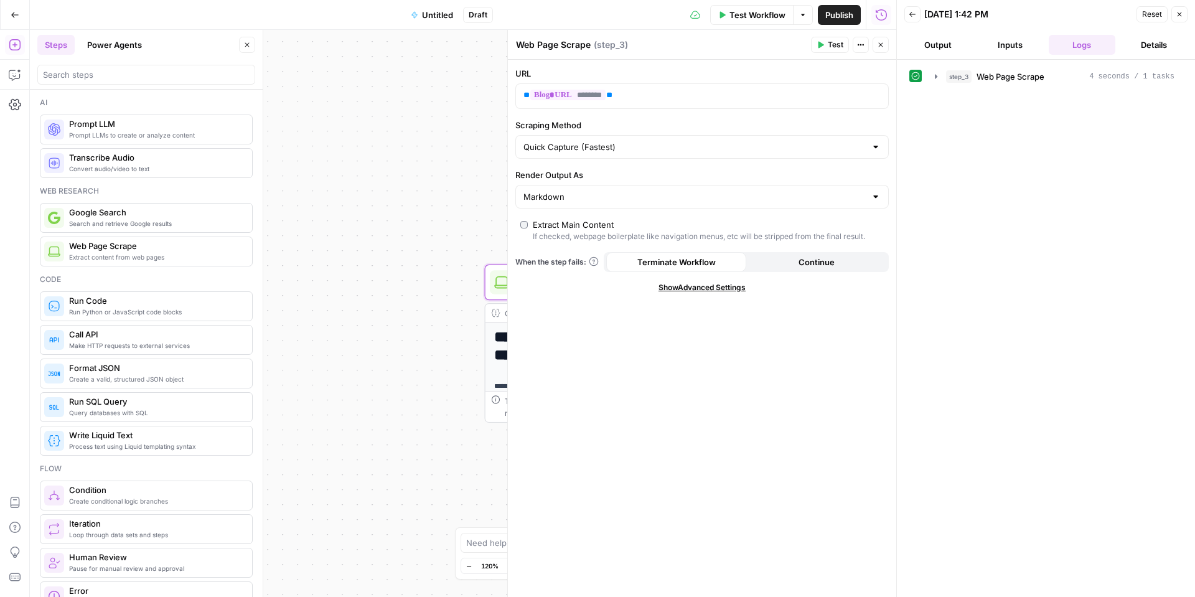
click at [1183, 17] on button "Close" at bounding box center [1179, 14] width 16 height 16
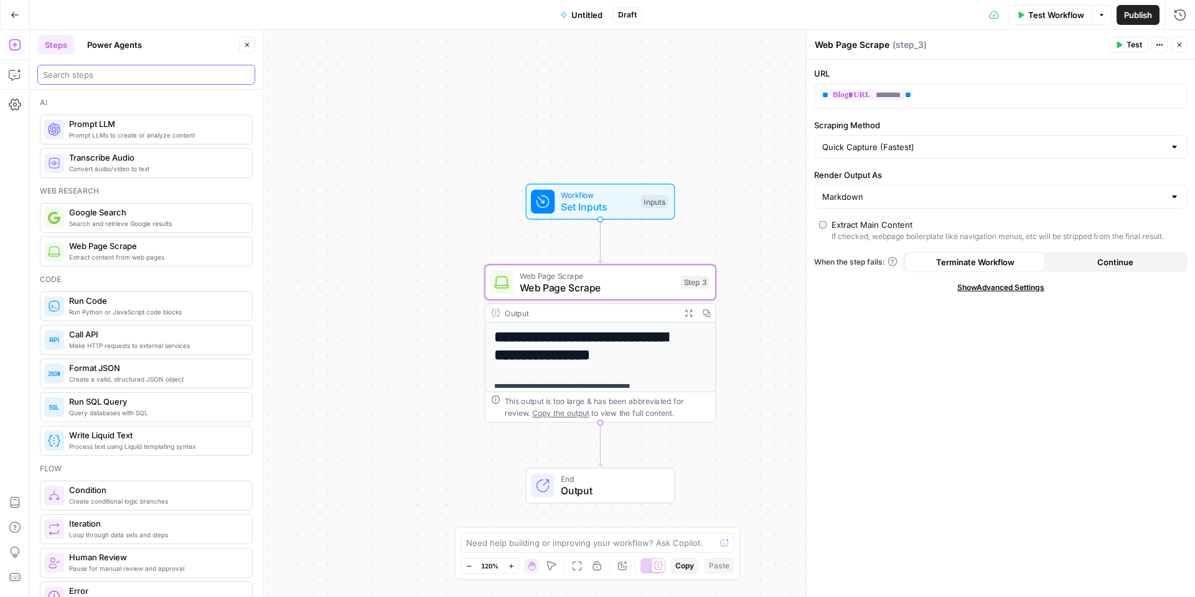
click at [136, 73] on input "search" at bounding box center [146, 74] width 207 height 12
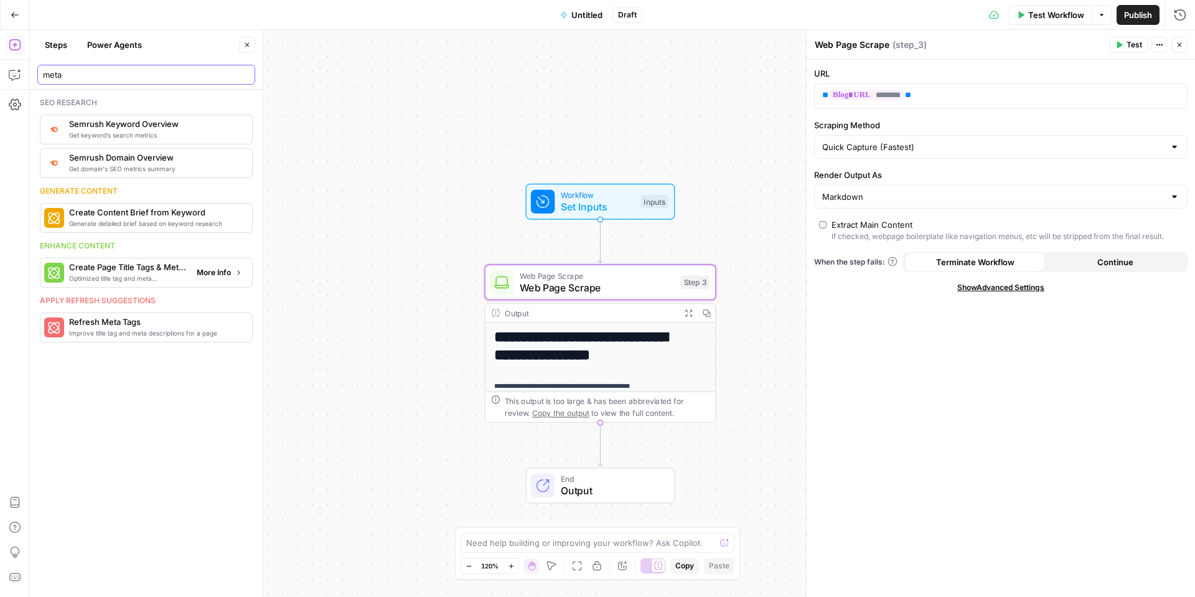
type input "meta"
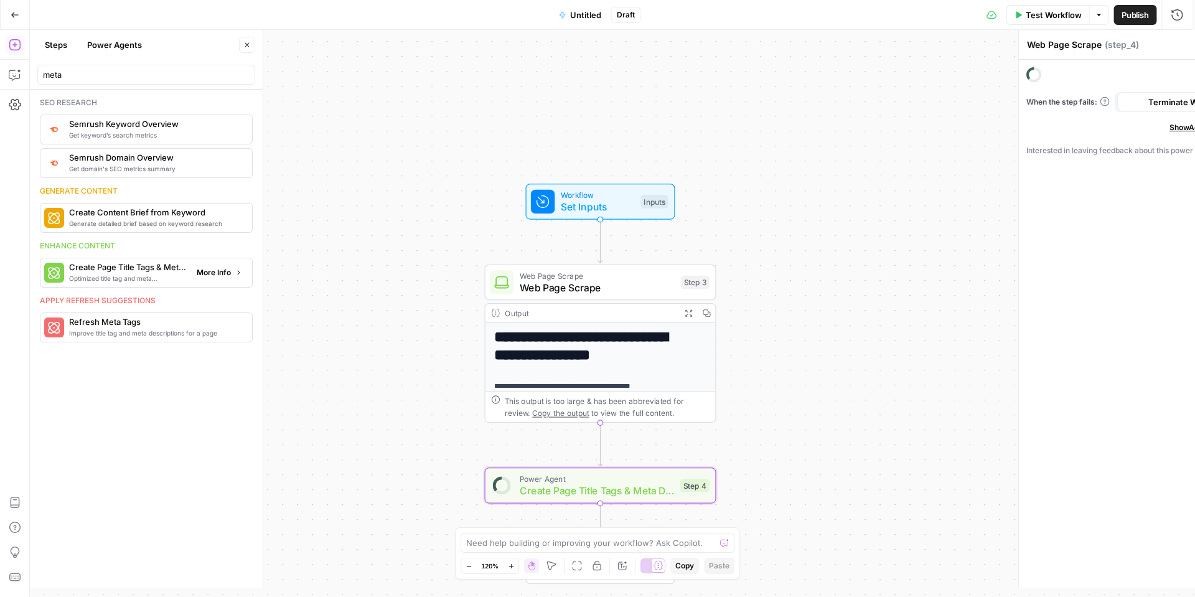
type textarea "Create Page Title Tags & Meta Descriptions"
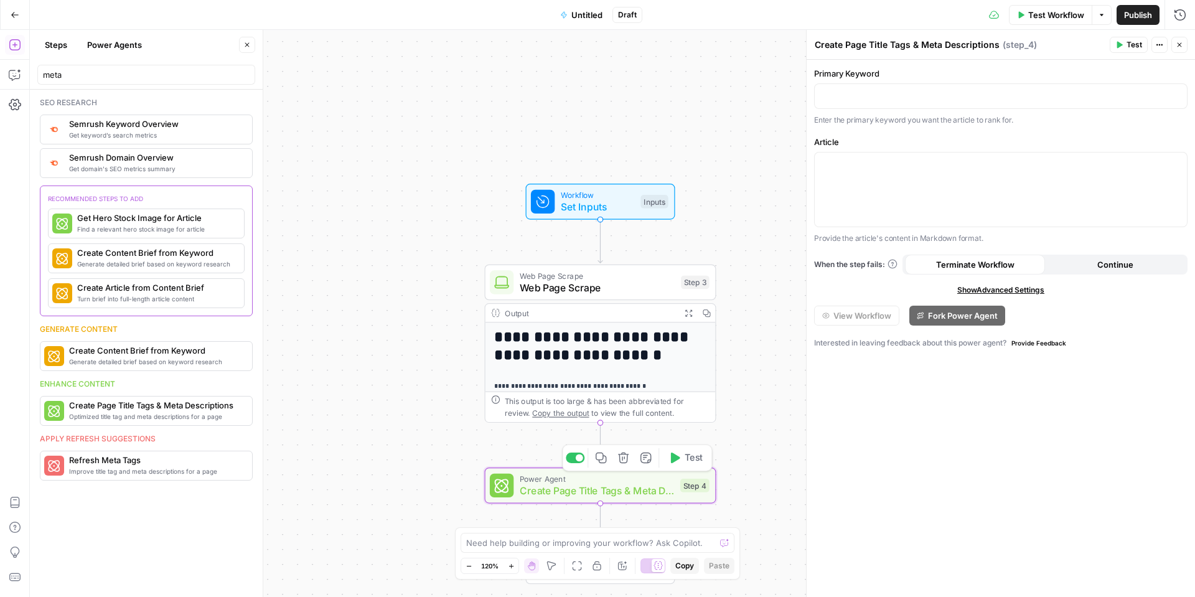
click at [584, 489] on span "Create Page Title Tags & Meta Descriptions" at bounding box center [597, 490] width 154 height 15
click at [88, 75] on input "meta" at bounding box center [146, 74] width 207 height 12
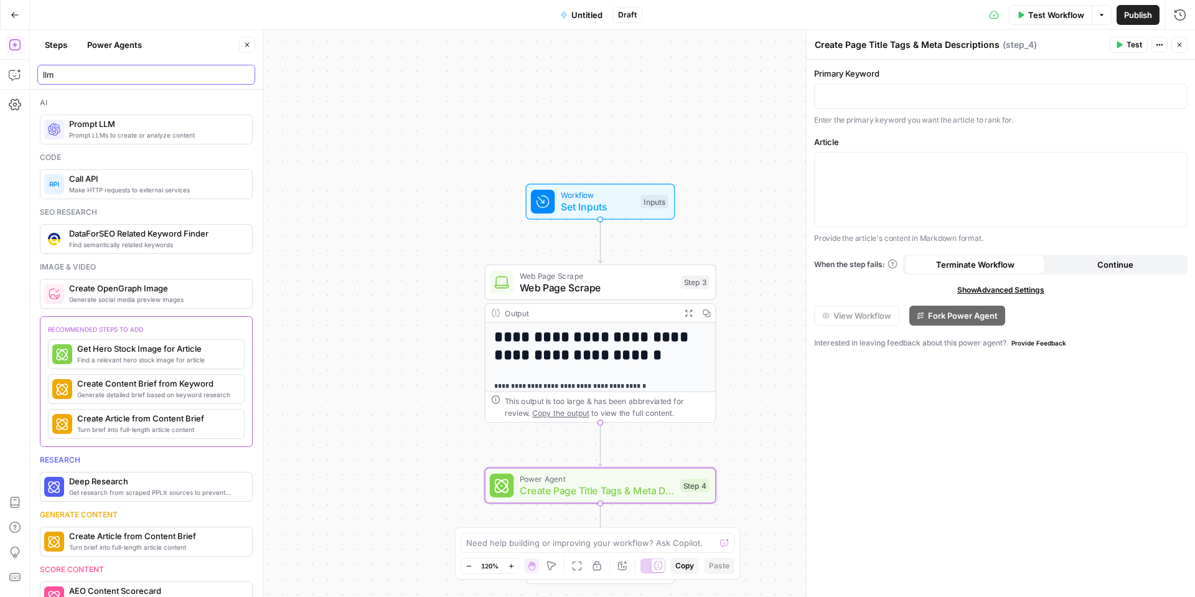
type input "llm"
click at [649, 486] on span "Create Page Title Tags & Meta Descriptions" at bounding box center [597, 490] width 154 height 15
click at [616, 464] on button "Delete step" at bounding box center [623, 457] width 19 height 19
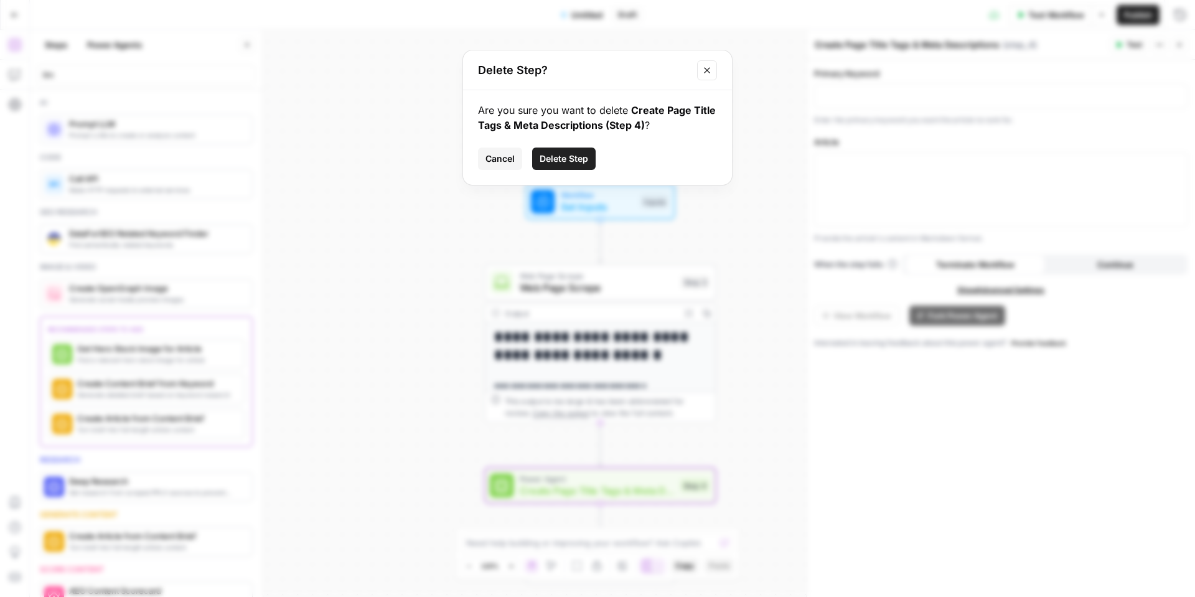
click at [566, 154] on button "Delete Step" at bounding box center [563, 158] width 63 height 22
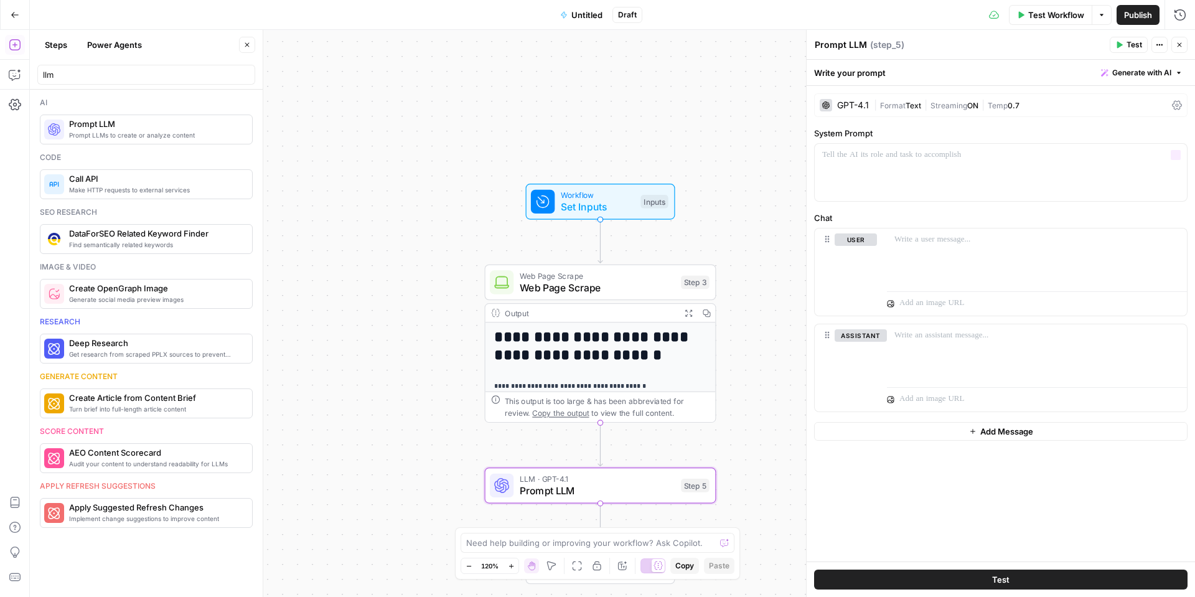
click at [853, 105] on div "GPT-4.1" at bounding box center [853, 105] width 32 height 9
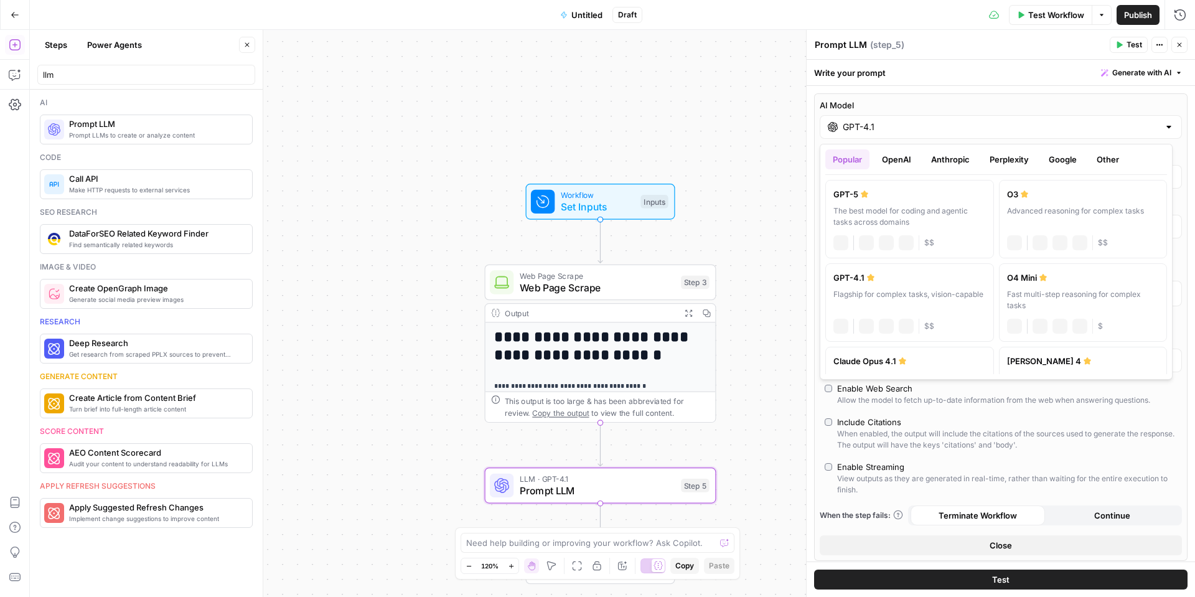
click at [899, 124] on input "GPT-4.1" at bounding box center [1001, 127] width 316 height 12
click at [964, 163] on button "Anthropic" at bounding box center [951, 159] width 54 height 20
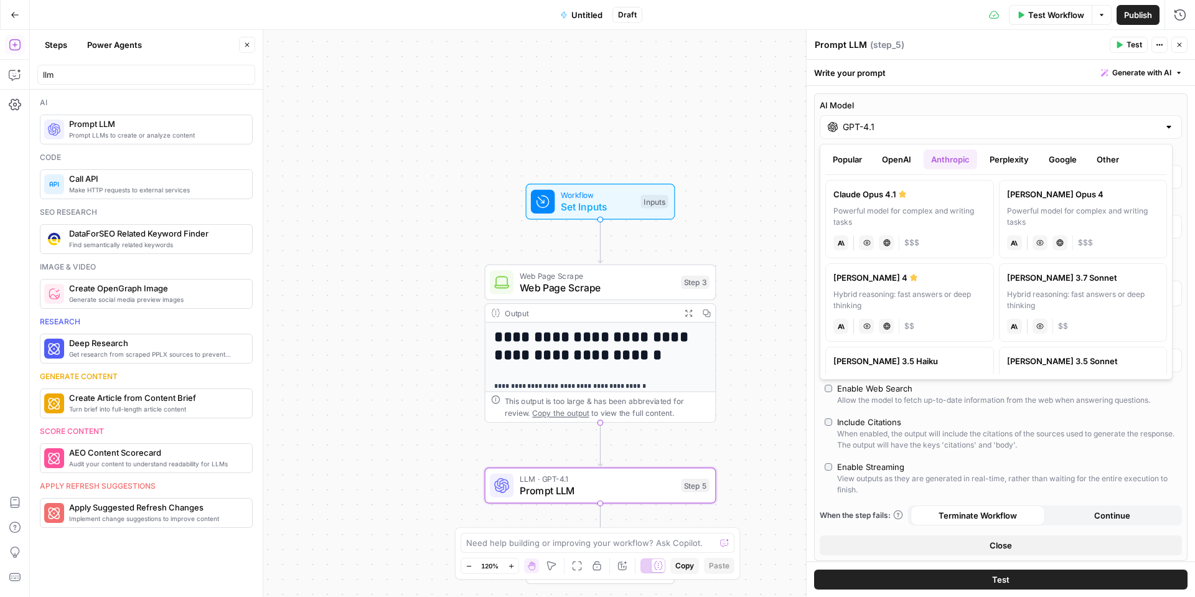
click at [935, 284] on label "[PERSON_NAME] 4 Hybrid reasoning: fast answers or deep thinking anthropic Visio…" at bounding box center [909, 302] width 169 height 78
type input "[PERSON_NAME] 4"
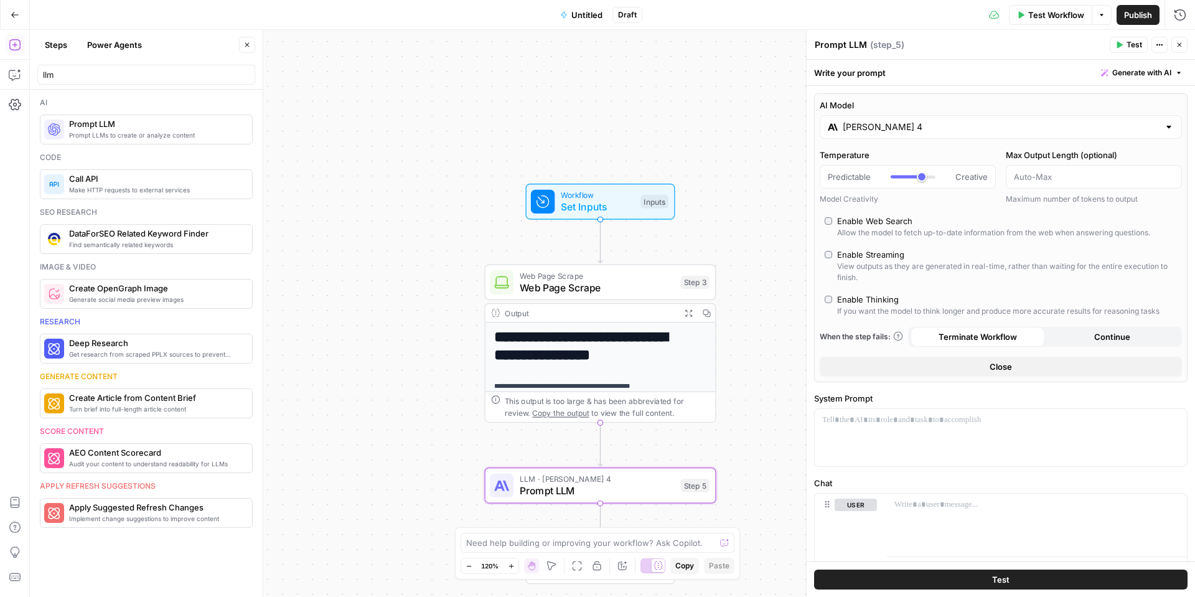
click at [937, 367] on button "Close" at bounding box center [1001, 367] width 362 height 20
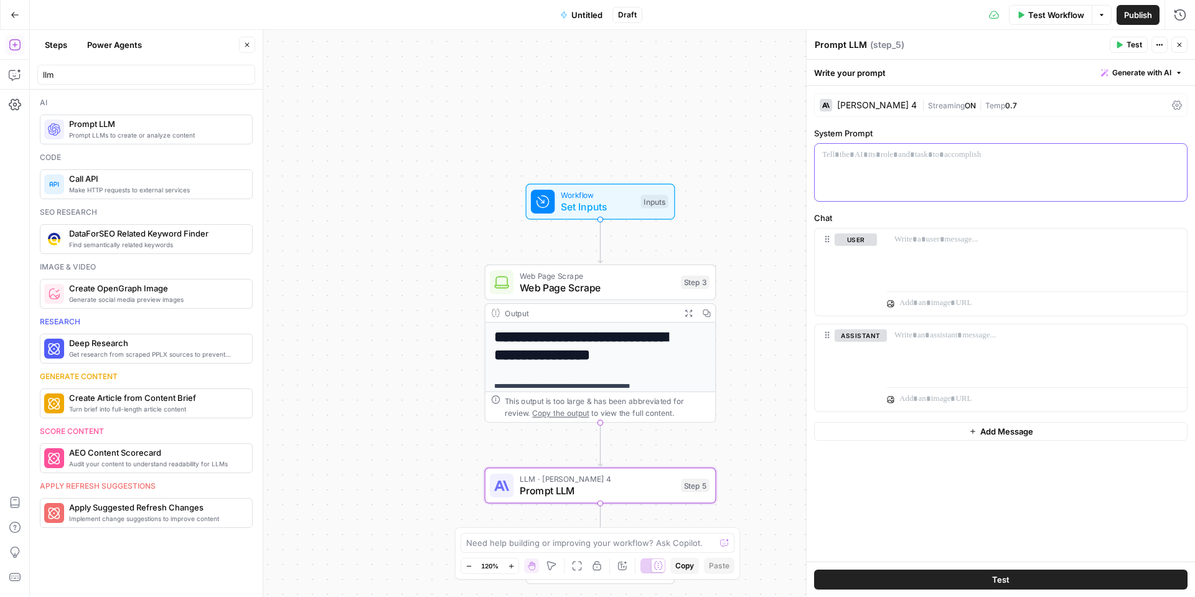
click at [996, 149] on p at bounding box center [1000, 155] width 357 height 12
click at [997, 156] on p at bounding box center [1000, 155] width 357 height 12
click at [858, 178] on p "**********" at bounding box center [1000, 167] width 357 height 37
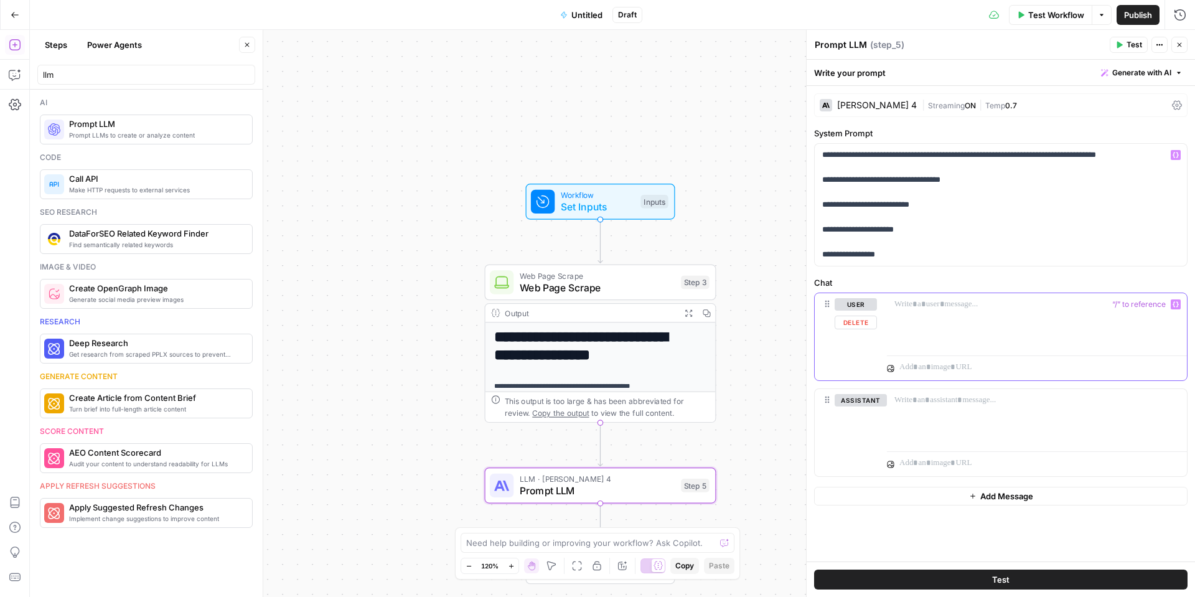
click at [1029, 297] on div at bounding box center [1037, 321] width 300 height 57
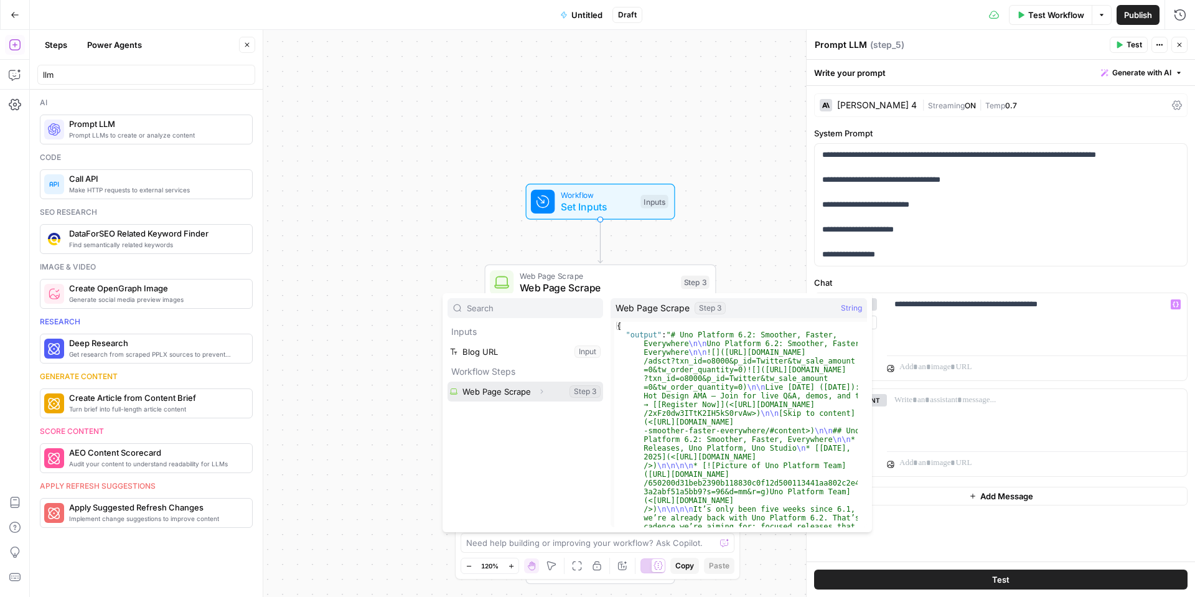
drag, startPoint x: 499, startPoint y: 394, endPoint x: 553, endPoint y: 408, distance: 56.5
click at [553, 408] on div "Inputs Blog URL Input Workflow Steps Web Page Scrape Expand Step 3" at bounding box center [525, 412] width 156 height 229
drag, startPoint x: 558, startPoint y: 386, endPoint x: 548, endPoint y: 379, distance: 12.4
click at [548, 379] on div "Inputs Blog URL Input Workflow Steps Web Page Scrape Expand Step 3" at bounding box center [525, 362] width 156 height 80
click at [542, 396] on button "Expand" at bounding box center [541, 391] width 16 height 16
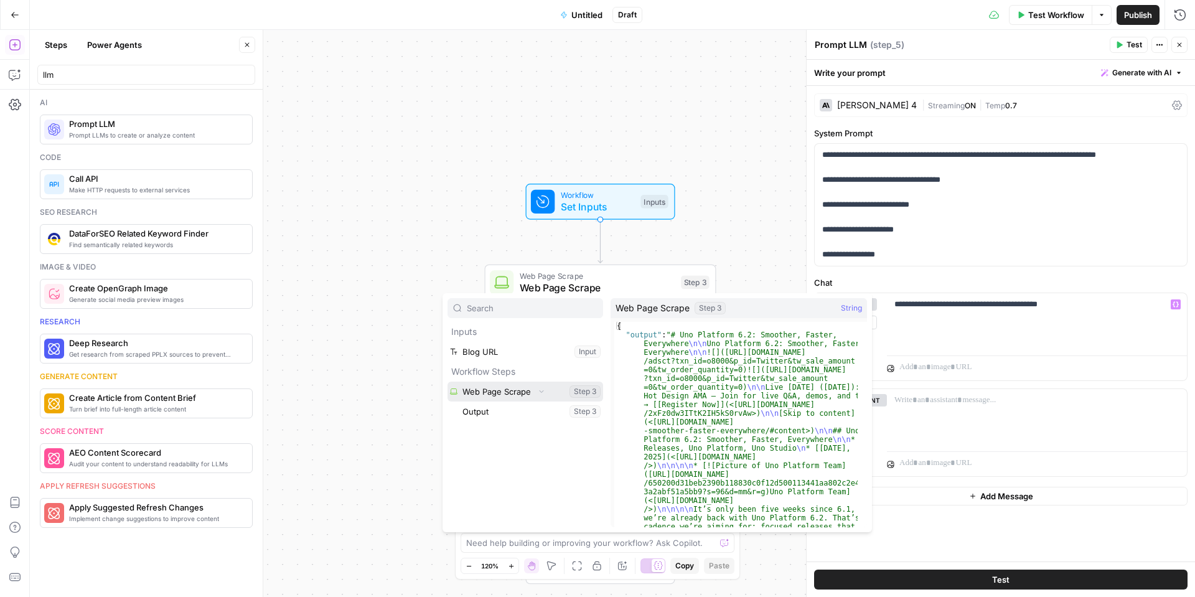
click at [457, 395] on button "Select variable Web Page Scrape" at bounding box center [525, 392] width 156 height 20
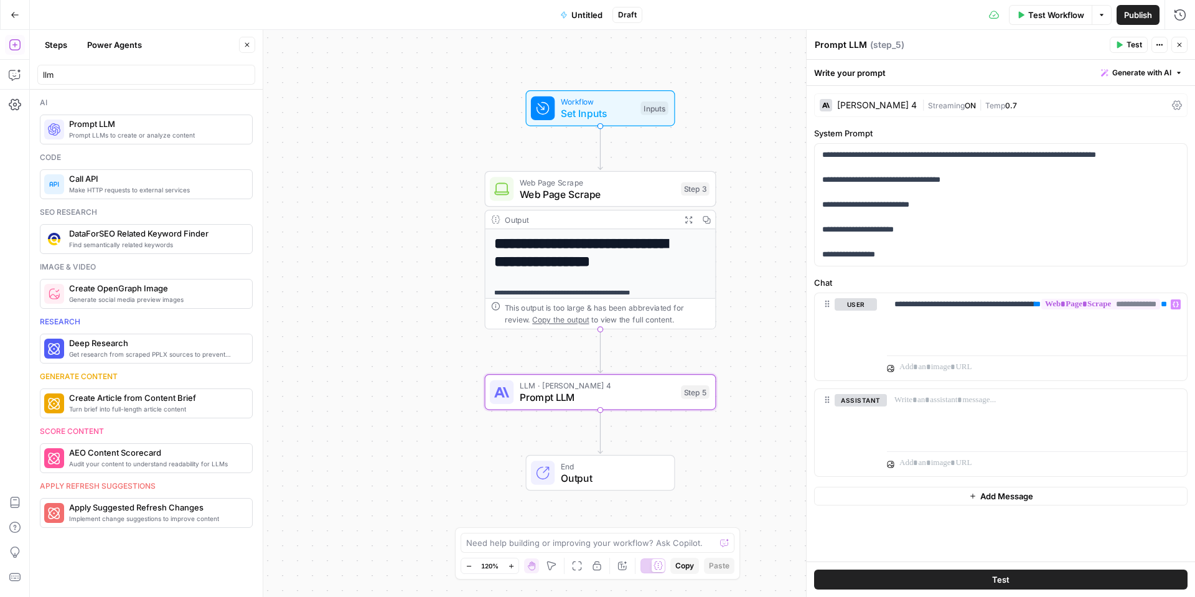
click at [967, 578] on button "Test" at bounding box center [1000, 579] width 373 height 20
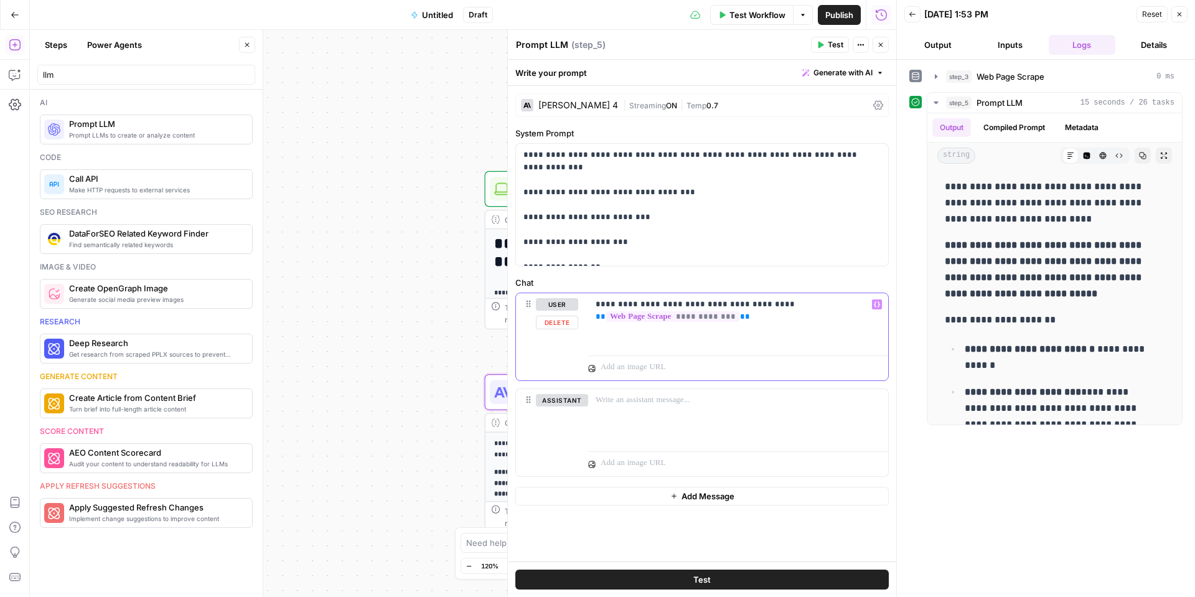
click at [719, 302] on p "**********" at bounding box center [738, 310] width 285 height 25
click at [718, 301] on p "**********" at bounding box center [738, 310] width 285 height 25
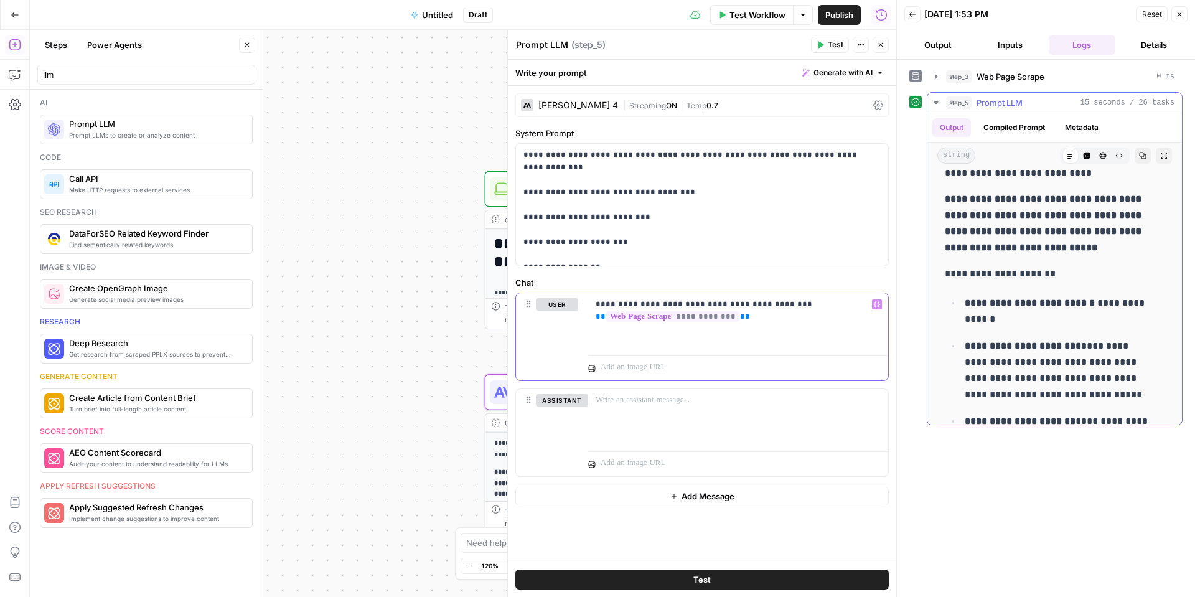
scroll to position [62, 0]
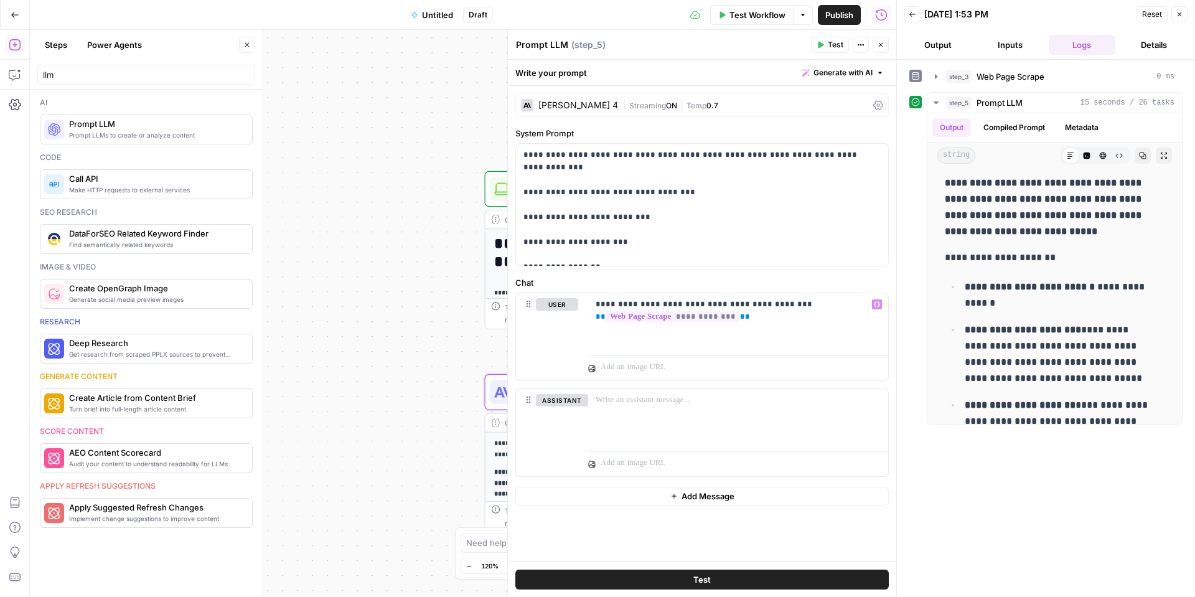
click at [876, 45] on button "Close" at bounding box center [881, 45] width 16 height 16
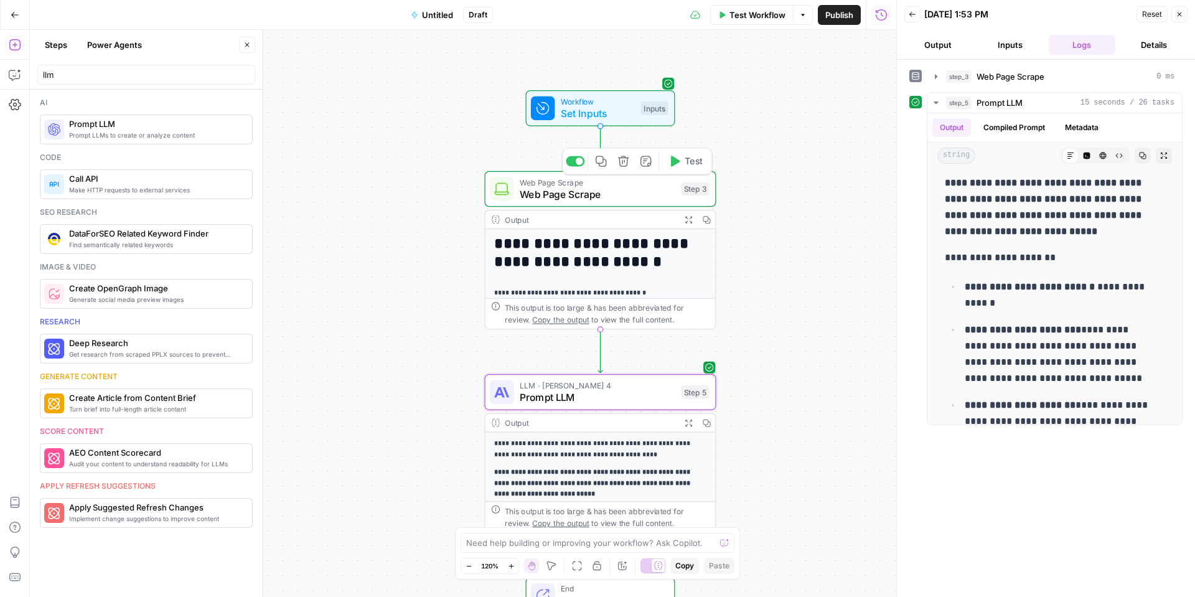
click at [692, 194] on div "Step 3" at bounding box center [695, 189] width 29 height 14
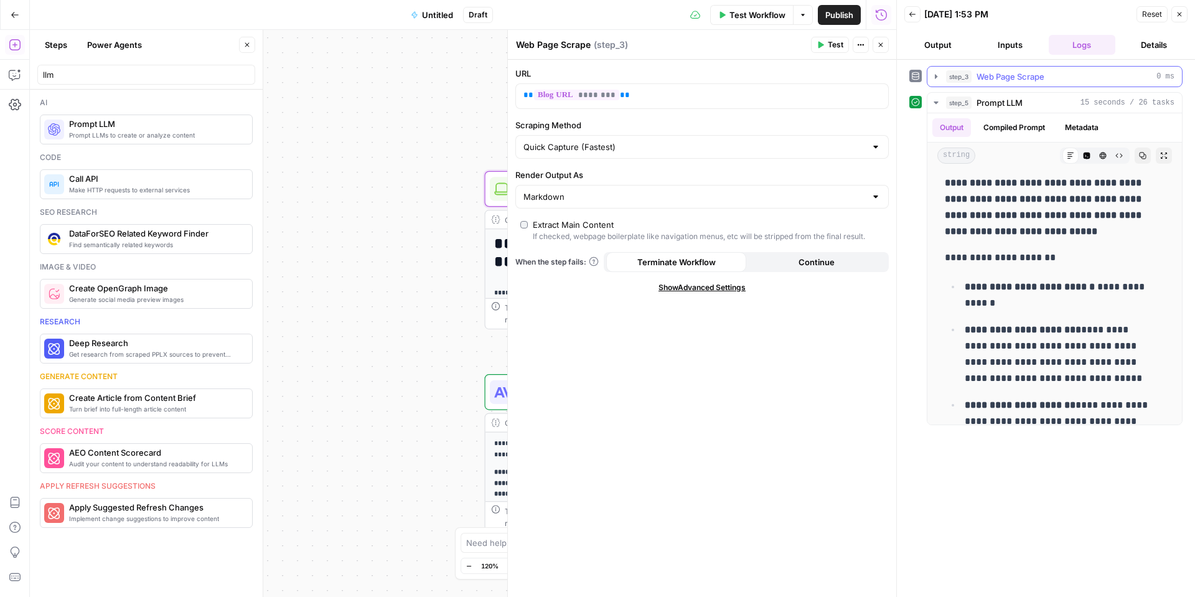
click at [939, 78] on icon "button" at bounding box center [936, 77] width 10 height 10
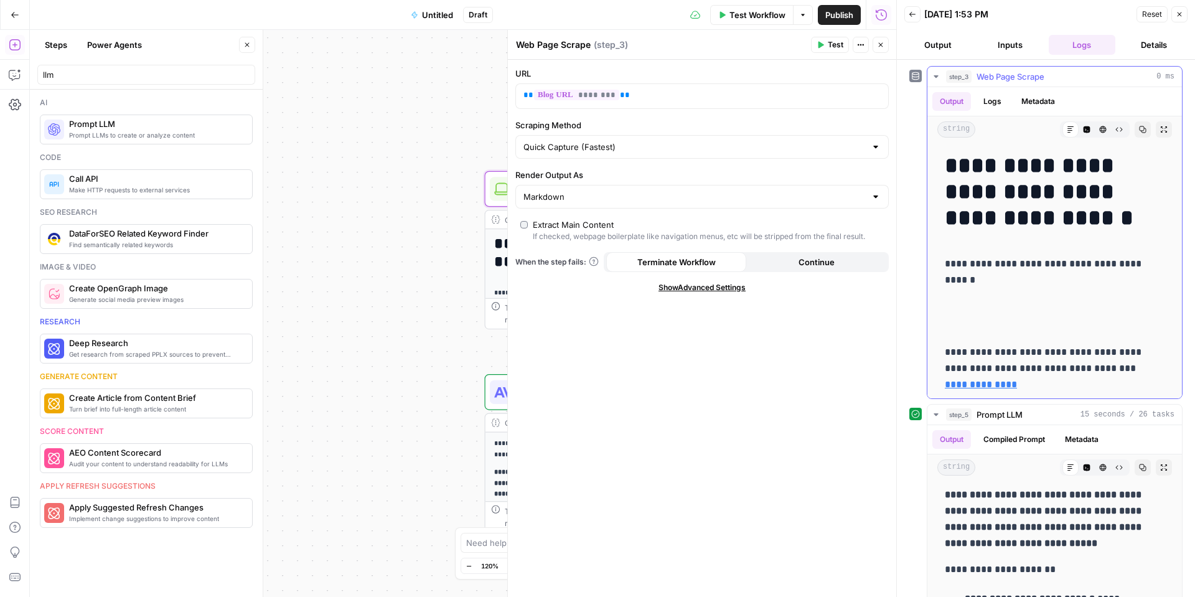
click at [1033, 97] on button "Metadata" at bounding box center [1038, 101] width 49 height 19
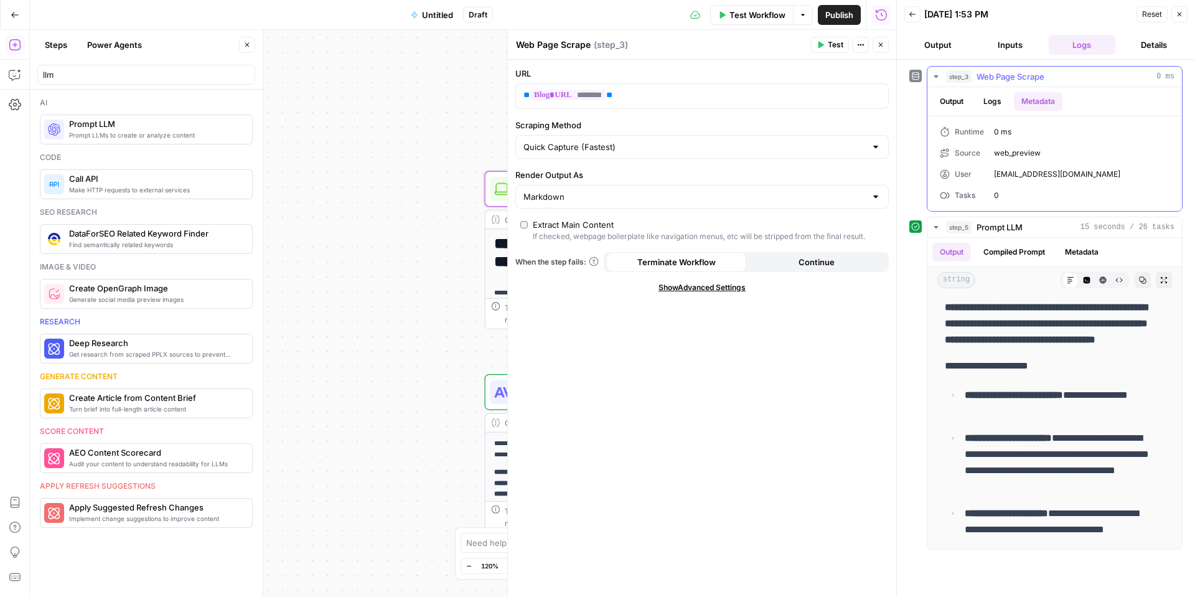
click at [937, 76] on icon "button" at bounding box center [936, 76] width 4 height 2
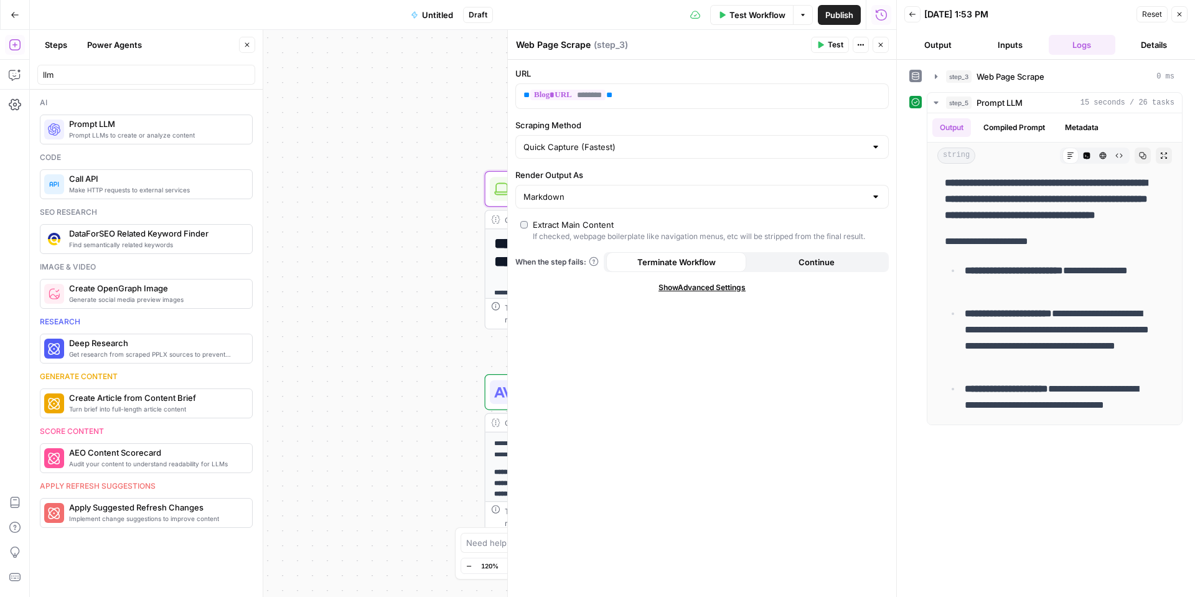
click at [884, 41] on button "Close" at bounding box center [881, 45] width 16 height 16
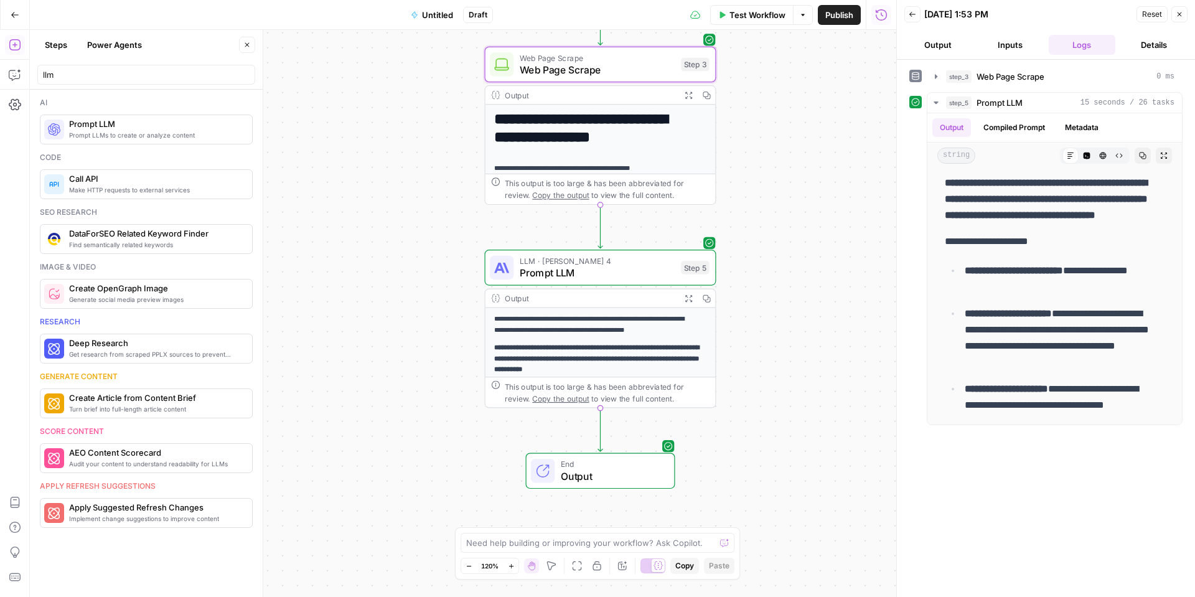
drag, startPoint x: 791, startPoint y: 137, endPoint x: 756, endPoint y: 159, distance: 41.1
click at [756, 159] on div "**********" at bounding box center [463, 313] width 866 height 567
click at [769, 15] on span "Test Workflow" at bounding box center [757, 15] width 56 height 12
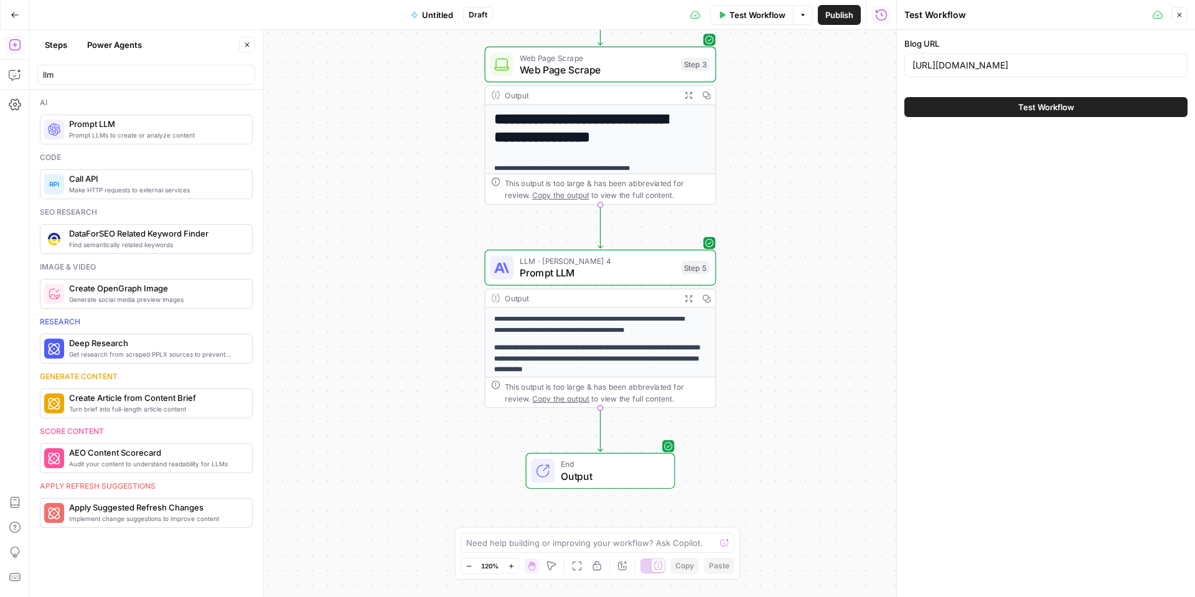
click at [962, 108] on button "Test Workflow" at bounding box center [1045, 107] width 283 height 20
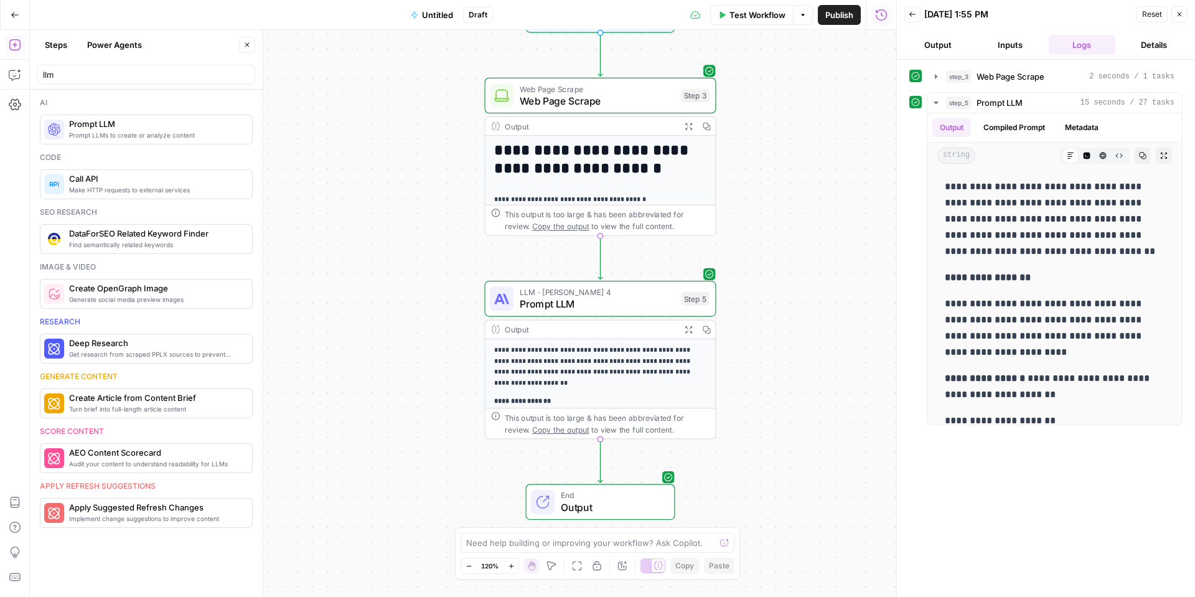
drag, startPoint x: 202, startPoint y: 47, endPoint x: 202, endPoint y: 60, distance: 12.4
click at [202, 48] on div "Steps Power Agents" at bounding box center [136, 45] width 198 height 20
click at [200, 73] on input "llm" at bounding box center [146, 74] width 207 height 12
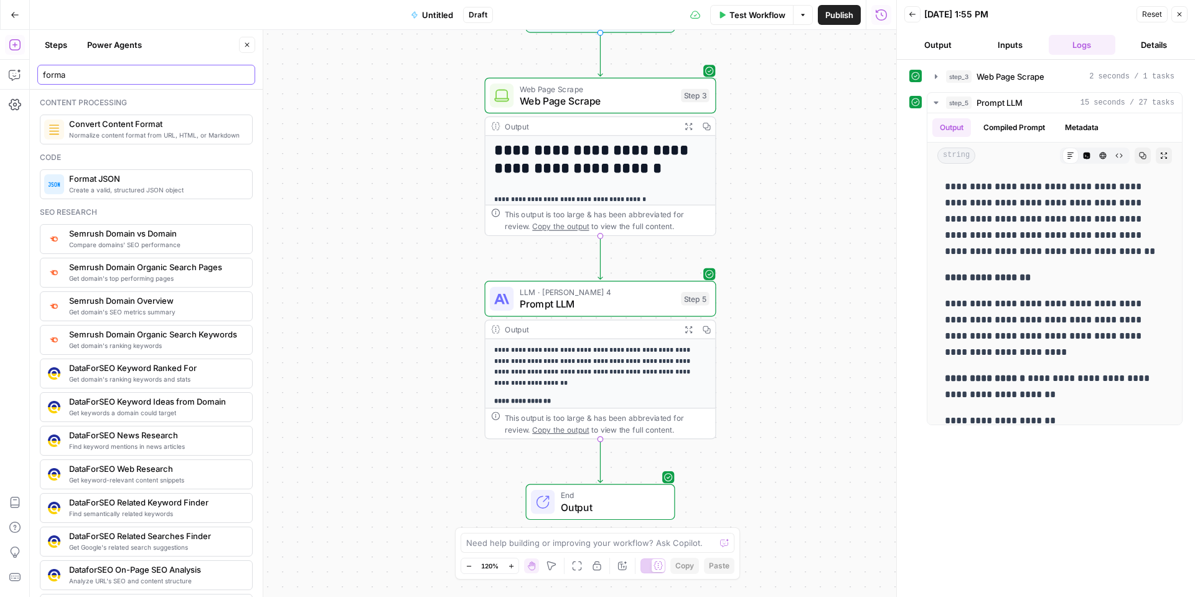
type input "forma"
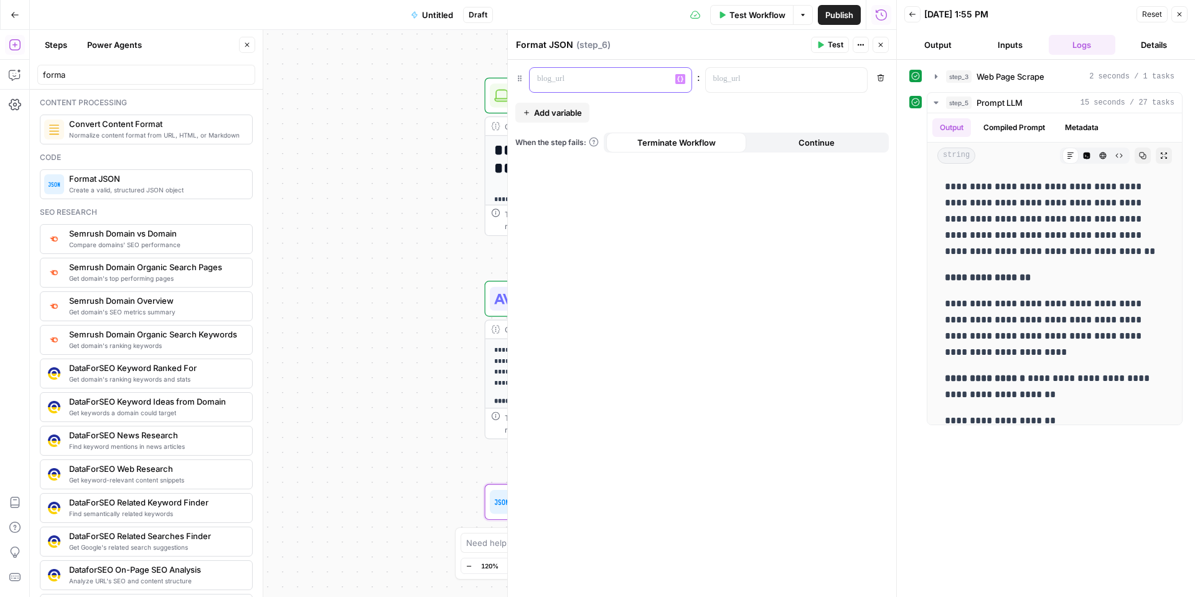
click at [563, 80] on p at bounding box center [600, 79] width 127 height 12
click at [732, 79] on p at bounding box center [776, 79] width 127 height 12
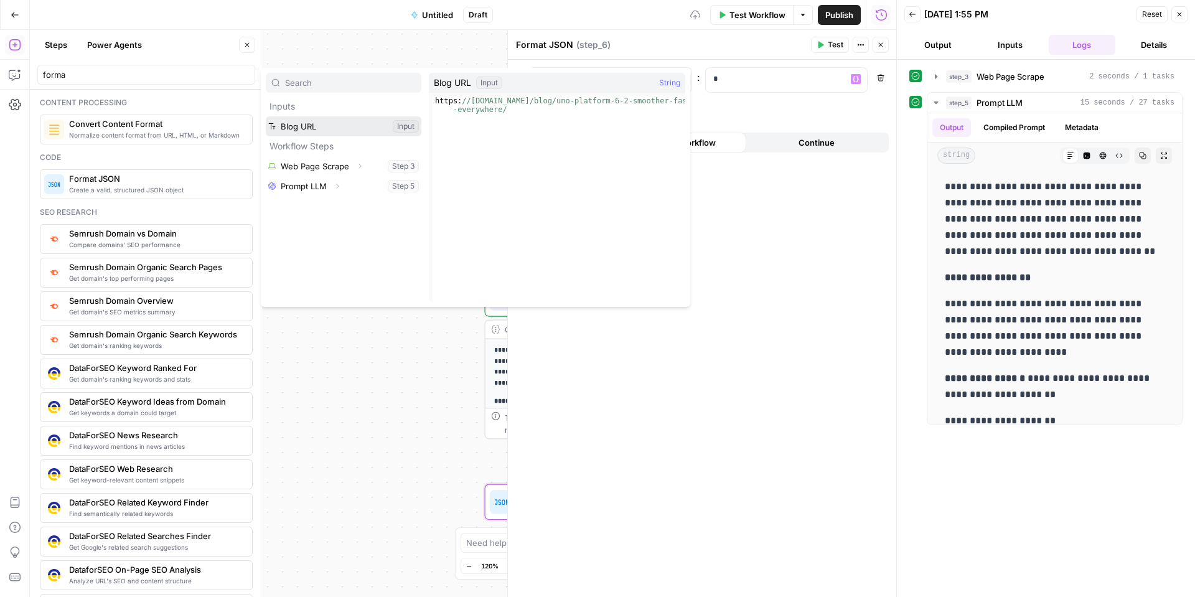
click at [340, 133] on button "Select variable Blog URL" at bounding box center [344, 126] width 156 height 20
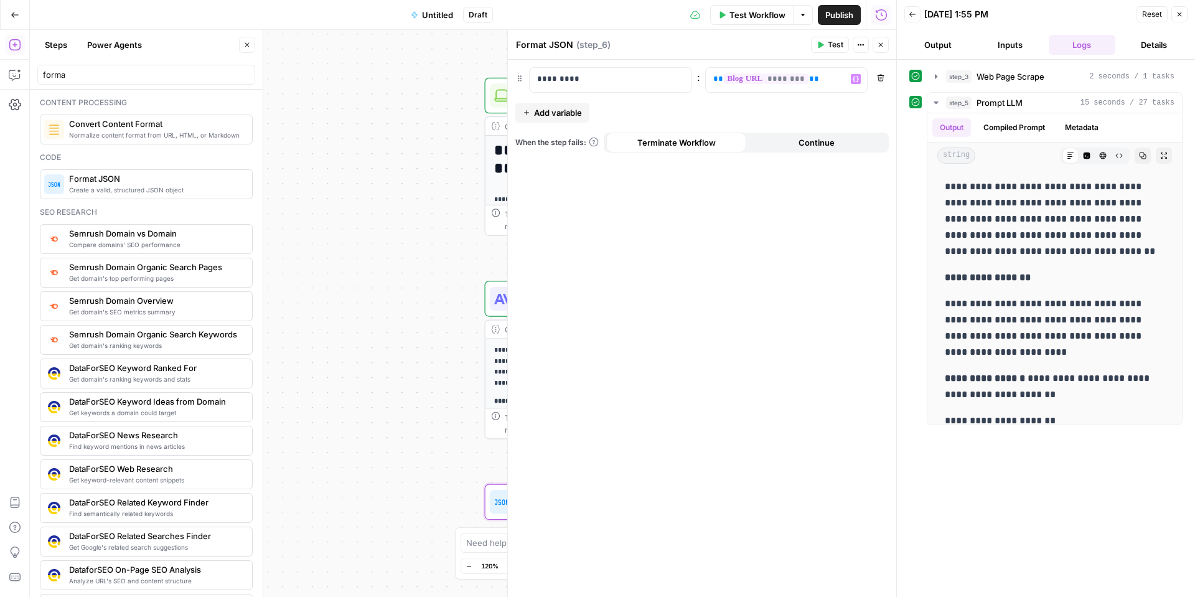
click at [545, 114] on span "Add variable" at bounding box center [558, 112] width 48 height 12
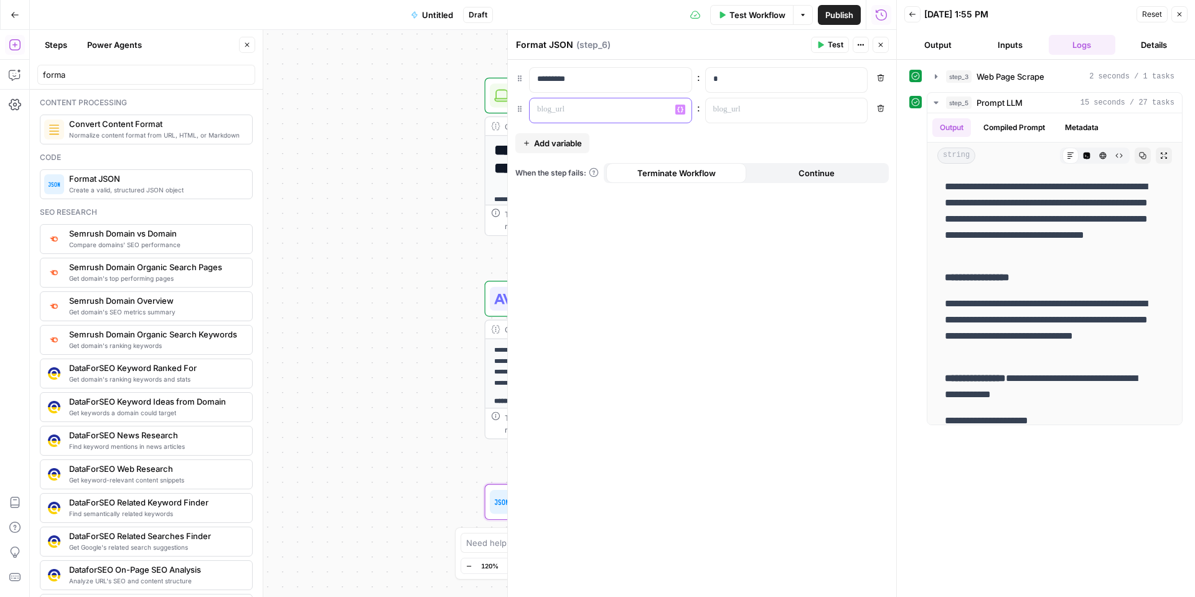
click at [562, 115] on p at bounding box center [600, 109] width 127 height 12
click at [727, 116] on div at bounding box center [777, 110] width 142 height 24
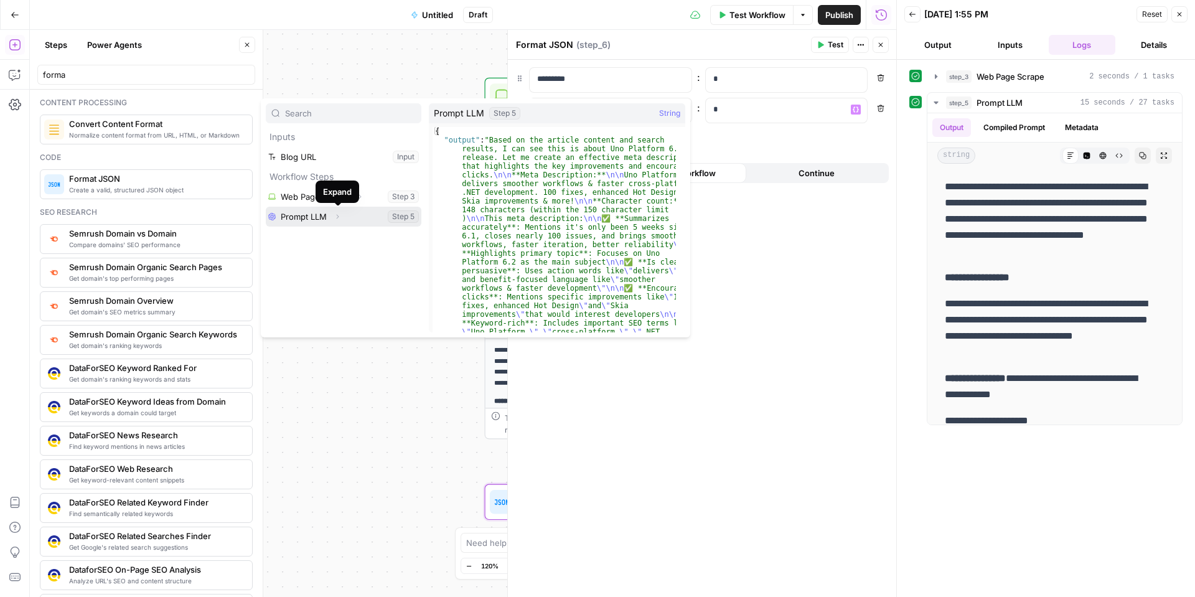
click at [403, 212] on button "Select variable Prompt LLM" at bounding box center [344, 217] width 156 height 20
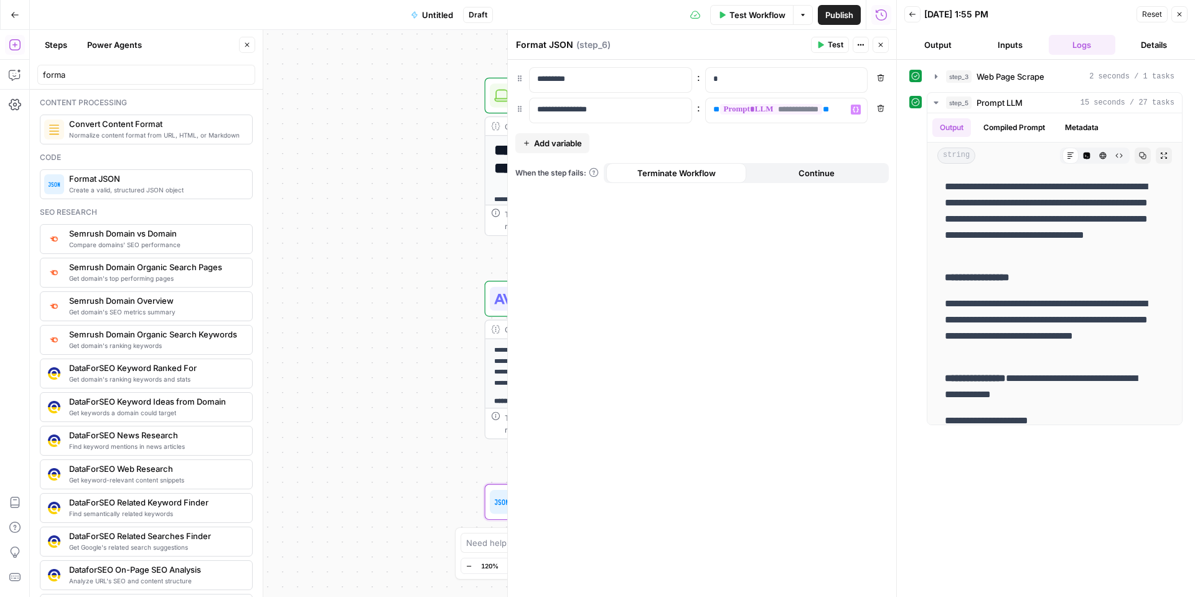
click at [880, 45] on icon "button" at bounding box center [880, 44] width 7 height 7
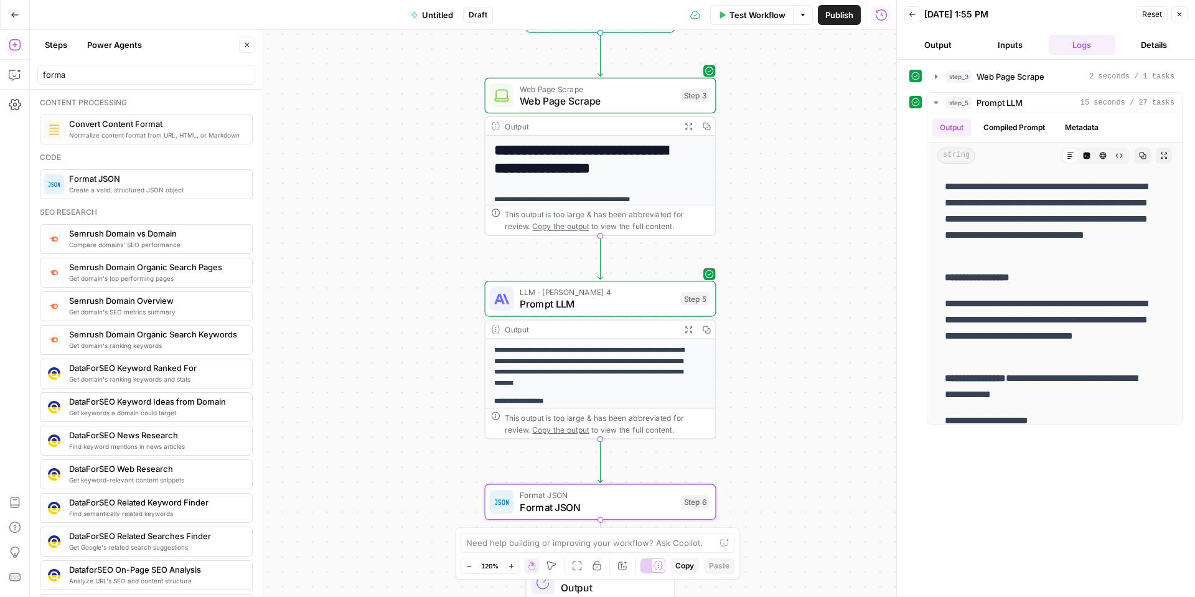
click at [776, 17] on span "Test Workflow" at bounding box center [757, 15] width 56 height 12
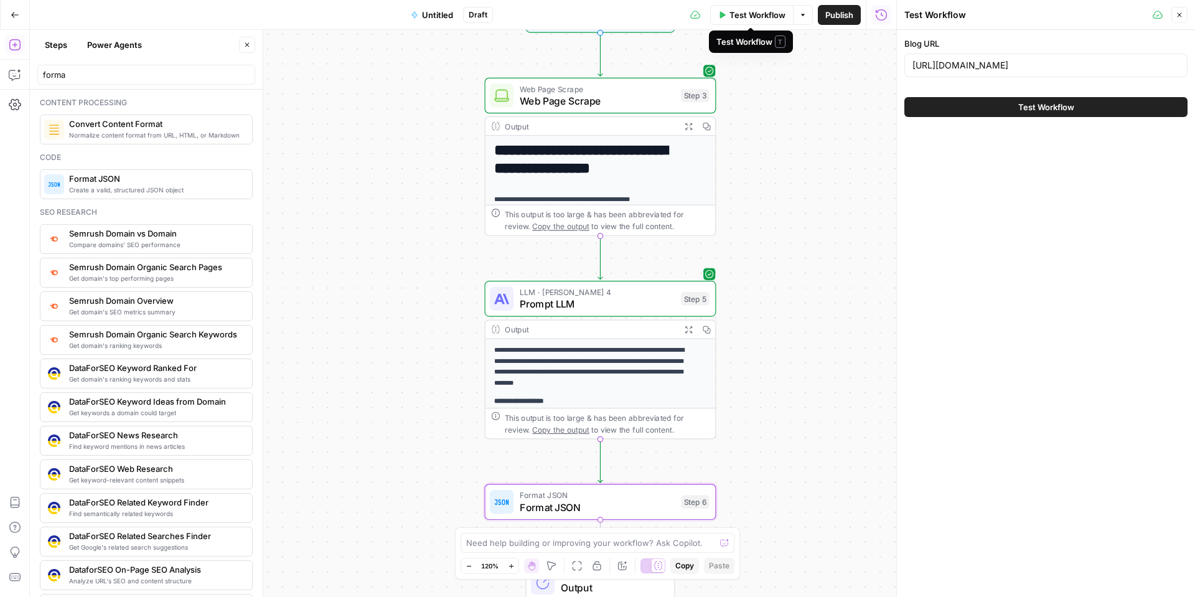
click at [991, 100] on button "Test Workflow" at bounding box center [1045, 107] width 283 height 20
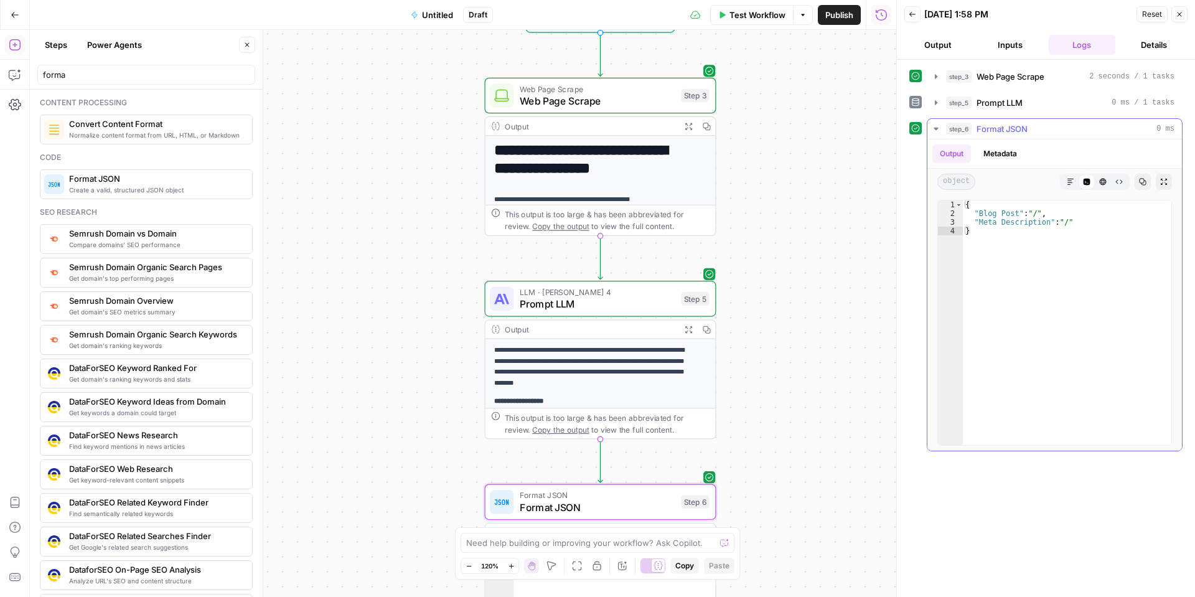
type textarea "**********"
click at [1118, 219] on div "{ "Blog Post" : "/" , "Meta Description" : "/" }" at bounding box center [1067, 331] width 208 height 262
click at [616, 507] on span "Format JSON" at bounding box center [598, 507] width 156 height 15
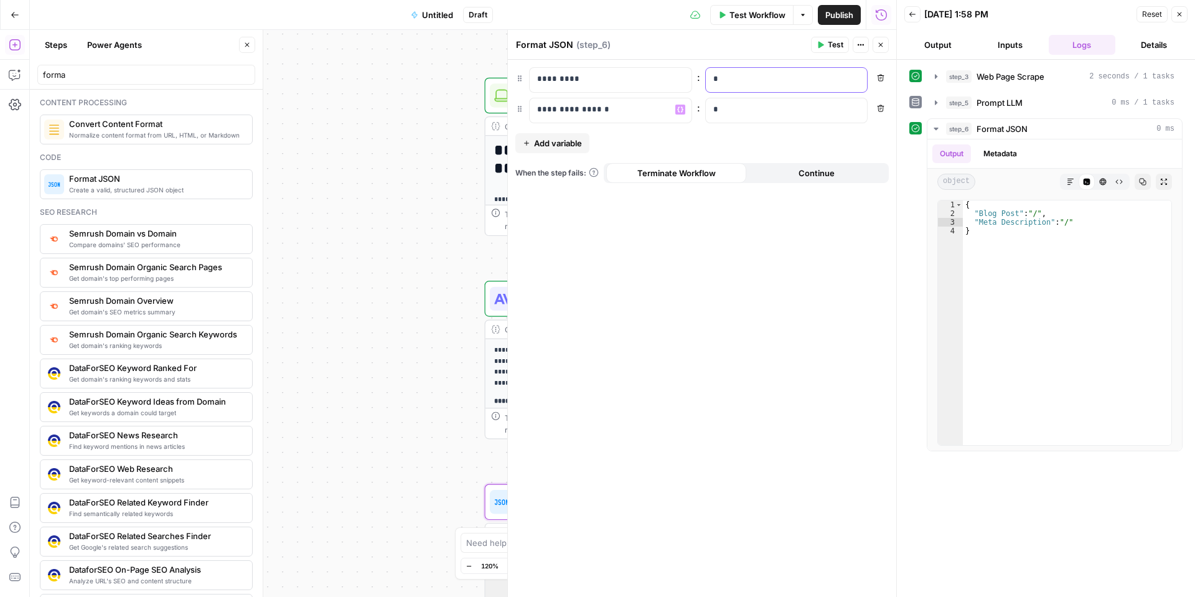
click at [778, 77] on p "*" at bounding box center [776, 79] width 127 height 12
click at [856, 78] on icon "button" at bounding box center [856, 79] width 6 height 6
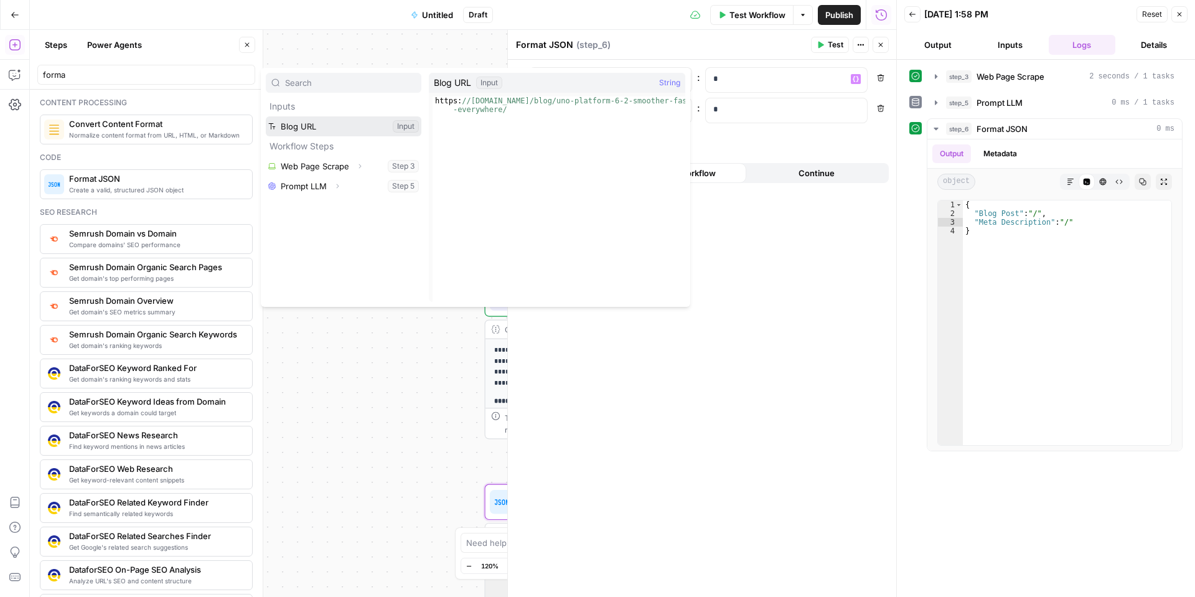
click at [312, 124] on button "Select variable Blog URL" at bounding box center [344, 126] width 156 height 20
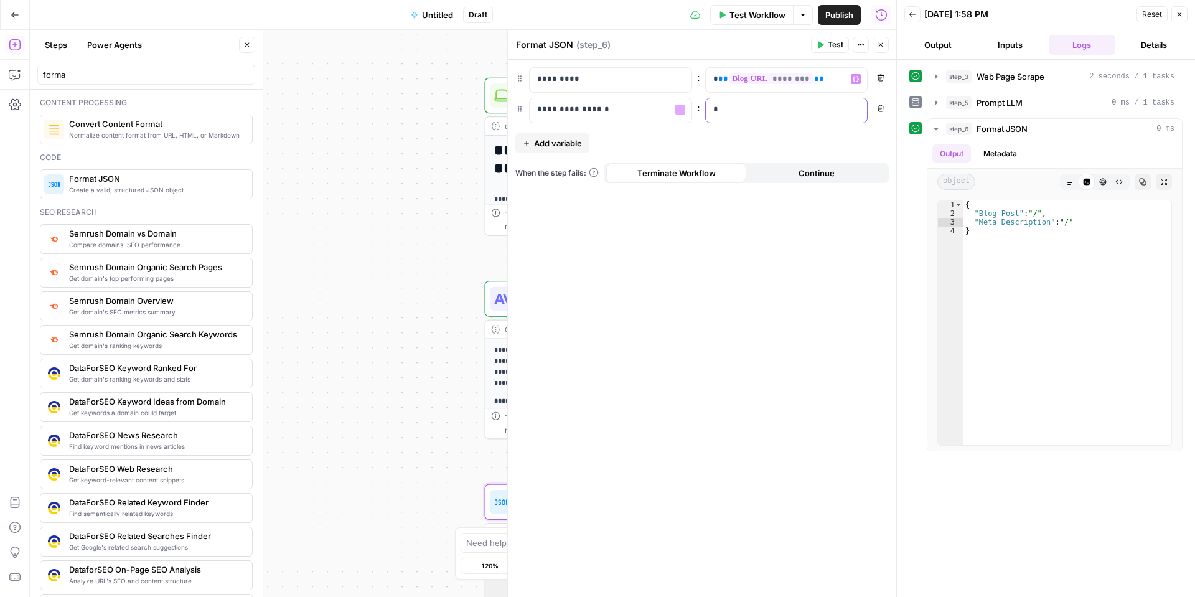
click at [765, 114] on p "*" at bounding box center [786, 109] width 147 height 12
click at [855, 111] on icon "button" at bounding box center [856, 109] width 6 height 6
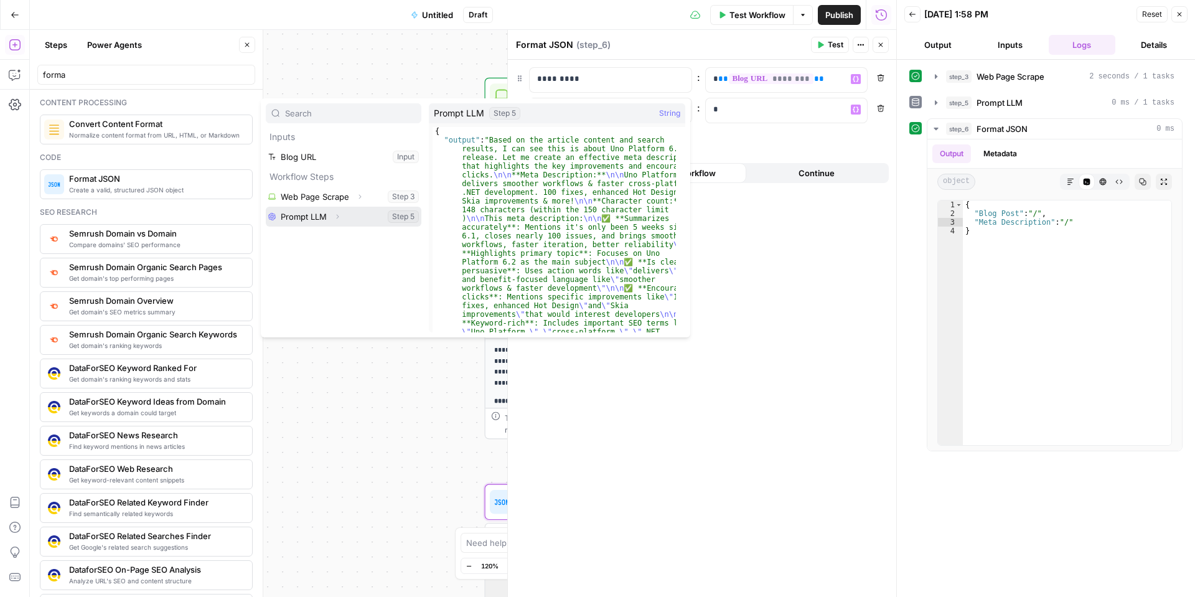
click at [319, 220] on button "Select variable Prompt LLM" at bounding box center [344, 217] width 156 height 20
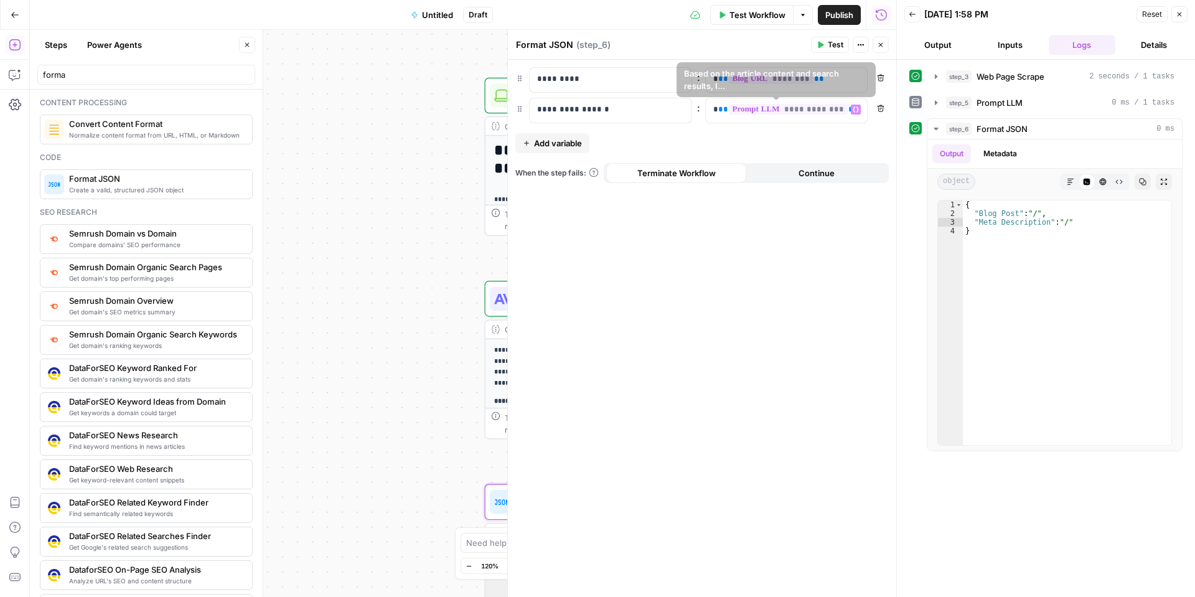
click at [770, 158] on div "**********" at bounding box center [702, 328] width 388 height 537
click at [826, 47] on button "Test" at bounding box center [830, 45] width 38 height 16
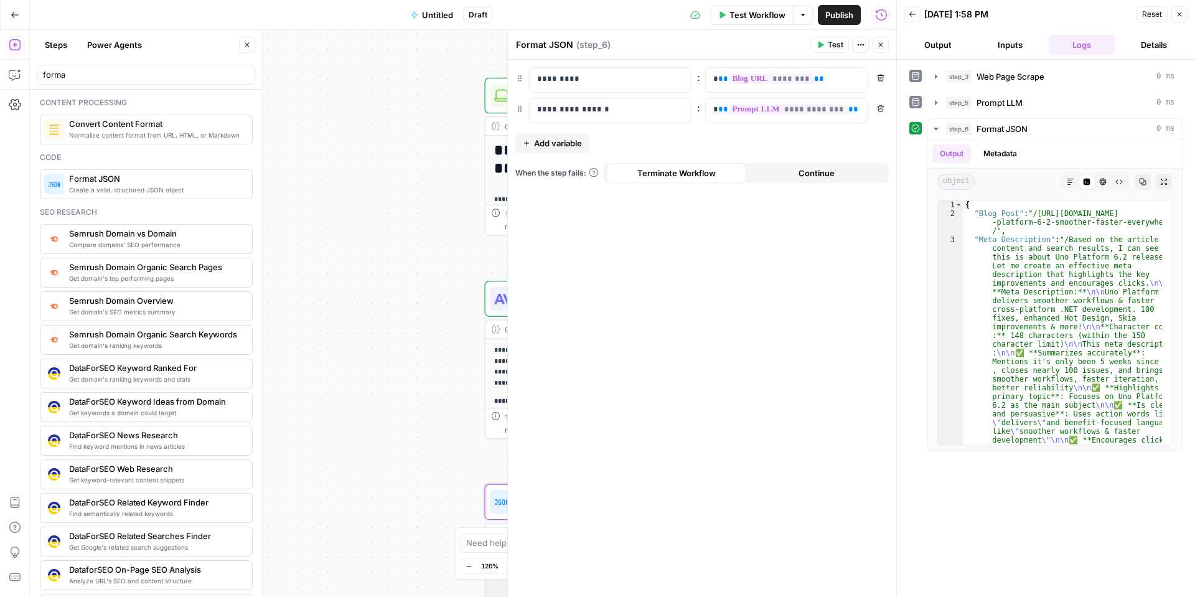
click at [882, 44] on icon "button" at bounding box center [881, 45] width 4 height 4
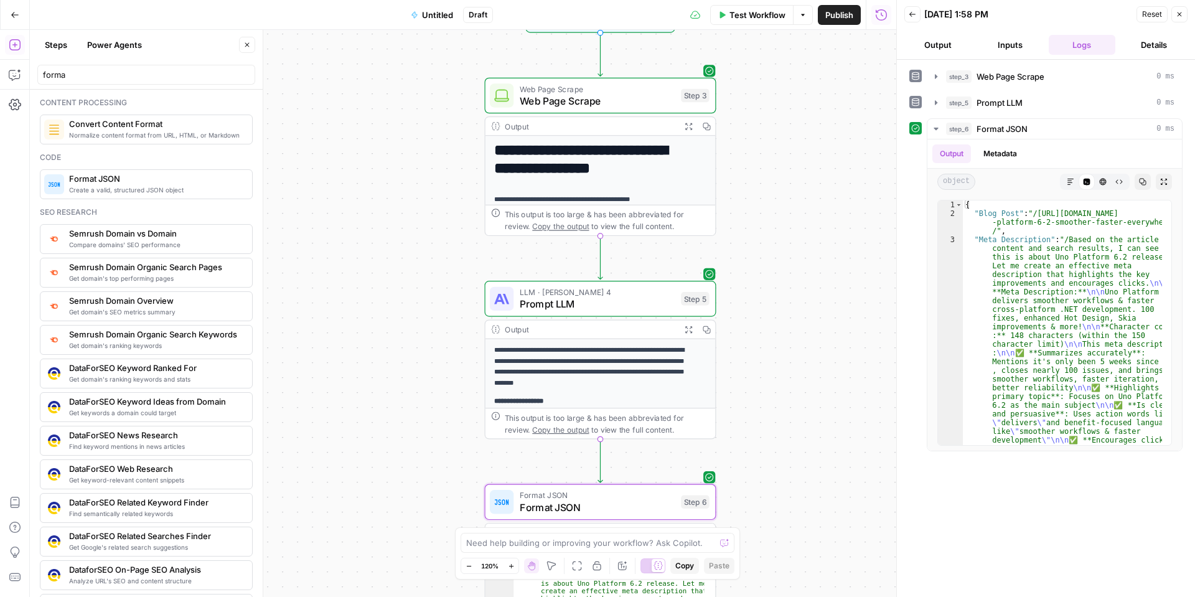
click at [759, 22] on button "Test Workflow" at bounding box center [751, 15] width 83 height 20
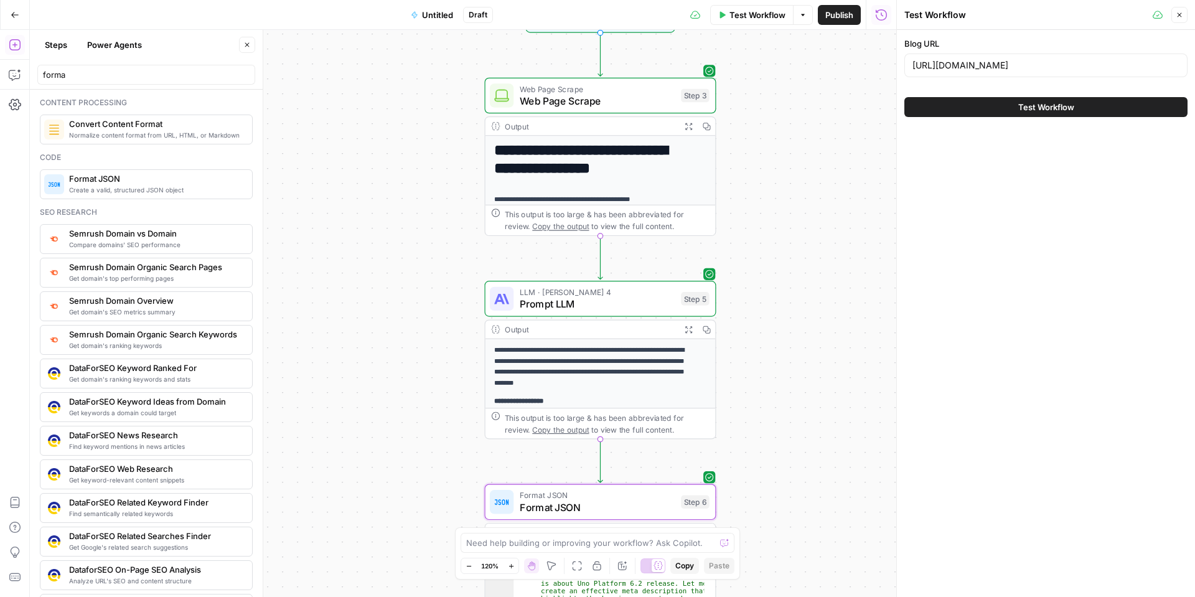
click at [1009, 113] on button "Test Workflow" at bounding box center [1045, 107] width 283 height 20
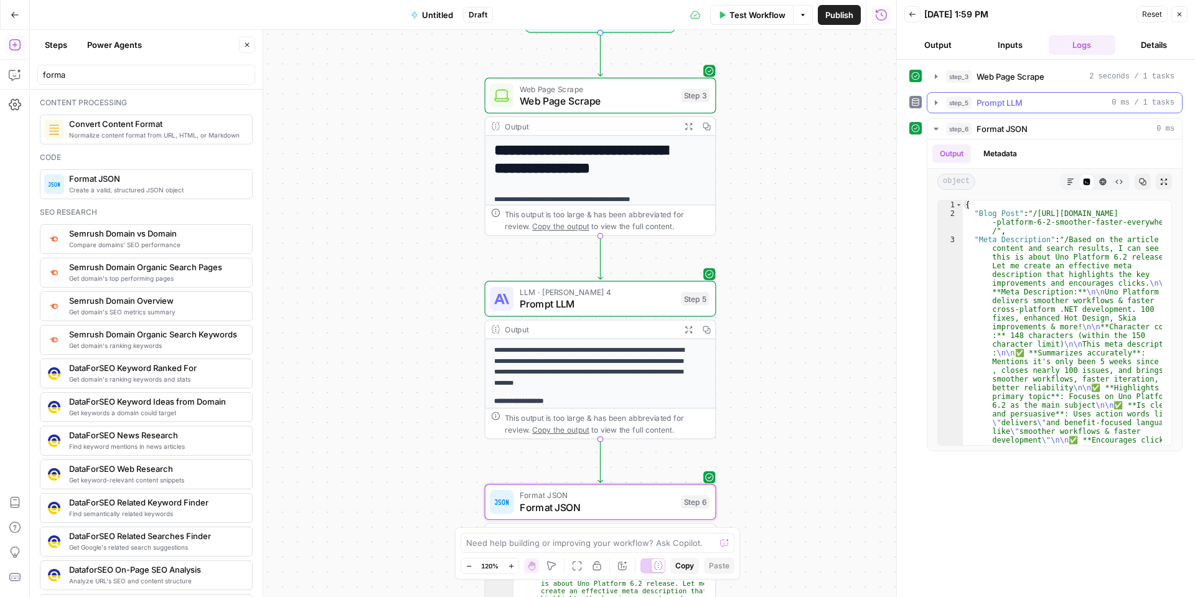
click at [1164, 100] on span "0 ms / 1 tasks" at bounding box center [1143, 102] width 63 height 11
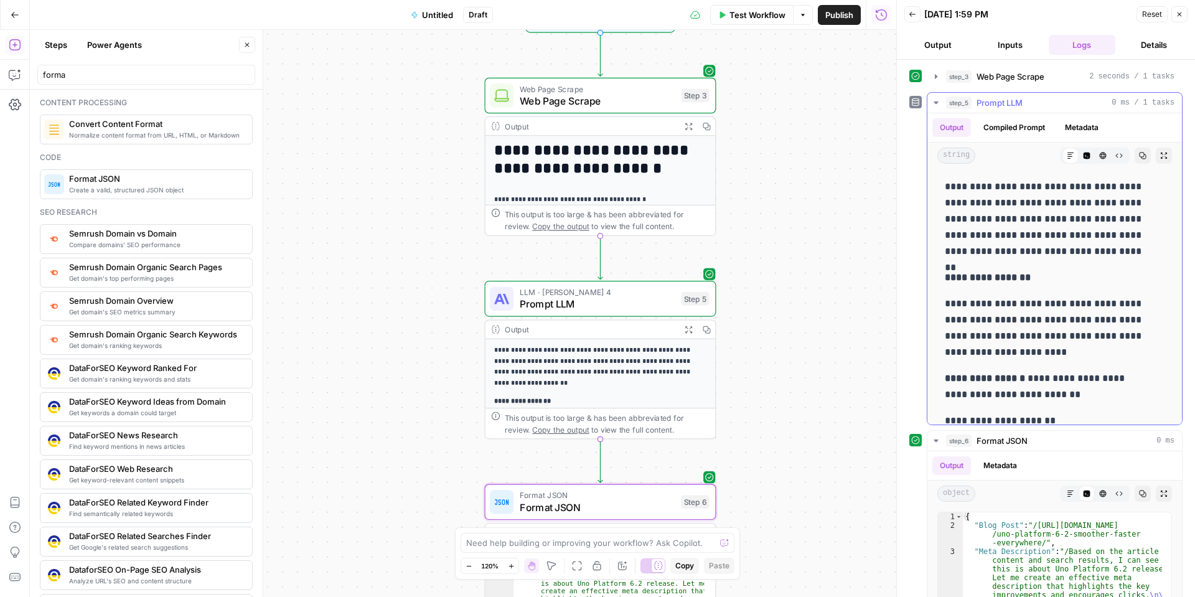
click at [1164, 100] on span "0 ms / 1 tasks" at bounding box center [1143, 102] width 63 height 11
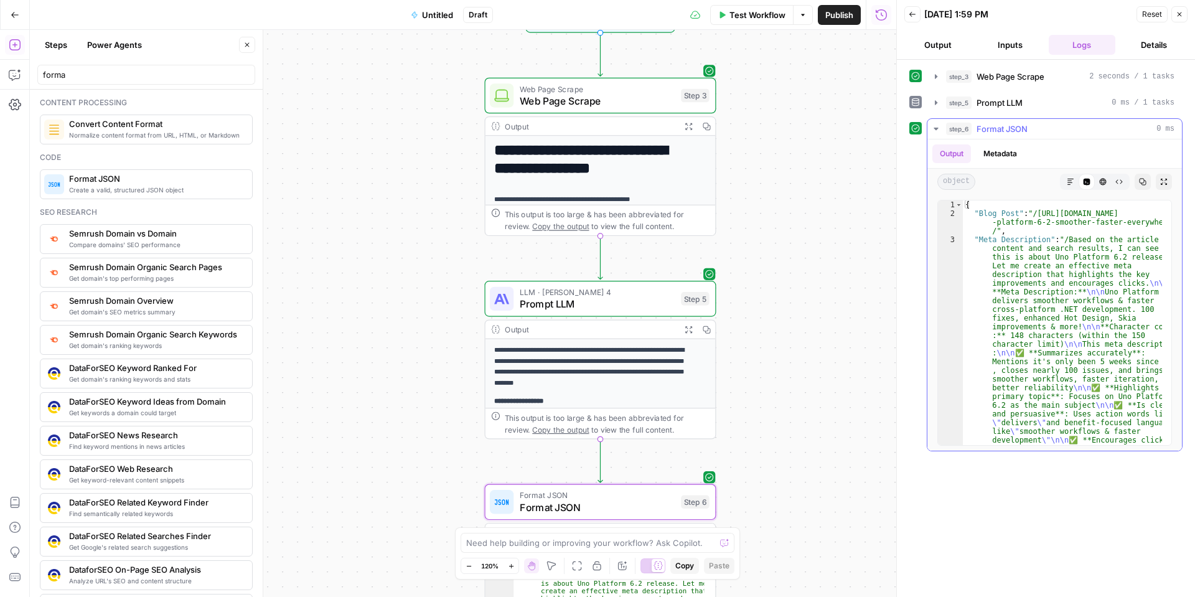
click at [935, 127] on icon "button" at bounding box center [936, 129] width 10 height 10
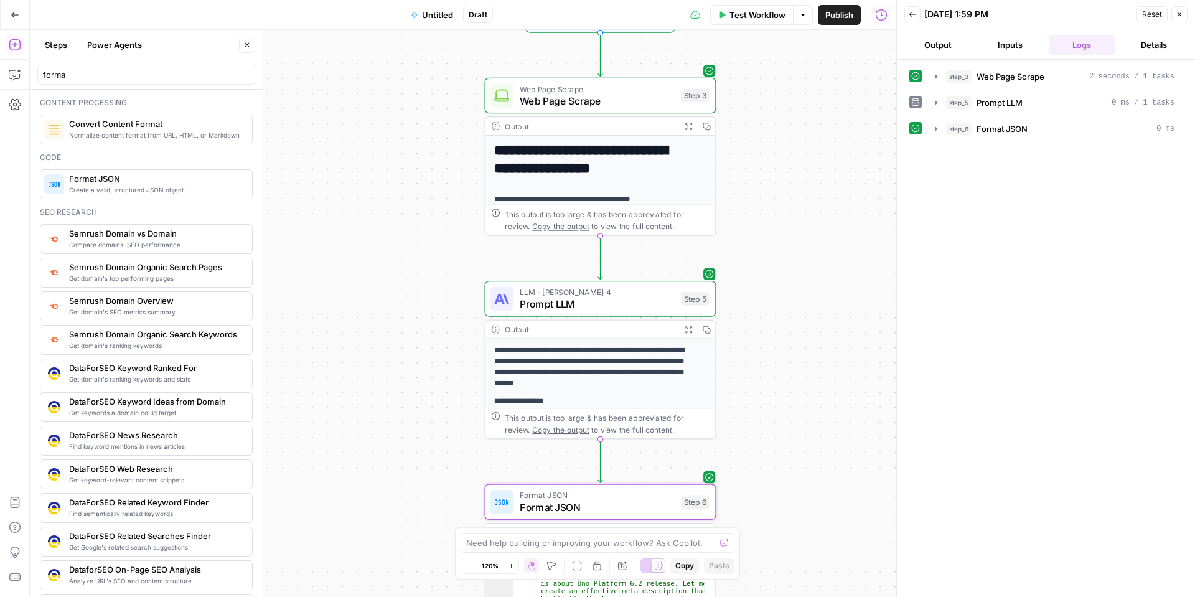
click at [630, 495] on span "Format JSON" at bounding box center [598, 495] width 156 height 12
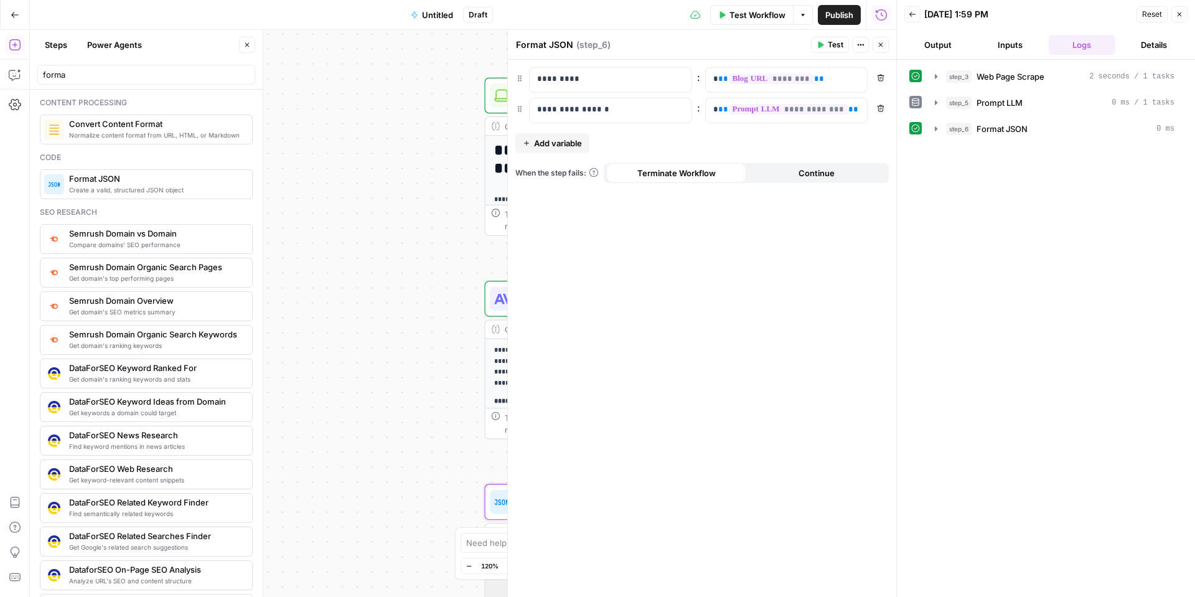
click at [418, 311] on div "**********" at bounding box center [463, 313] width 866 height 567
click at [433, 306] on div "**********" at bounding box center [463, 313] width 866 height 567
click at [882, 49] on button "Close" at bounding box center [881, 45] width 16 height 16
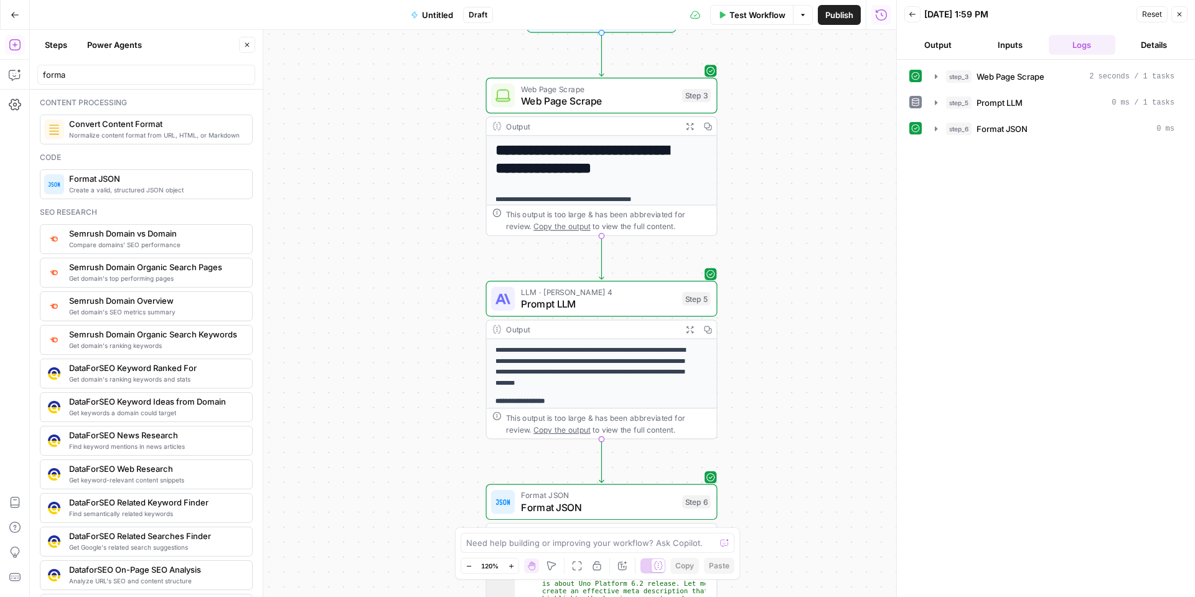
click at [637, 308] on span "Prompt LLM" at bounding box center [599, 303] width 156 height 15
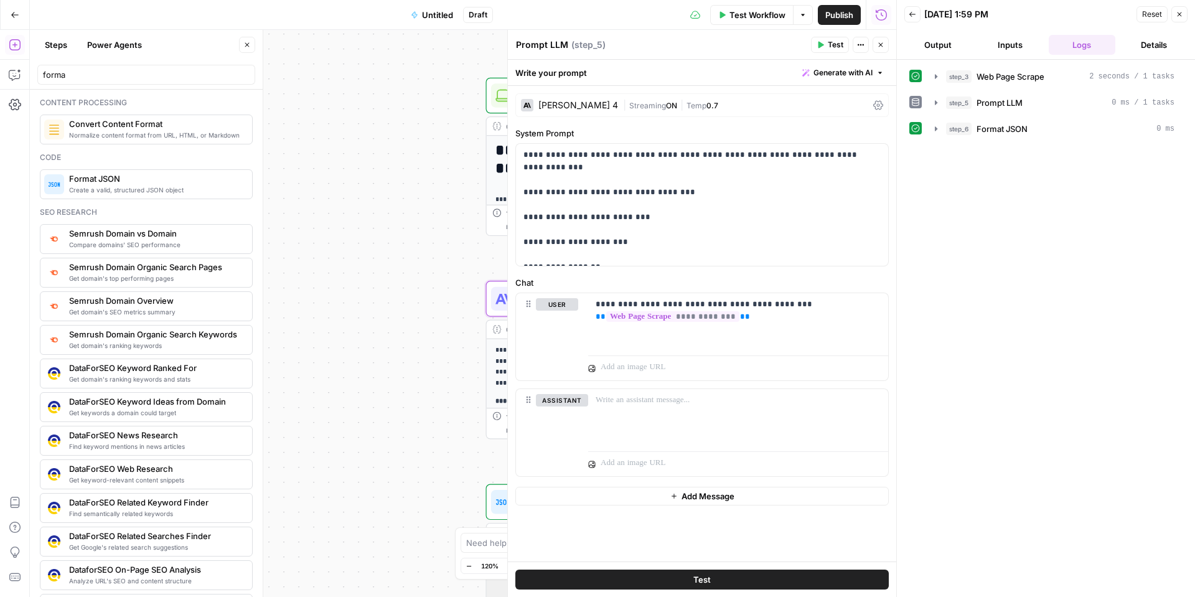
click at [886, 43] on button "Close" at bounding box center [881, 45] width 16 height 16
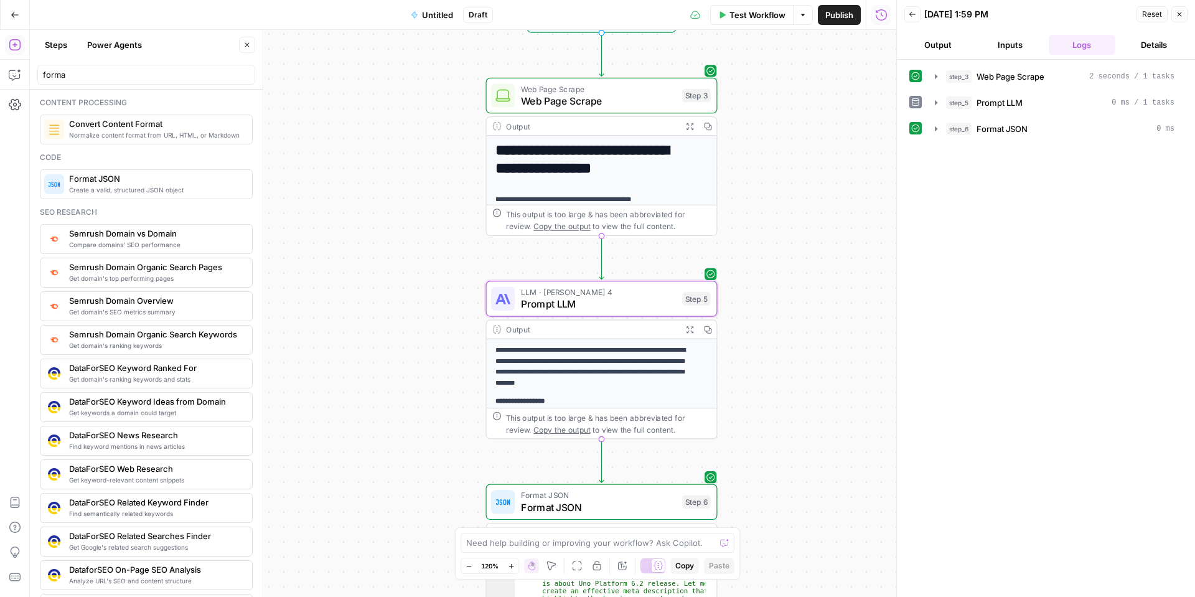
click at [1174, 17] on button "Close" at bounding box center [1179, 14] width 16 height 16
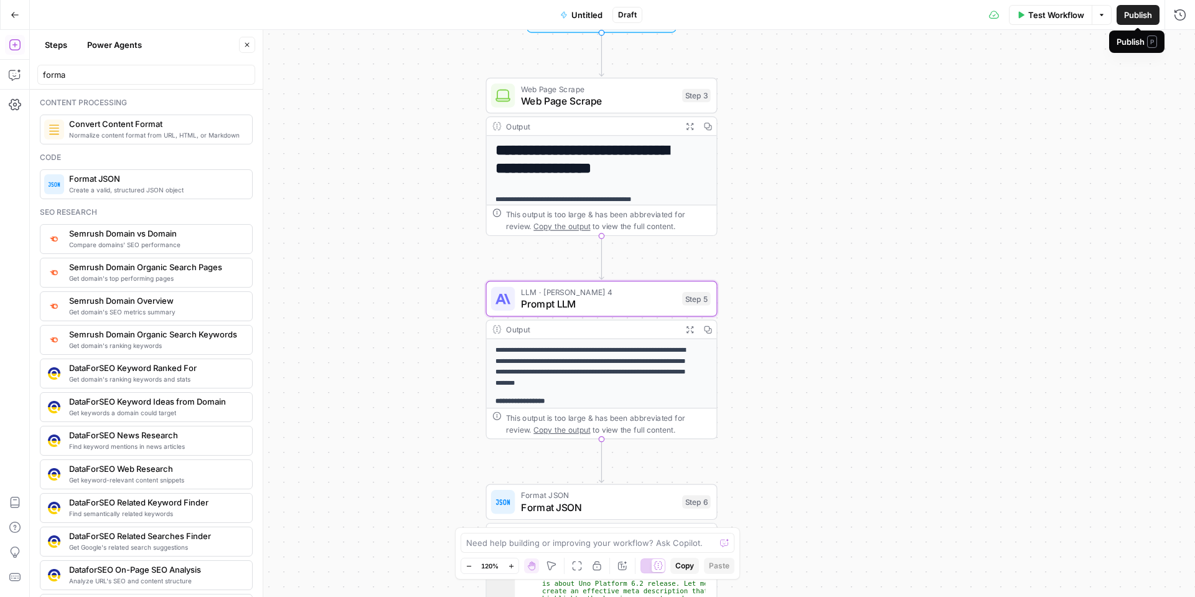
click at [1128, 11] on span "Publish" at bounding box center [1138, 15] width 28 height 12
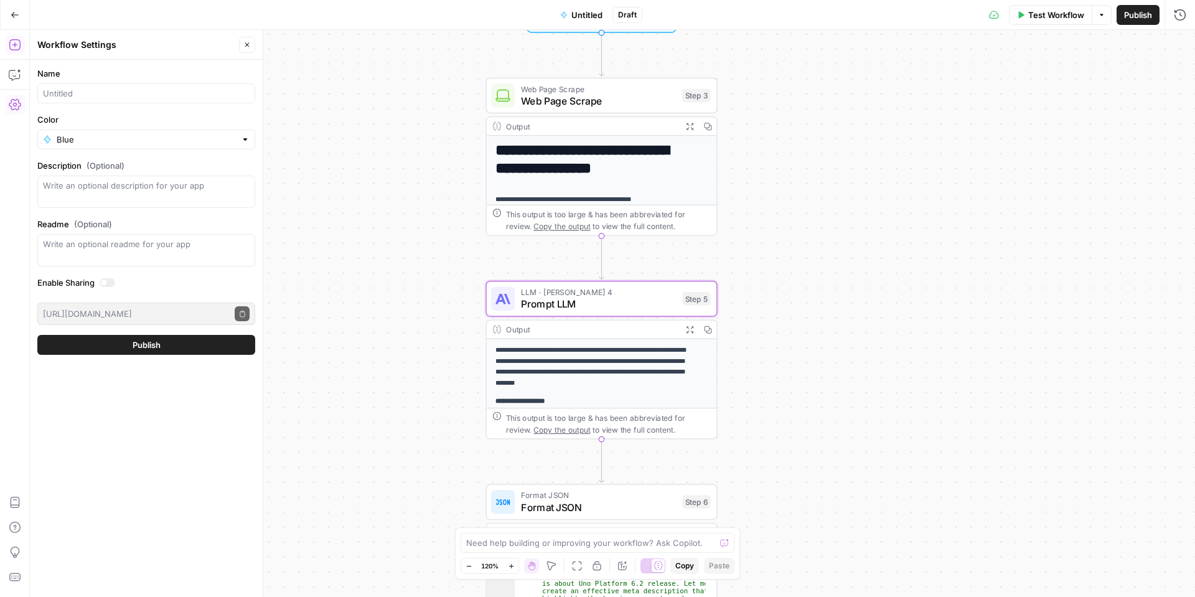
click at [177, 106] on form "Name Color Blue Description (Optional) Readme (Optional) Write an optional read…" at bounding box center [146, 211] width 233 height 302
click at [182, 91] on input "Name" at bounding box center [146, 93] width 207 height 12
click at [180, 93] on input "Meta Description" at bounding box center [146, 93] width 207 height 12
type input "Meta Description"
click at [82, 118] on label "Color" at bounding box center [146, 119] width 218 height 12
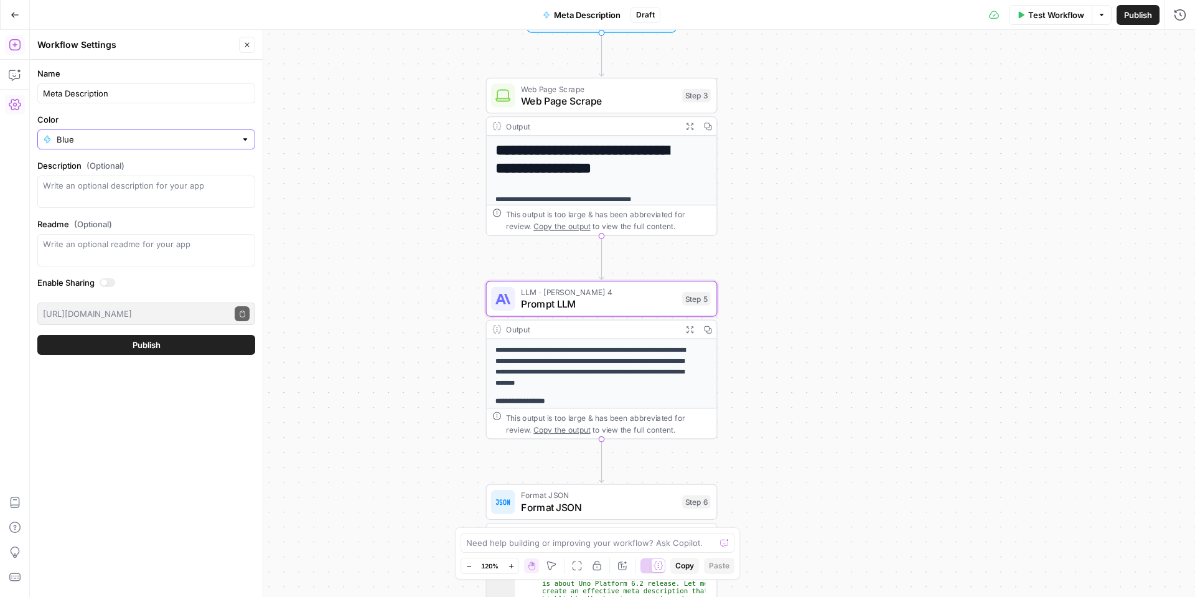
click at [82, 133] on input "Blue" at bounding box center [146, 139] width 179 height 12
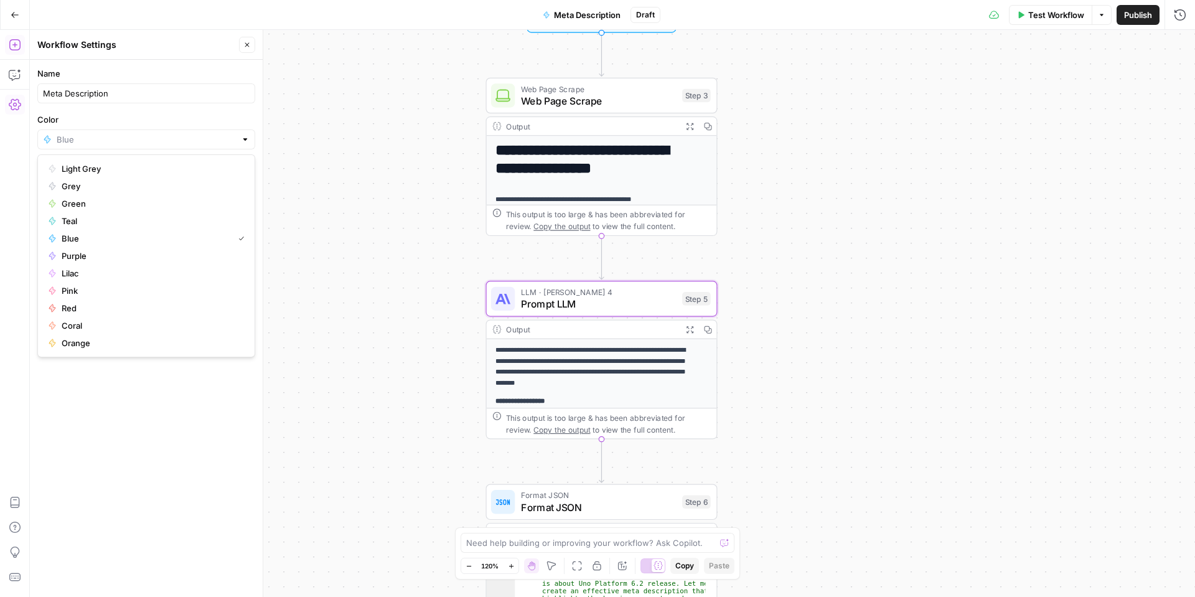
type input "Blue"
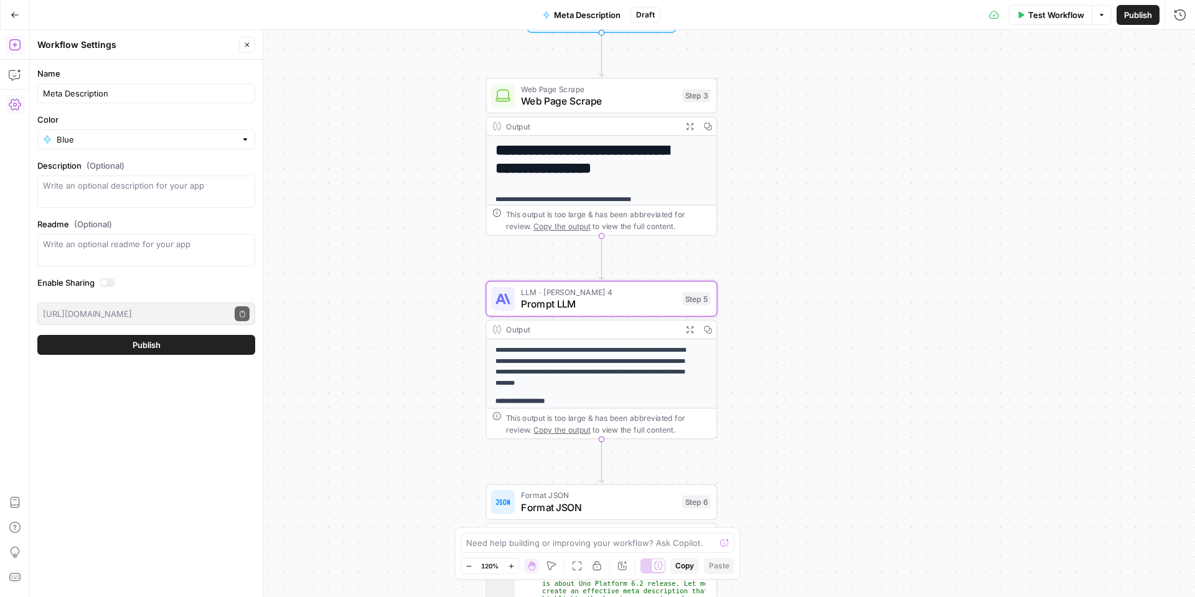
click at [83, 120] on label "Color" at bounding box center [146, 119] width 218 height 12
click at [83, 133] on input "Blue" at bounding box center [146, 139] width 179 height 12
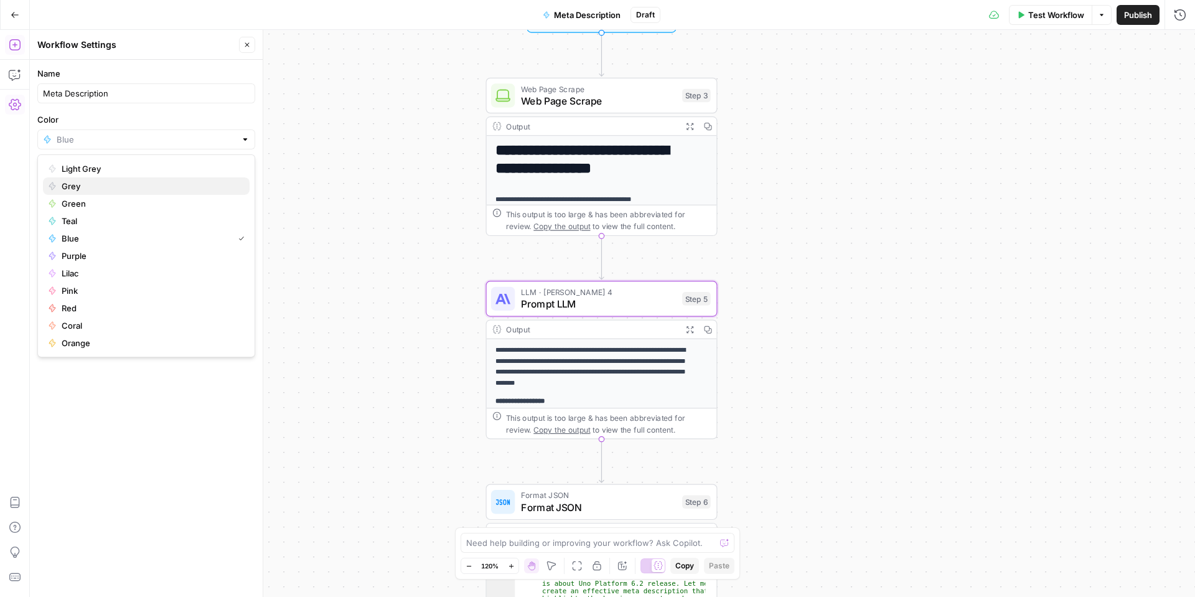
click at [72, 188] on span "Grey" at bounding box center [151, 186] width 178 height 12
type input "Grey"
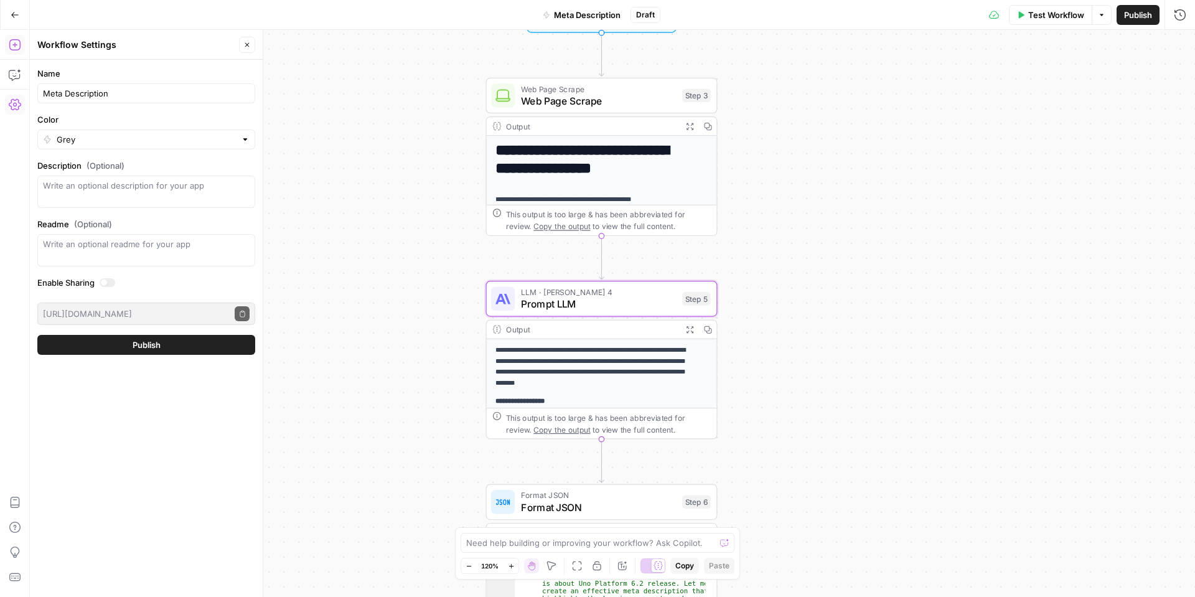
click at [137, 344] on span "Publish" at bounding box center [147, 345] width 28 height 12
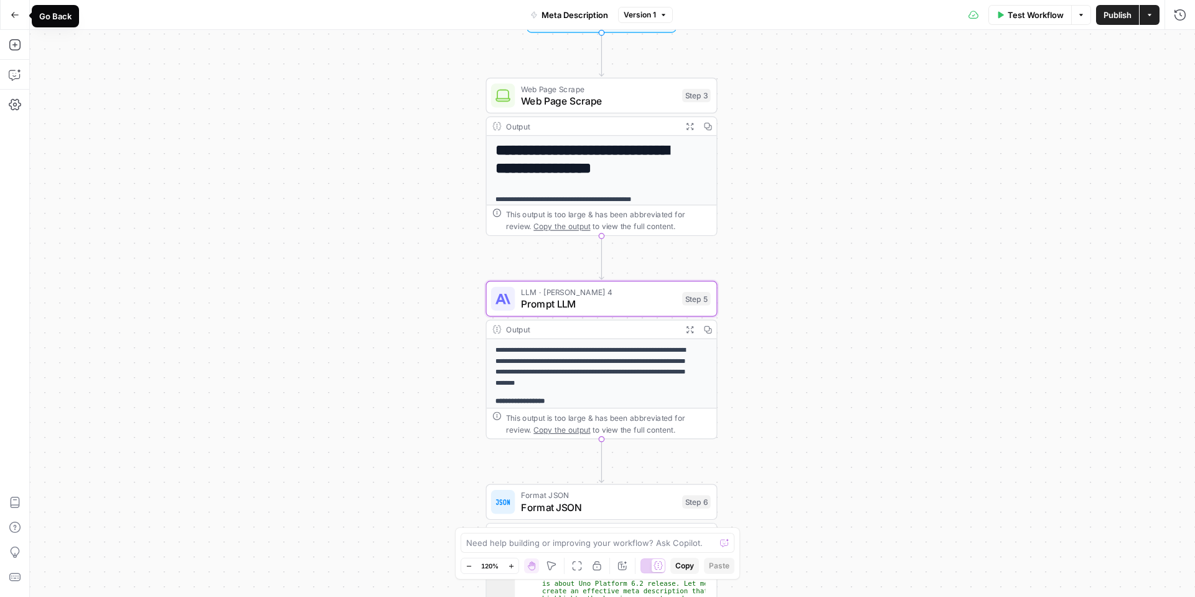
click at [9, 10] on button "Go Back" at bounding box center [15, 15] width 22 height 22
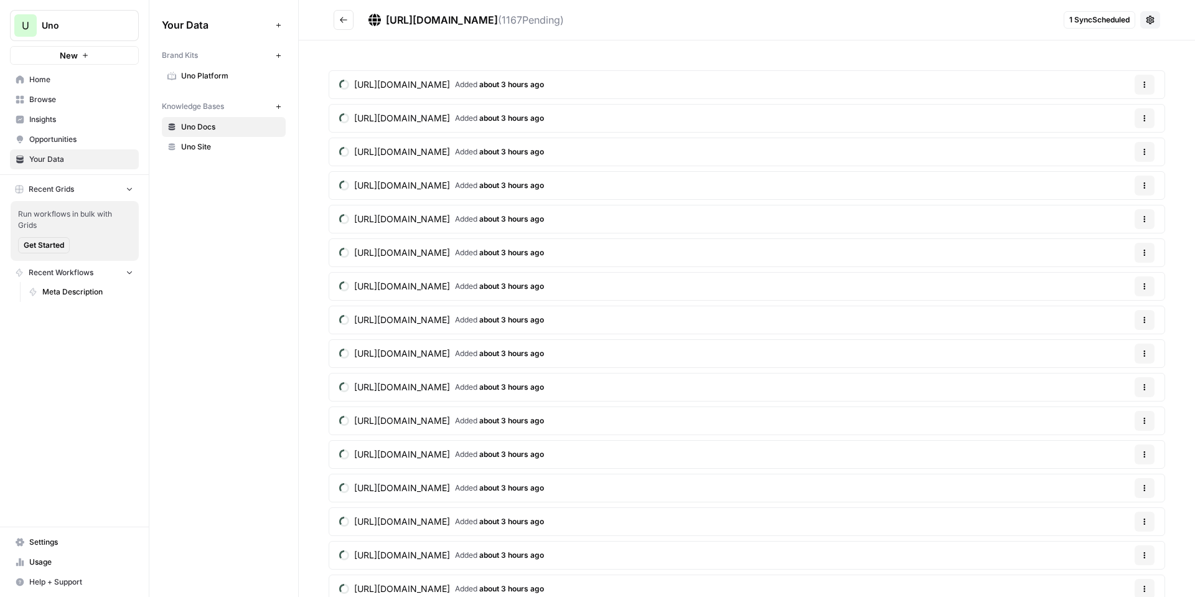
click at [220, 147] on span "Uno Site" at bounding box center [230, 146] width 99 height 11
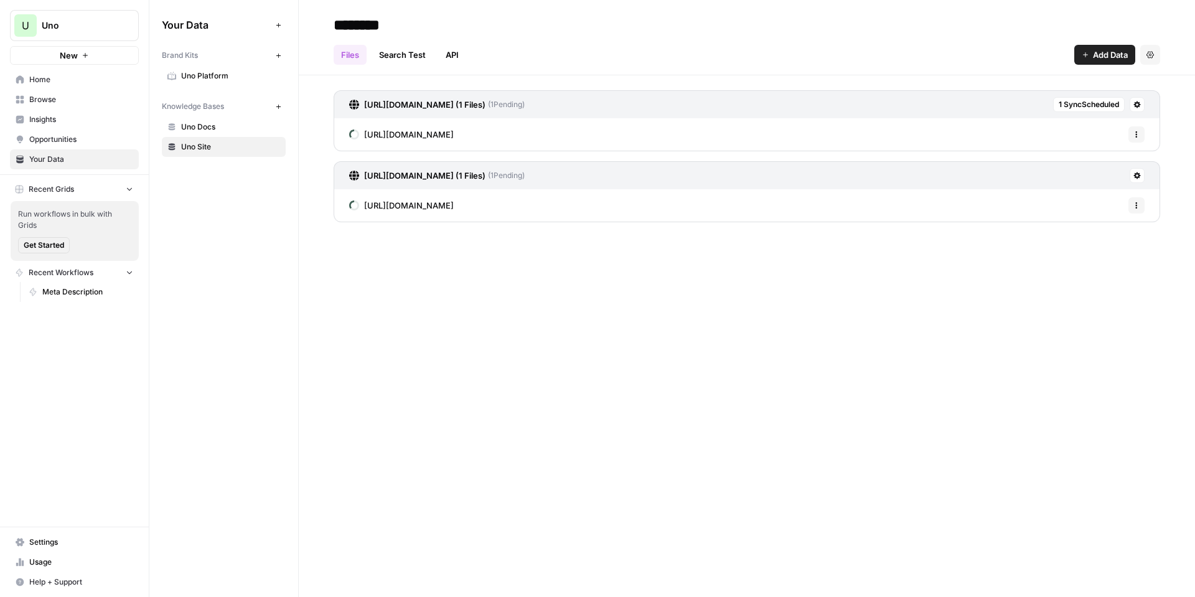
click at [184, 73] on span "Uno Platform" at bounding box center [230, 75] width 99 height 11
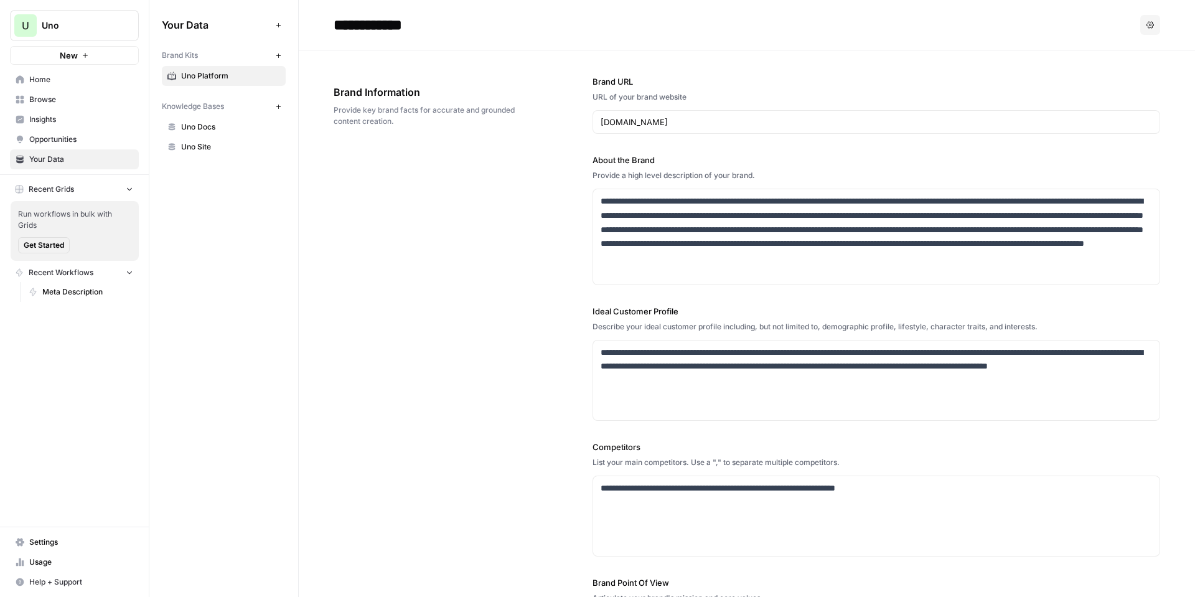
click at [204, 125] on span "Uno Docs" at bounding box center [230, 126] width 99 height 11
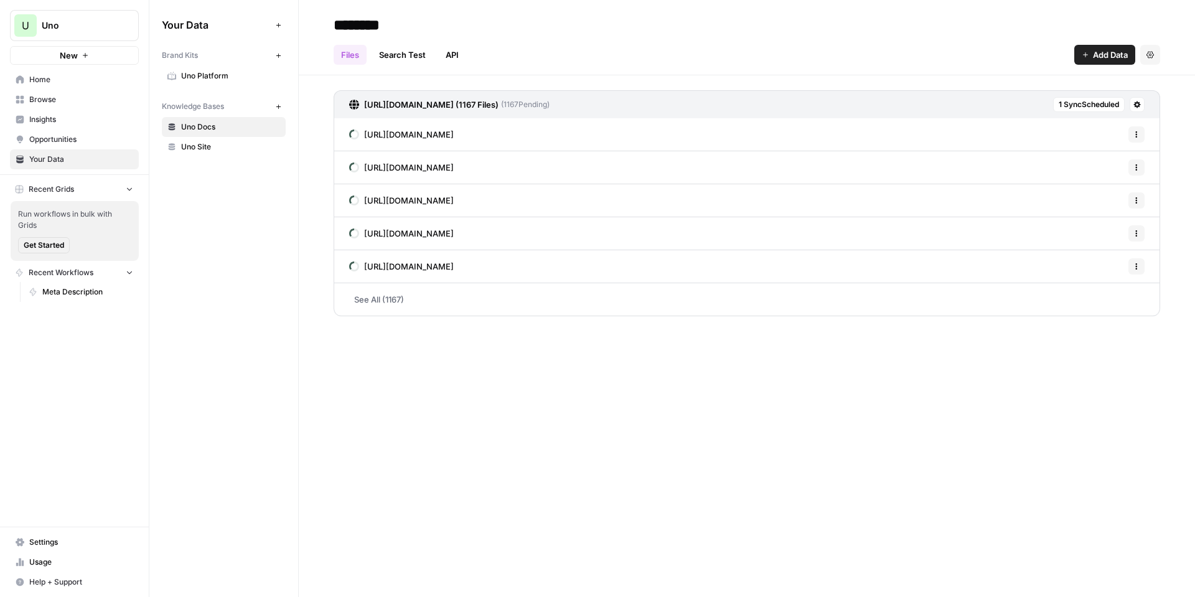
click at [430, 95] on link "[URL][DOMAIN_NAME] (1167 Files) ( 1167 Pending)" at bounding box center [449, 104] width 200 height 27
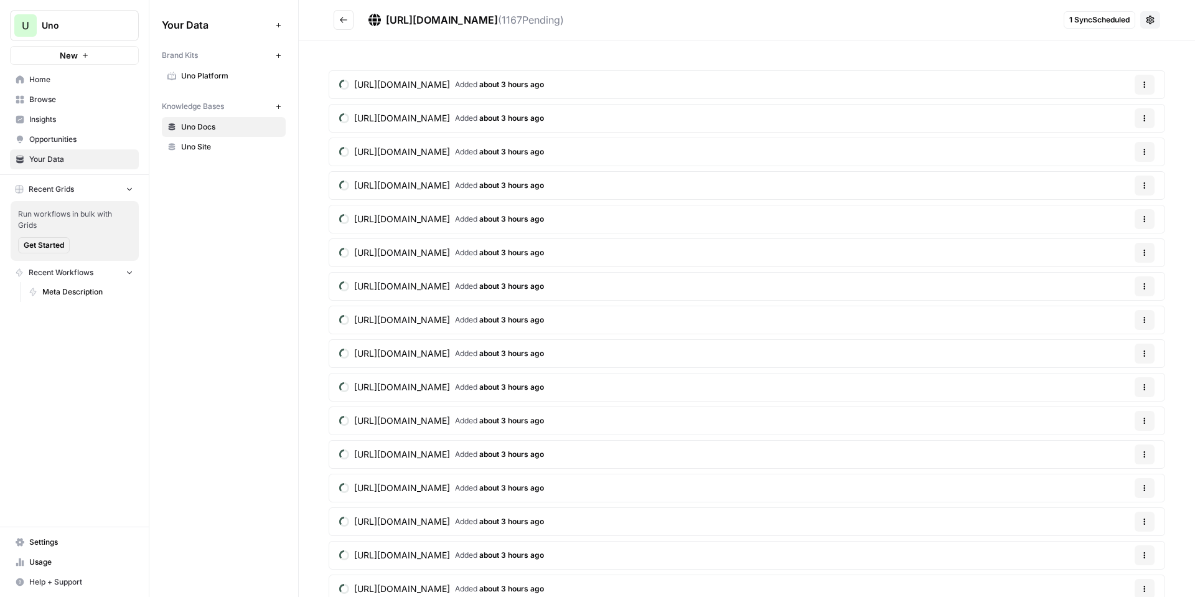
click at [1069, 22] on span "1 Sync Scheduled" at bounding box center [1099, 19] width 60 height 11
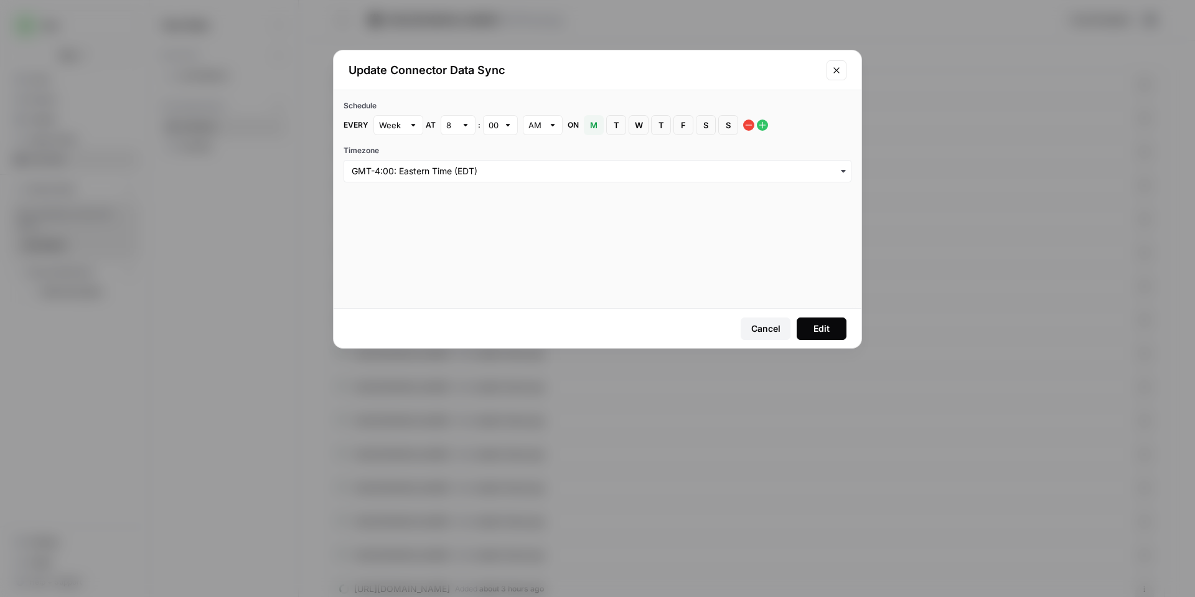
click at [835, 70] on icon "Close modal" at bounding box center [836, 70] width 10 height 10
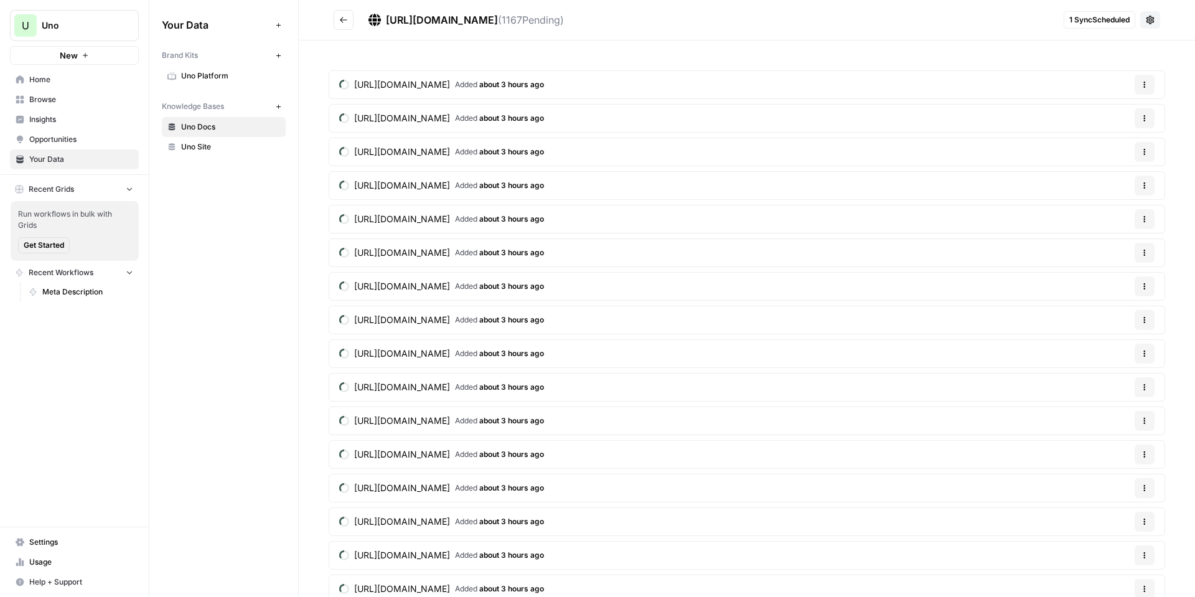
click at [1146, 19] on icon at bounding box center [1150, 20] width 8 height 8
click at [1130, 46] on span "Sync Data" at bounding box center [1095, 48] width 77 height 12
click at [1177, 550] on icon "close" at bounding box center [1177, 548] width 9 height 10
click at [211, 141] on span "Uno Site" at bounding box center [230, 146] width 99 height 11
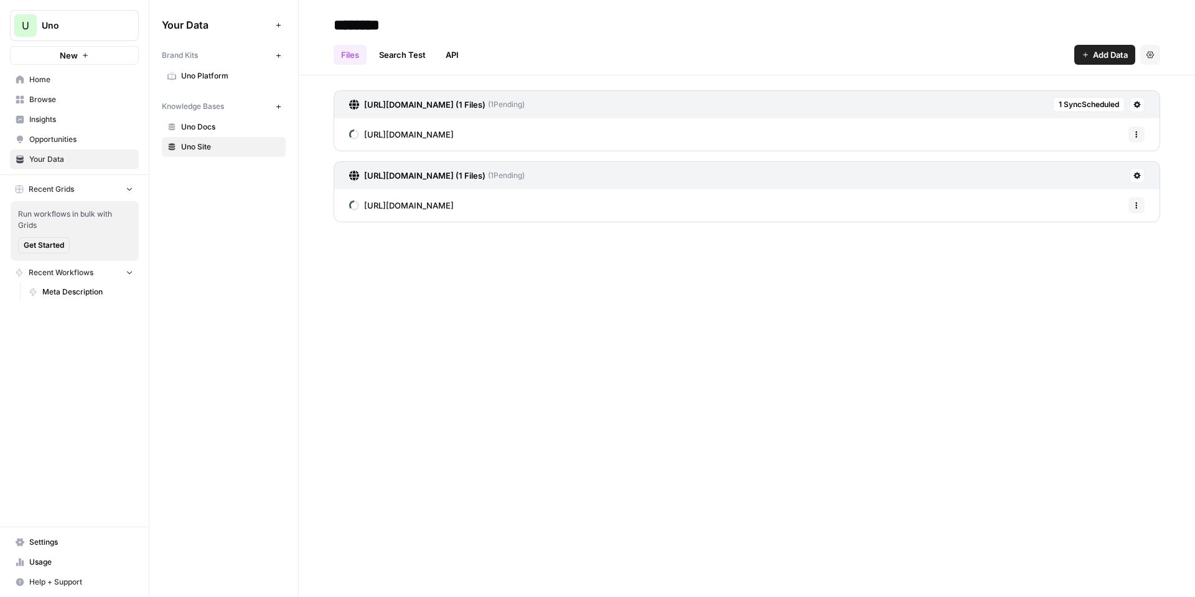
click at [599, 204] on div "https://platform.uno/studio/ Options" at bounding box center [747, 205] width 826 height 32
click at [425, 183] on link "https://platform.uno/studio/ (1 Files) ( 1 Pending)" at bounding box center [437, 175] width 176 height 27
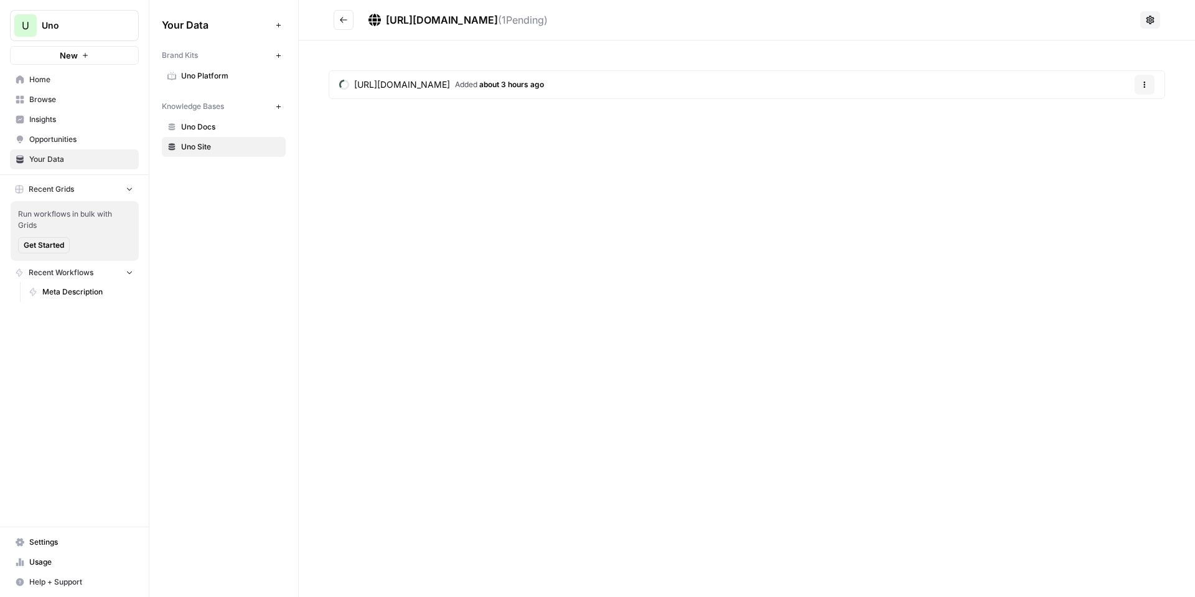
click at [404, 79] on span "[URL][DOMAIN_NAME]" at bounding box center [402, 84] width 96 height 12
